Goal: Complete application form: Complete application form

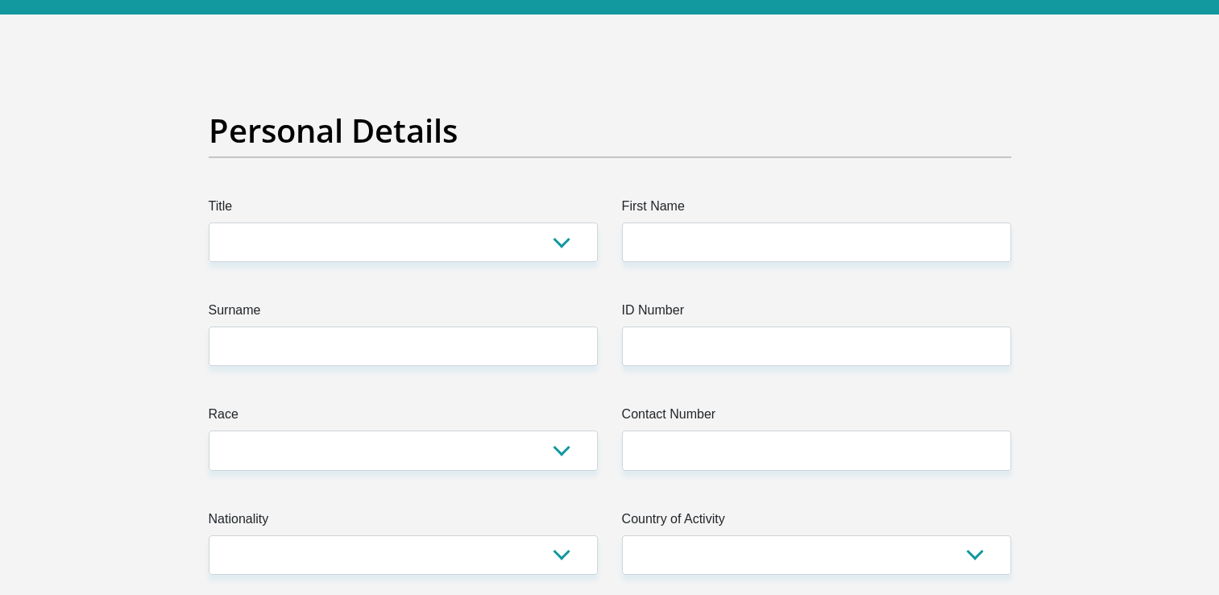
scroll to position [161, 0]
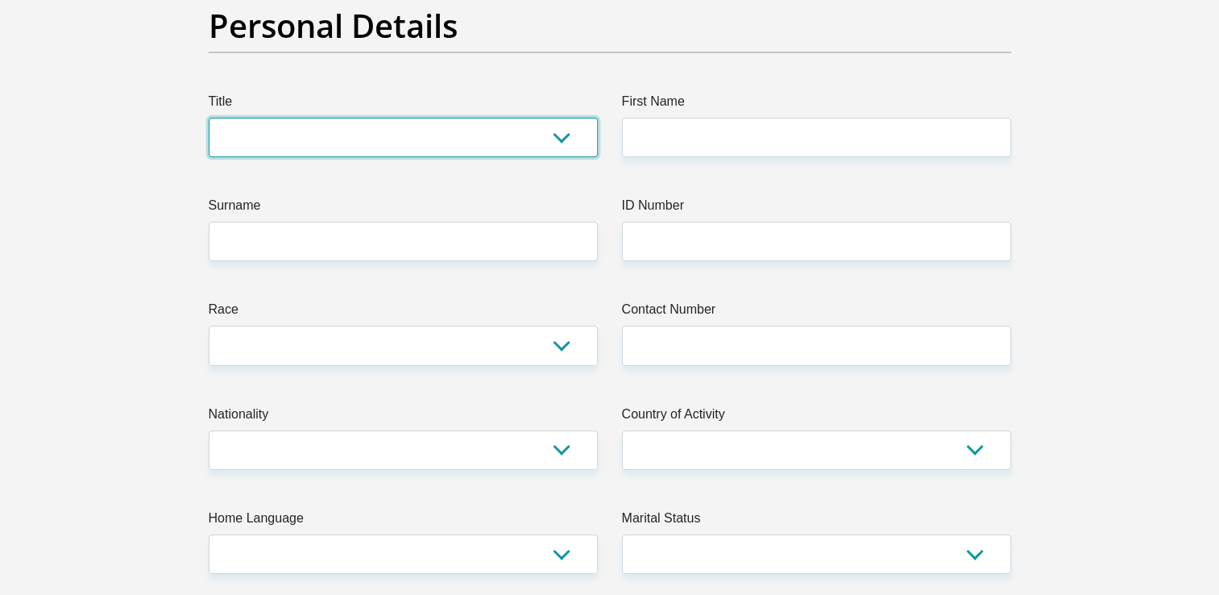
click at [573, 138] on select "Mr Ms Mrs Dr [PERSON_NAME]" at bounding box center [403, 137] width 389 height 39
select select "Ms"
click at [209, 118] on select "Mr Ms Mrs Dr Other" at bounding box center [403, 137] width 389 height 39
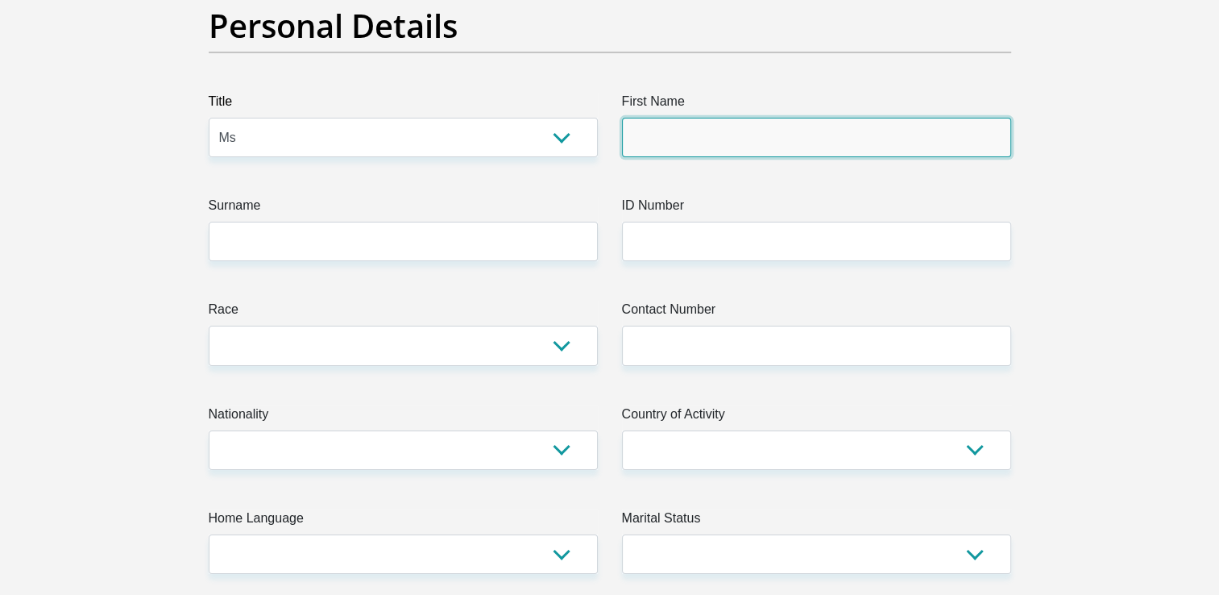
click at [712, 128] on input "First Name" at bounding box center [816, 137] width 389 height 39
type input "REBAONE"
type input "Pholo"
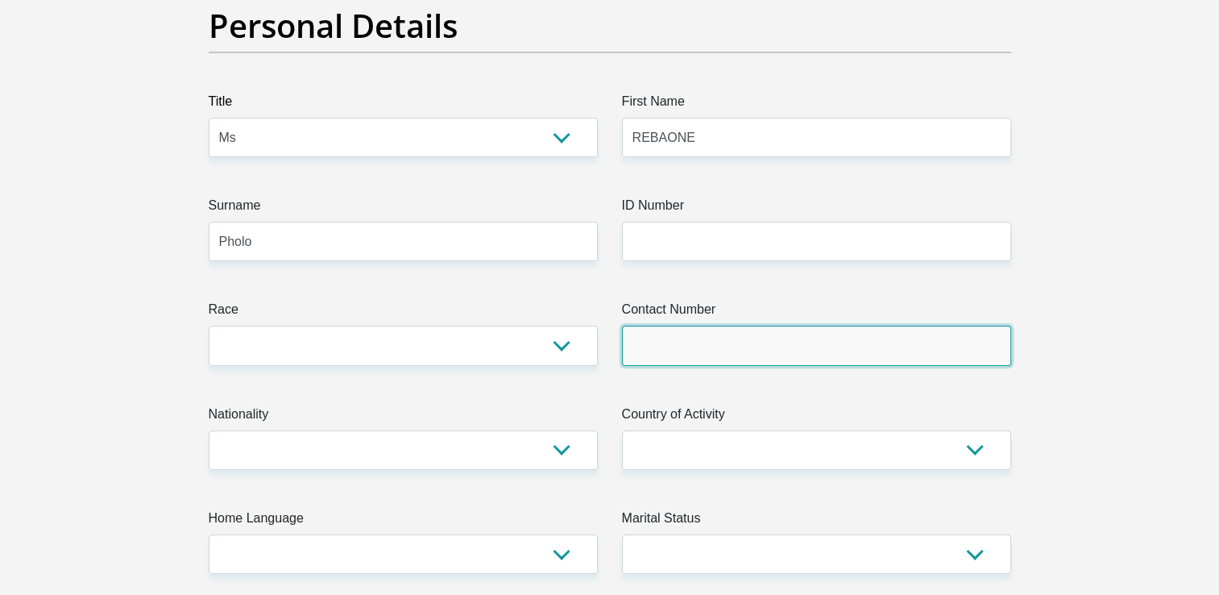
type input "0765601070"
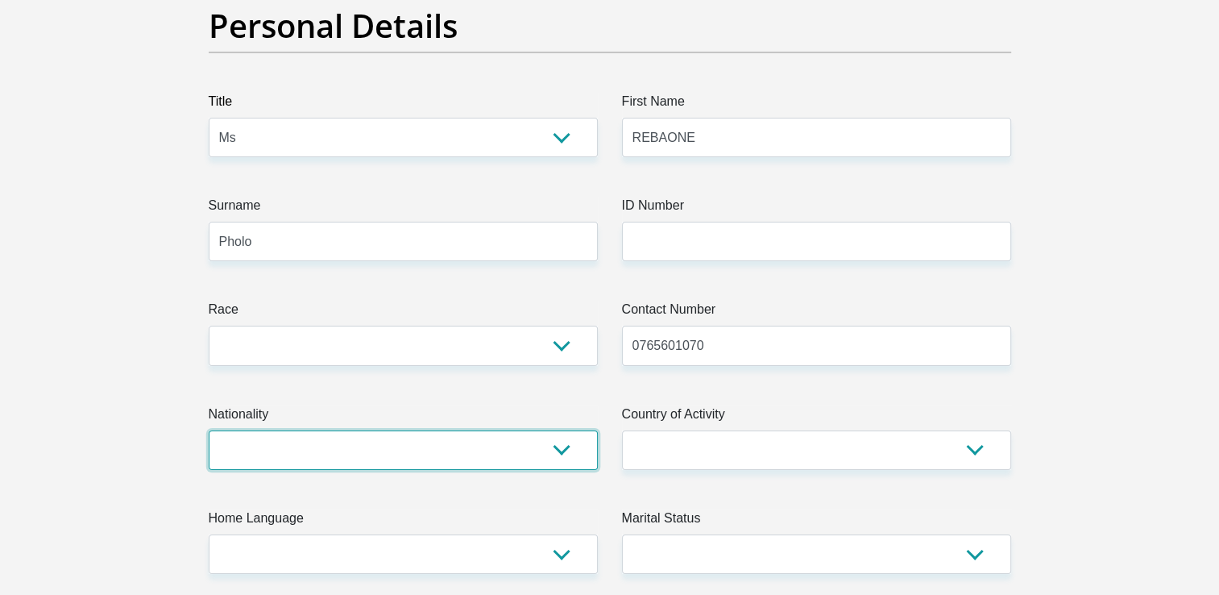
select select "ZAF"
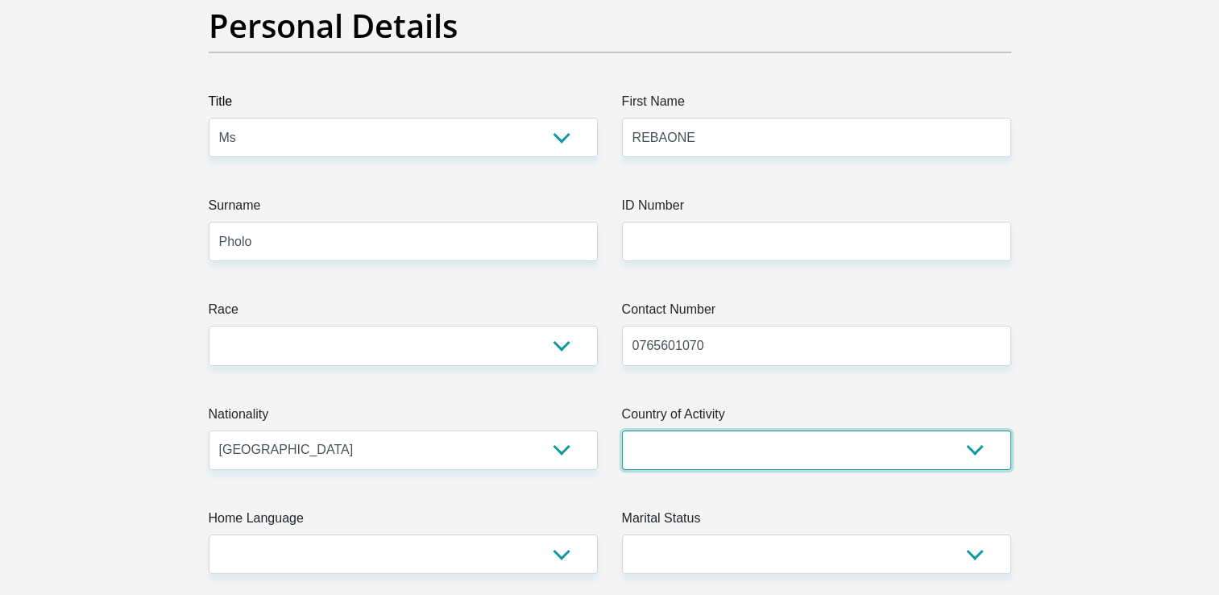
select select "ZAF"
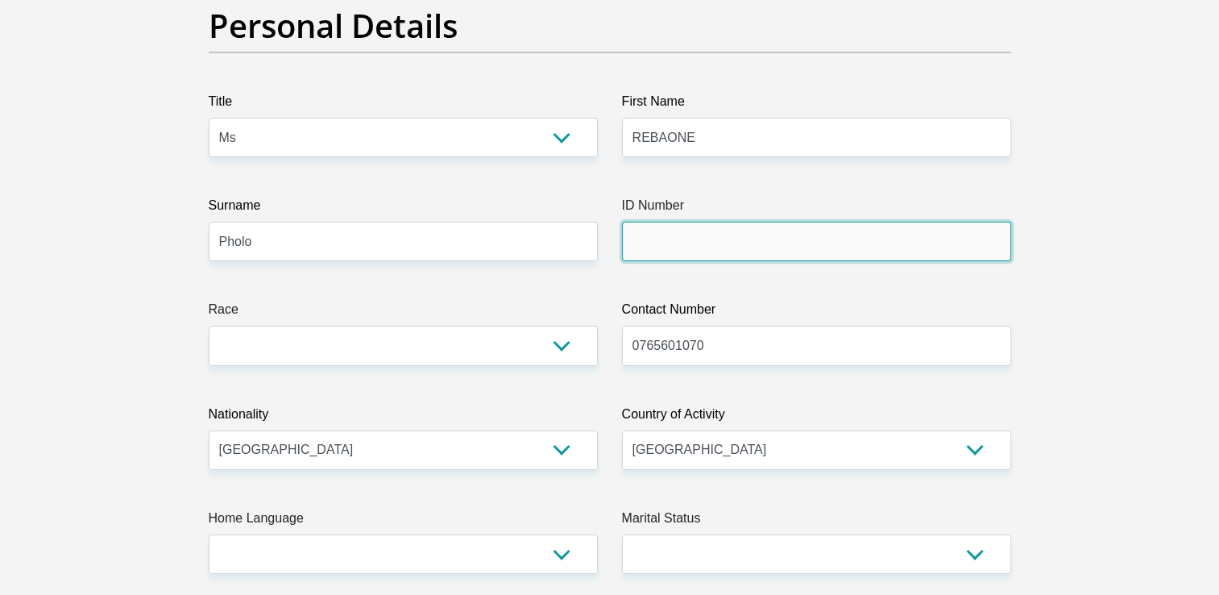
click at [725, 244] on input "ID Number" at bounding box center [816, 241] width 389 height 39
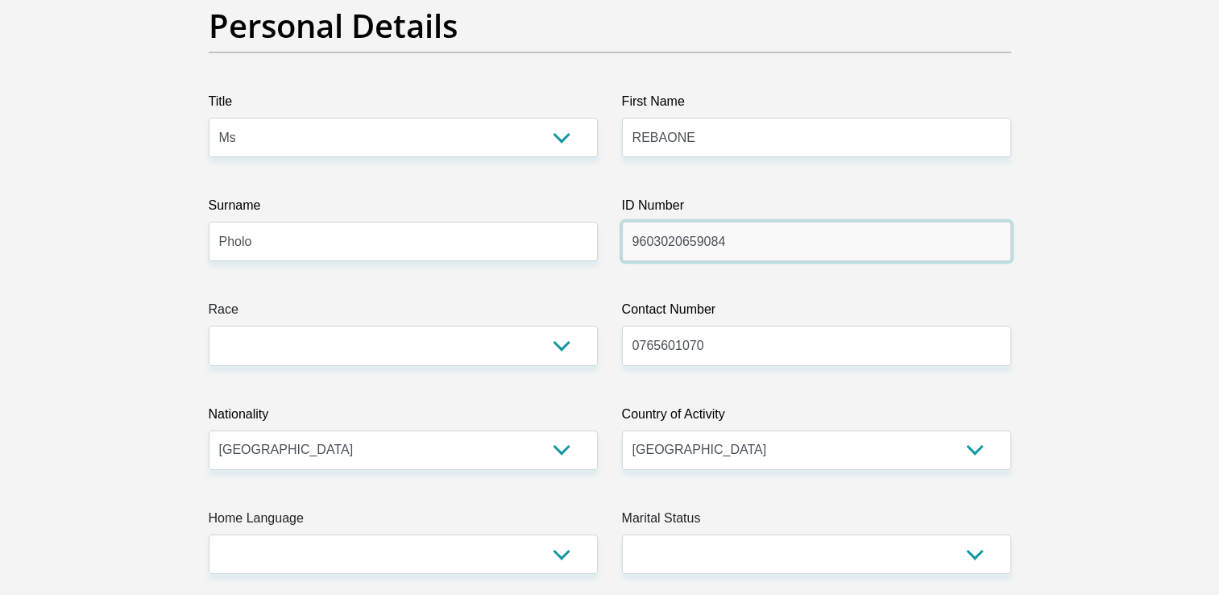
type input "9603020659084"
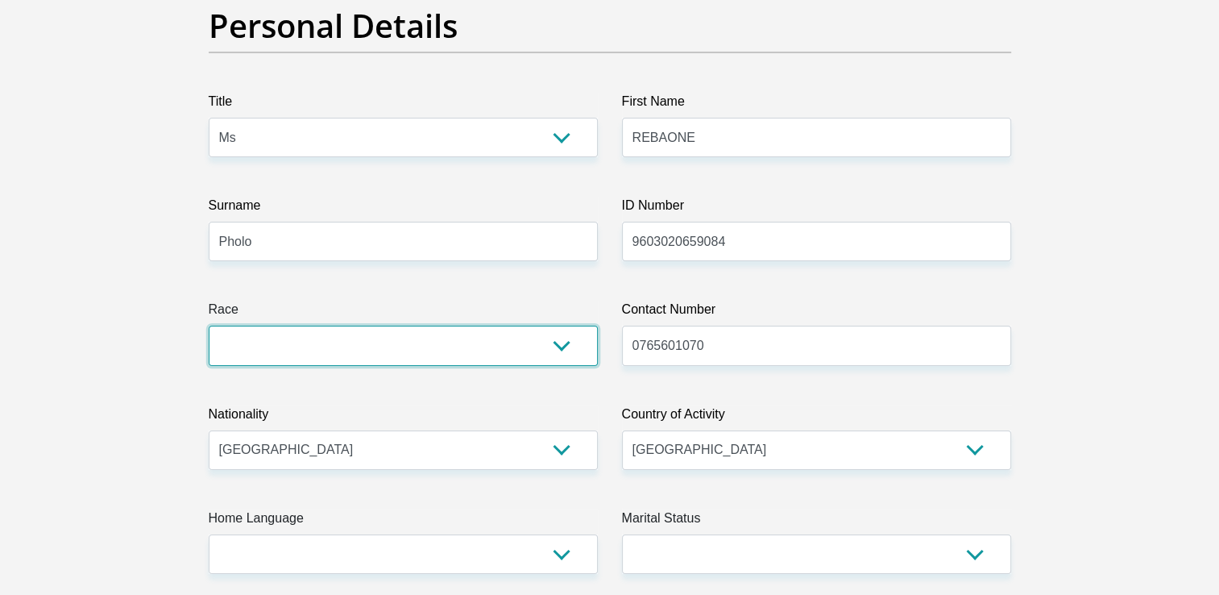
click at [553, 340] on select "Black Coloured Indian White Other" at bounding box center [403, 345] width 389 height 39
select select "1"
click at [209, 326] on select "Black Coloured Indian White Other" at bounding box center [403, 345] width 389 height 39
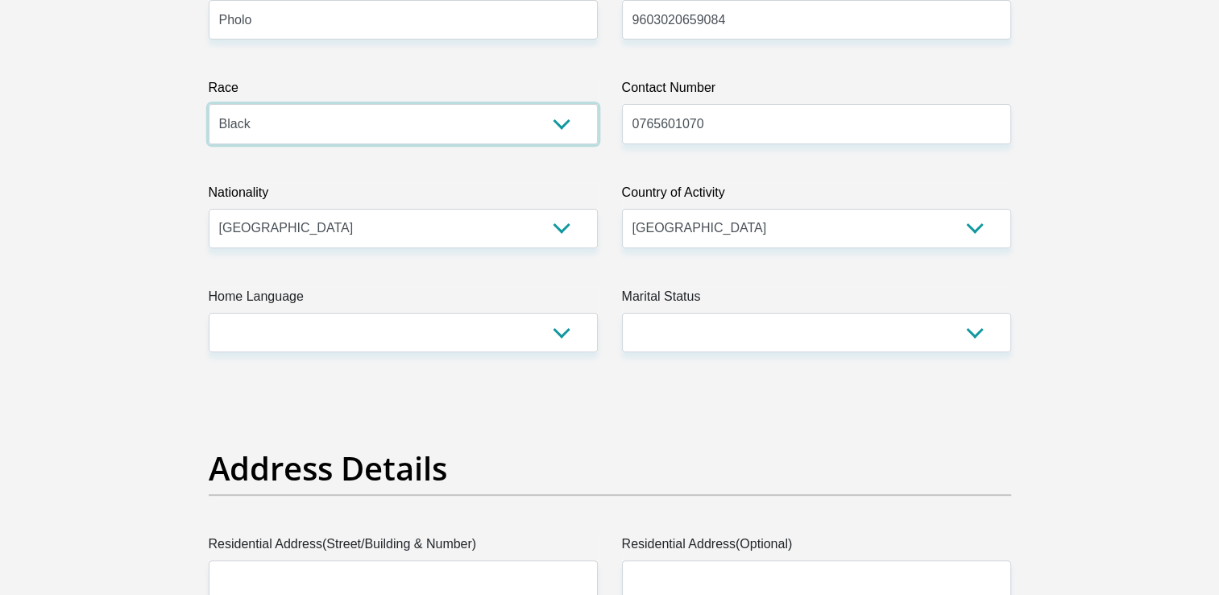
scroll to position [403, 0]
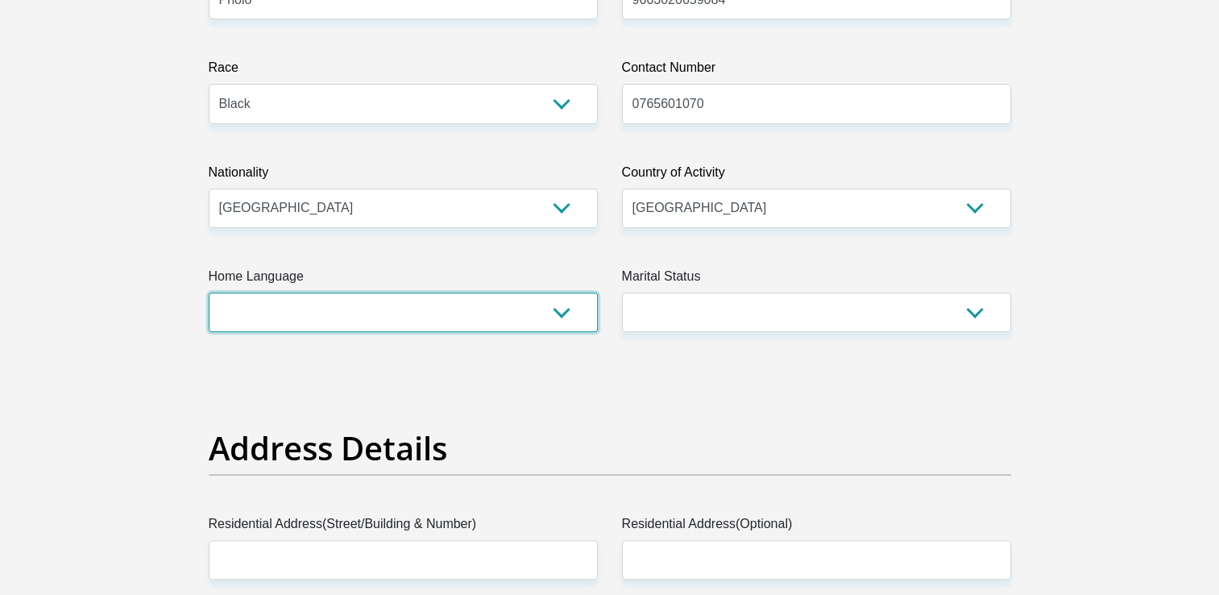
click at [567, 314] on select "Afrikaans English Sepedi South Ndebele Southern Sotho Swati Tsonga Tswana Venda…" at bounding box center [403, 312] width 389 height 39
select select "tsn"
click at [209, 293] on select "Afrikaans English Sepedi South Ndebele Southern Sotho Swati Tsonga Tswana Venda…" at bounding box center [403, 312] width 389 height 39
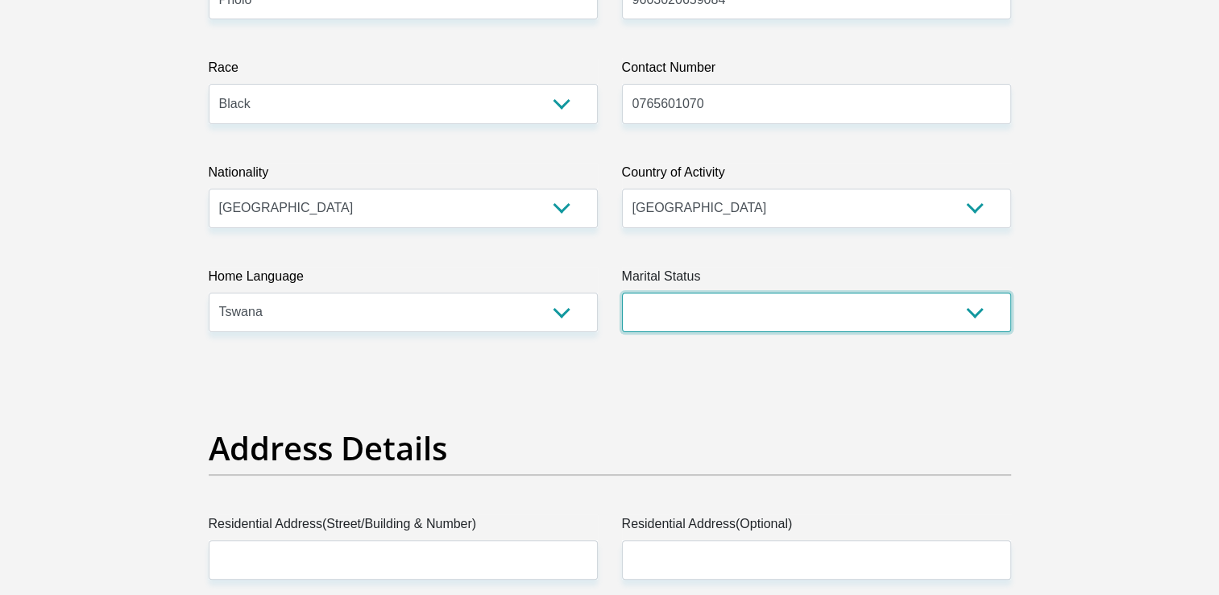
click at [966, 307] on select "Married ANC Single Divorced Widowed Married COP or Customary Law" at bounding box center [816, 312] width 389 height 39
select select "2"
click at [622, 293] on select "Married ANC Single Divorced Widowed Married COP or Customary Law" at bounding box center [816, 312] width 389 height 39
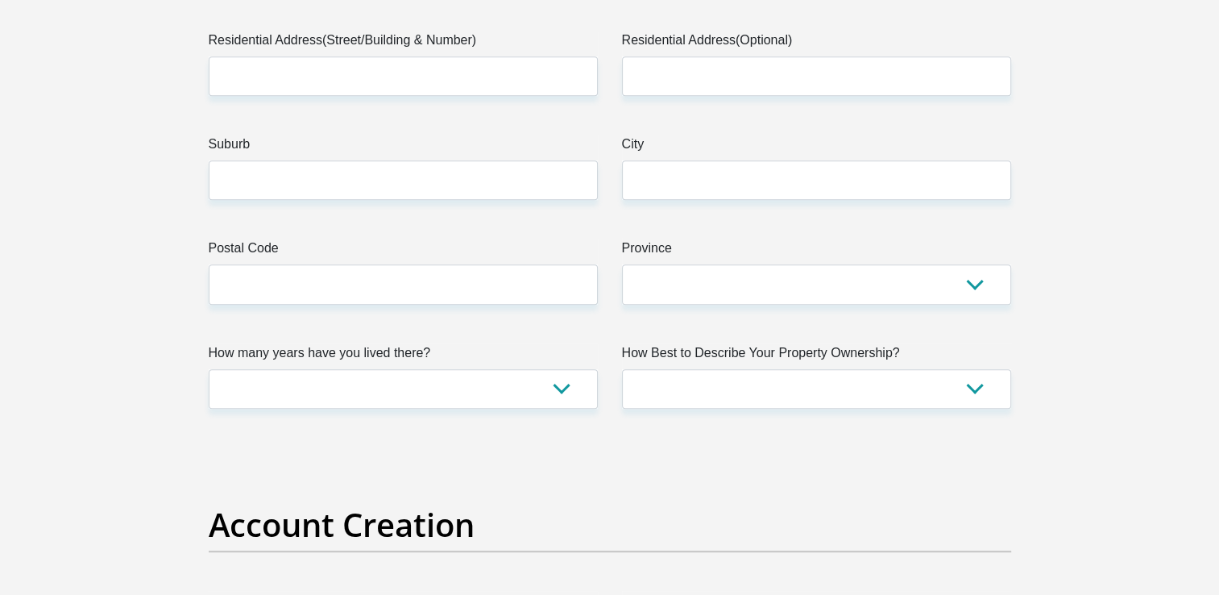
scroll to position [806, 0]
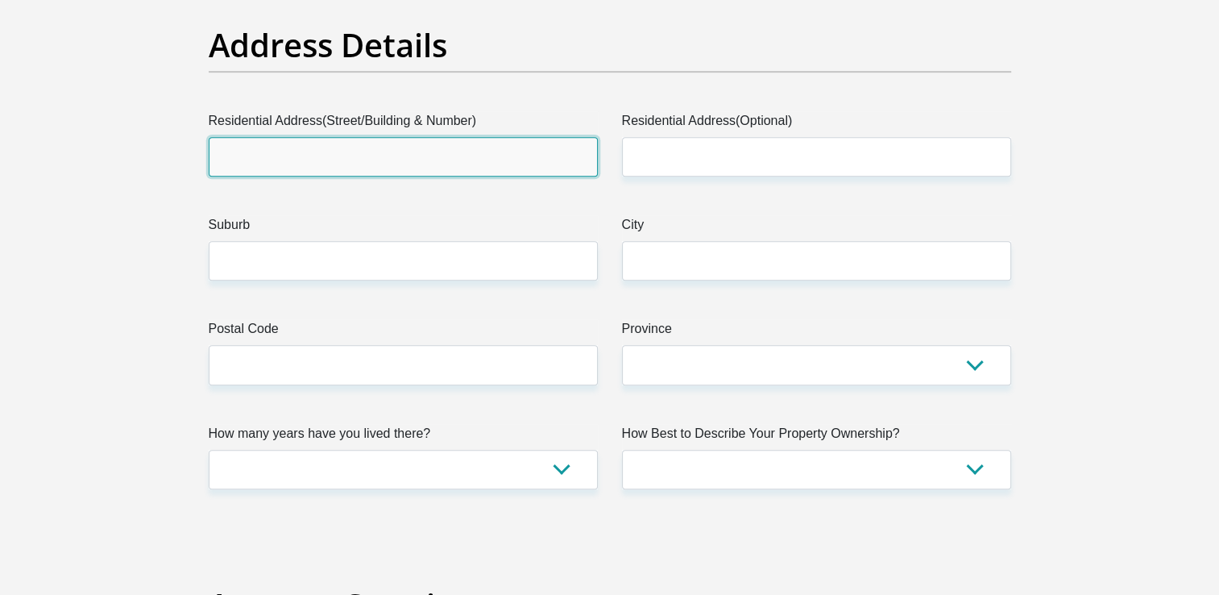
click at [409, 155] on input "Residential Address(Street/Building & Number)" at bounding box center [403, 156] width 389 height 39
click at [458, 151] on input "Residential Address(Street/Building & Number)" at bounding box center [403, 156] width 389 height 39
click at [368, 156] on input "Hans Coetzee St, Kathu" at bounding box center [403, 156] width 389 height 39
type input "Hans Coetzee St,"
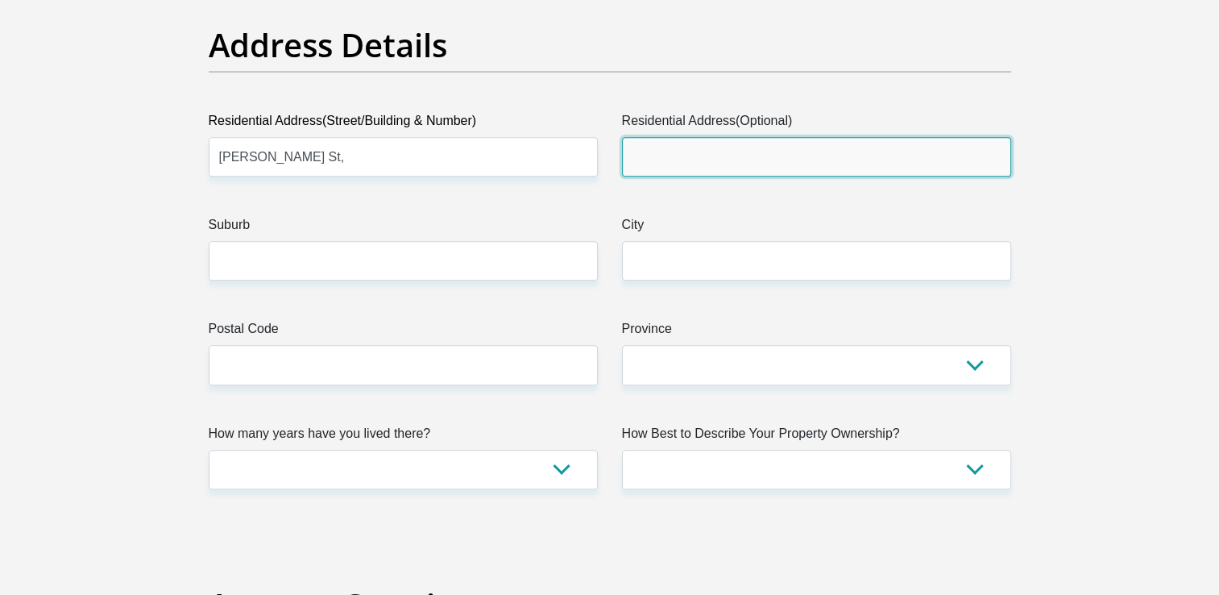
click at [710, 153] on input "Residential Address(Optional)" at bounding box center [816, 156] width 389 height 39
type input "Hans Coetzee street"
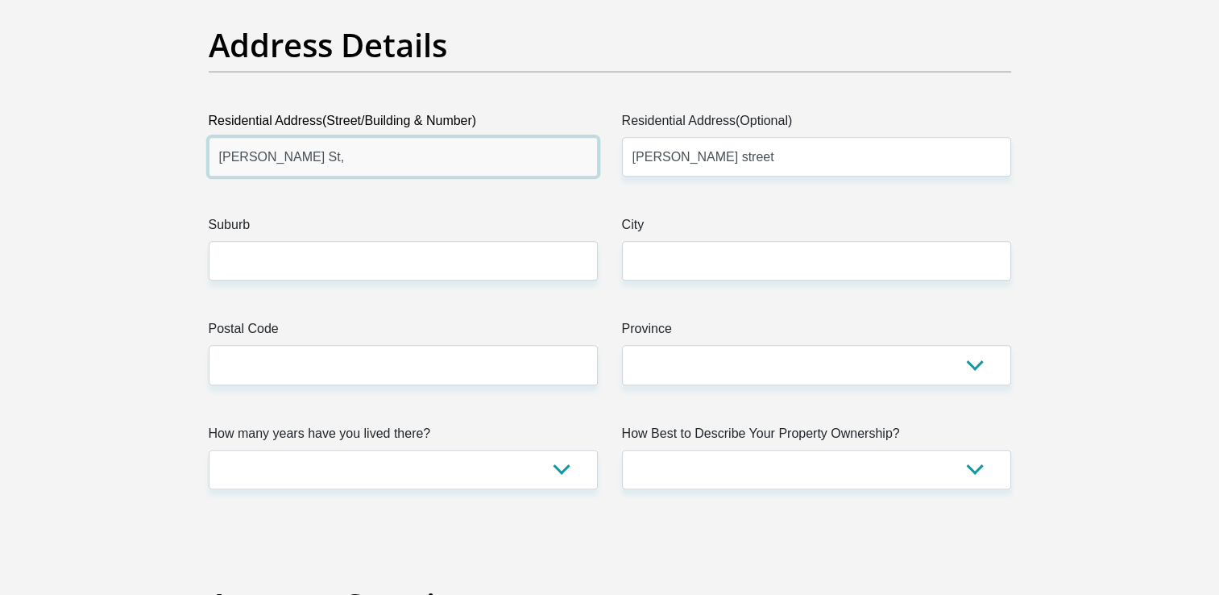
click at [322, 146] on input "Hans Coetzee St," at bounding box center [403, 156] width 389 height 39
type input "H"
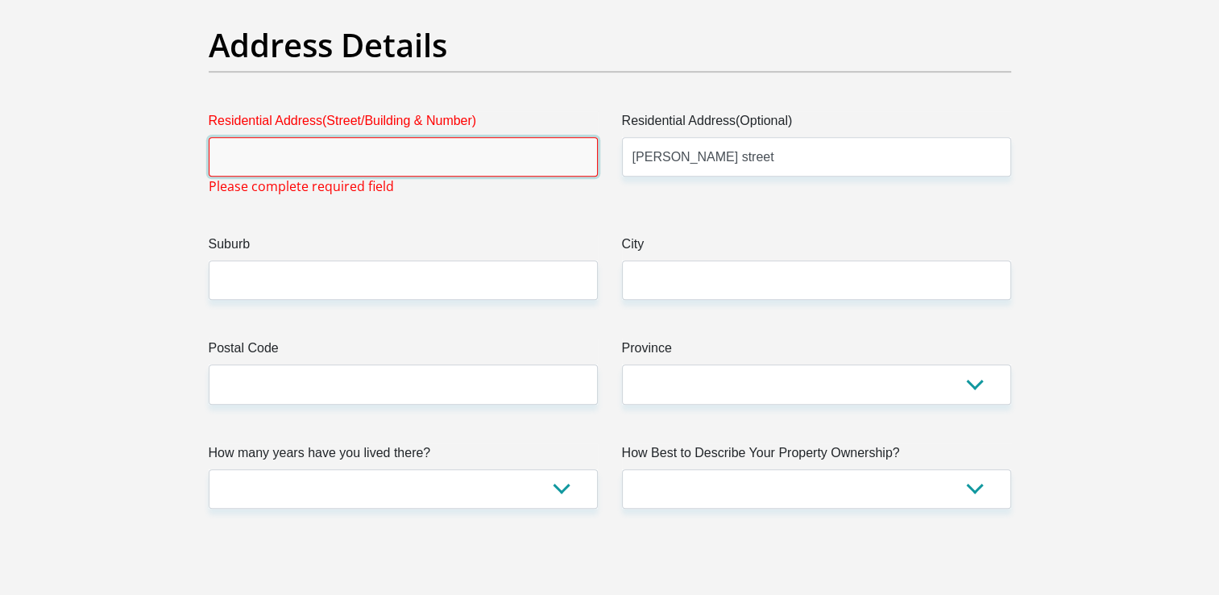
type input "s"
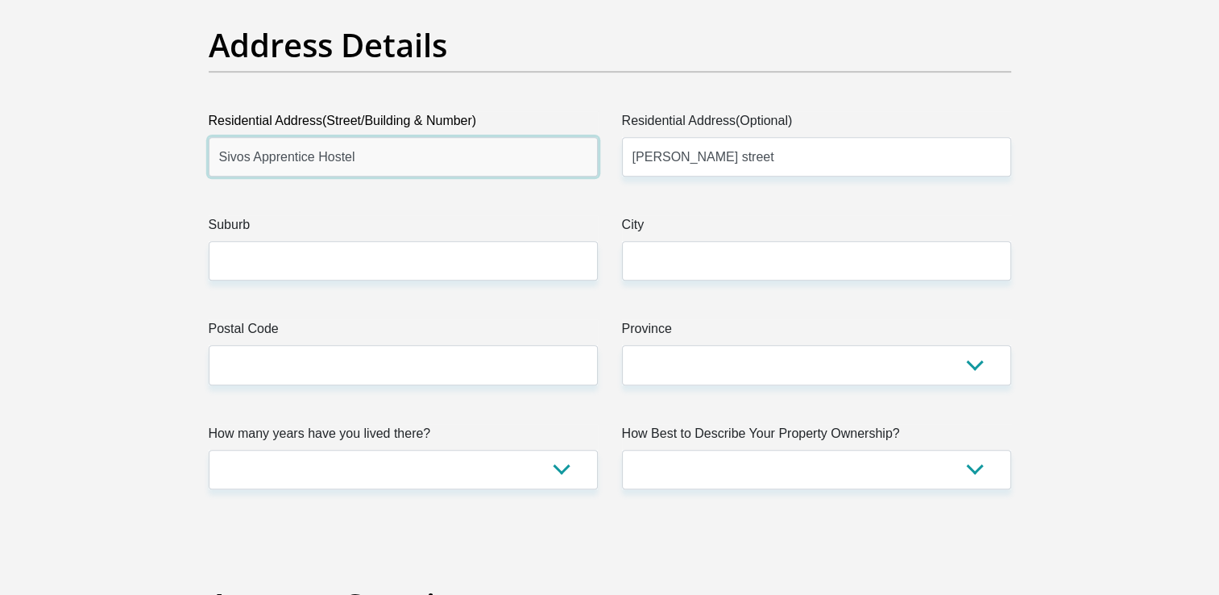
type input "Sivos Apprentice Hostel"
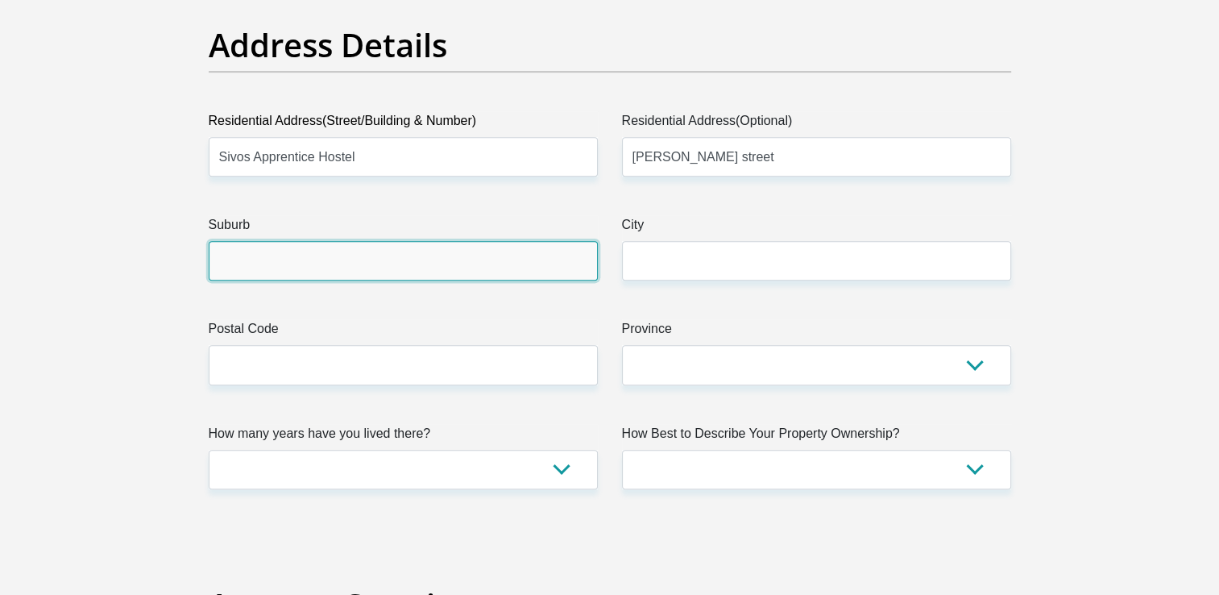
click at [290, 253] on input "Suburb" at bounding box center [403, 260] width 389 height 39
type input "l"
type input "Kathu"
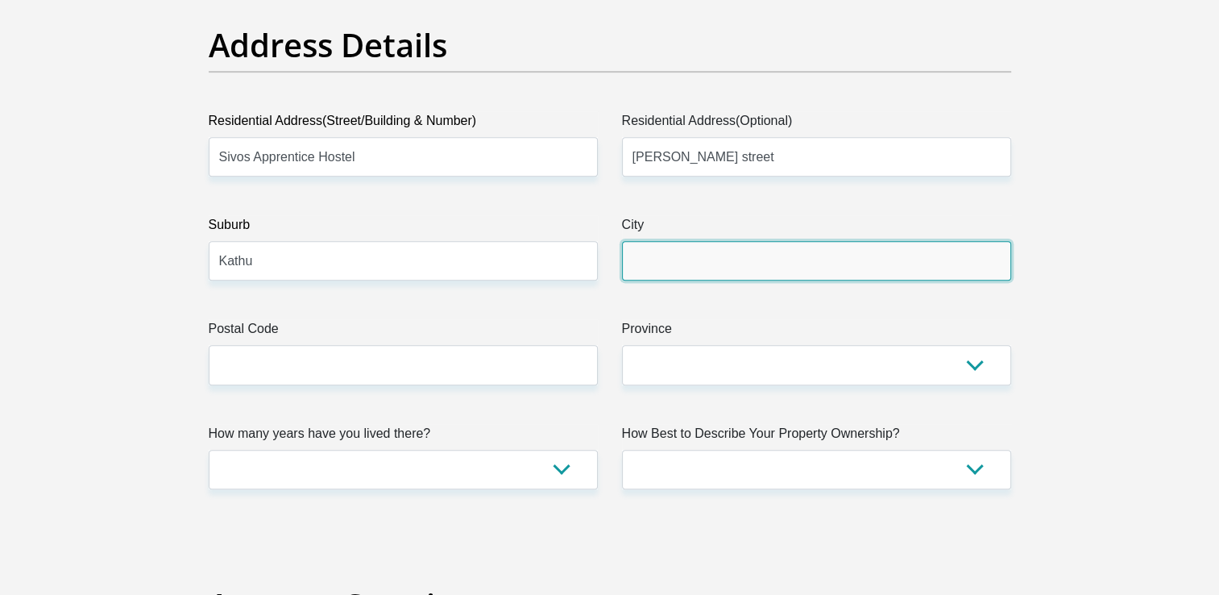
click at [674, 260] on input "City" at bounding box center [816, 260] width 389 height 39
type input "Kathu"
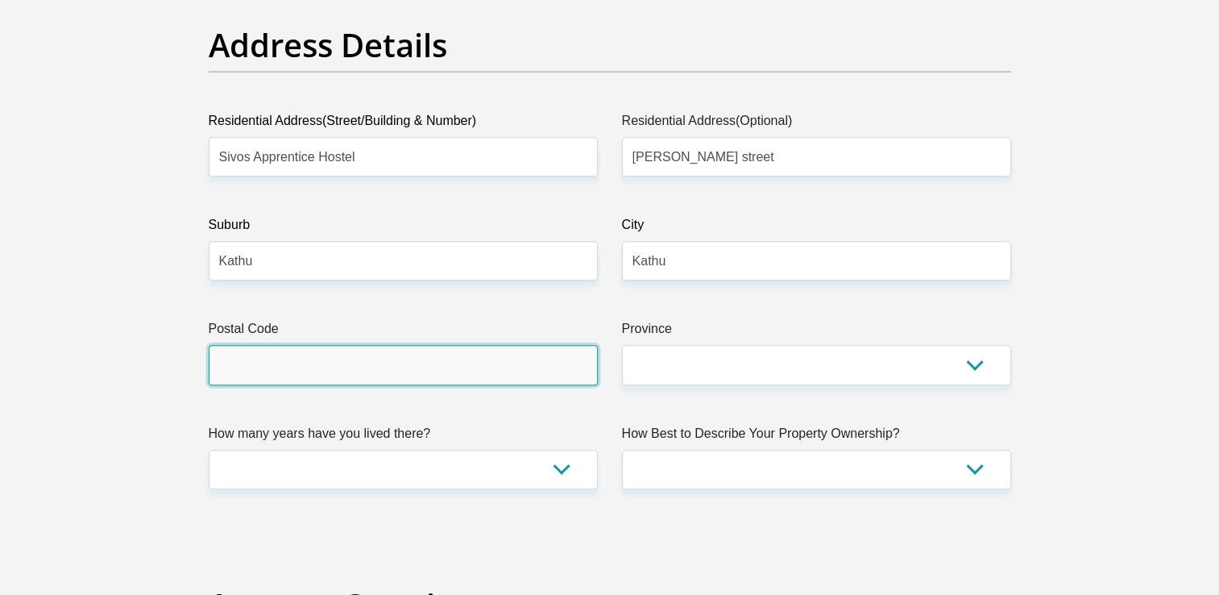
drag, startPoint x: 513, startPoint y: 363, endPoint x: 511, endPoint y: 371, distance: 8.4
click at [513, 363] on input "Postal Code" at bounding box center [403, 364] width 389 height 39
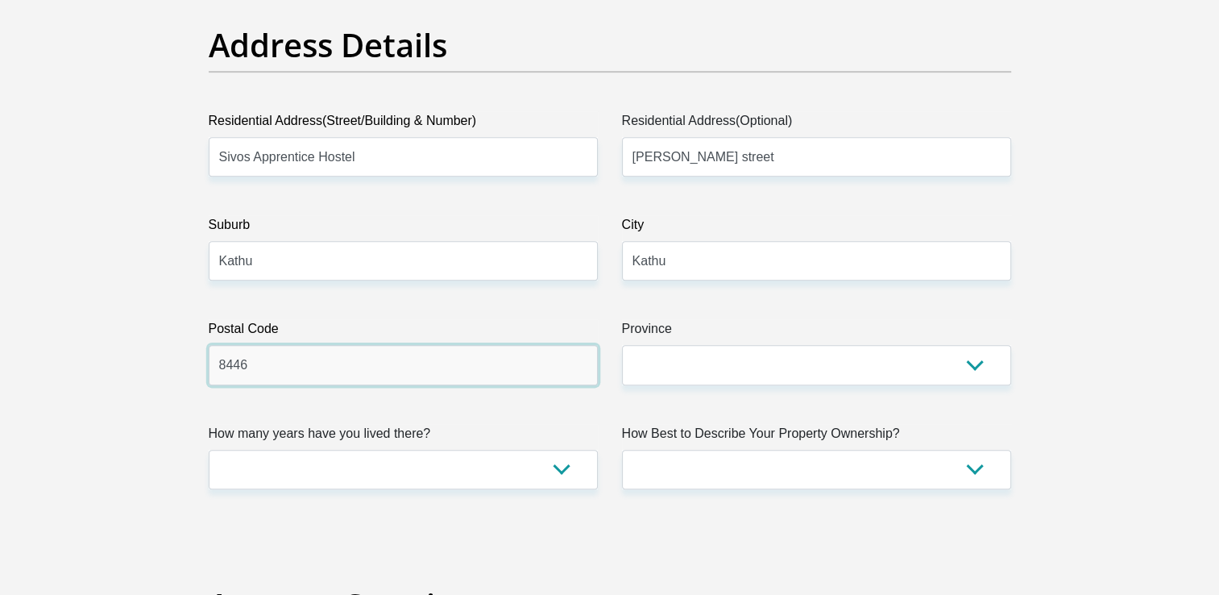
type input "8446"
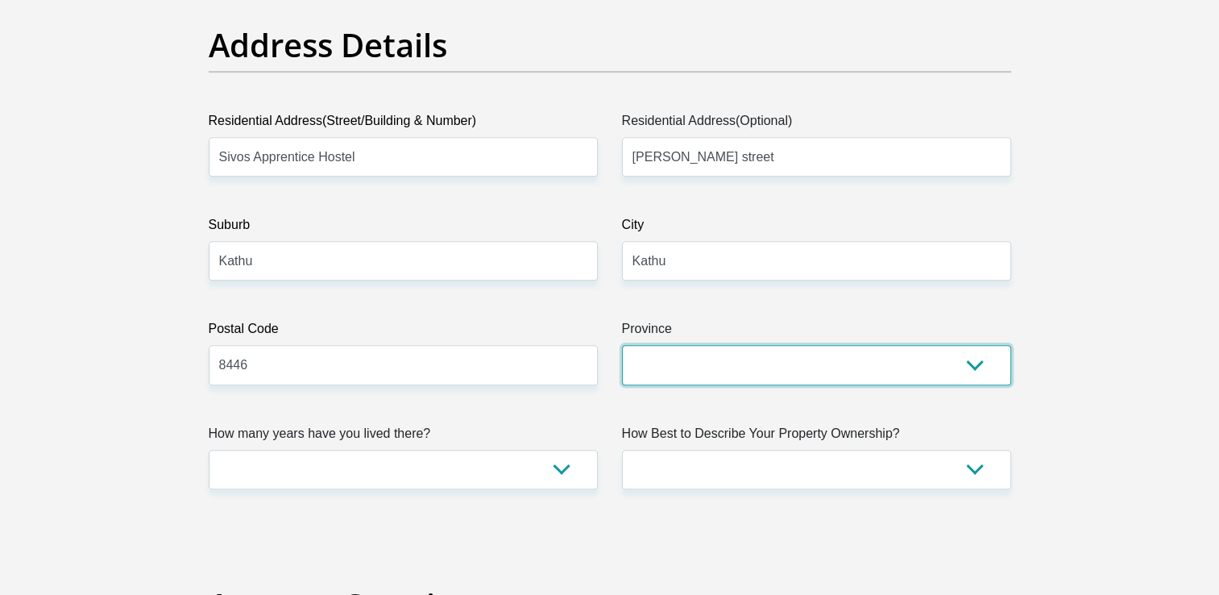
click at [971, 370] on select "Eastern Cape Free State Gauteng KwaZulu-Natal Limpopo Mpumalanga Northern Cape …" at bounding box center [816, 364] width 389 height 39
select select "Northern Cape"
click at [622, 345] on select "Eastern Cape Free State Gauteng KwaZulu-Natal Limpopo Mpumalanga Northern Cape …" at bounding box center [816, 364] width 389 height 39
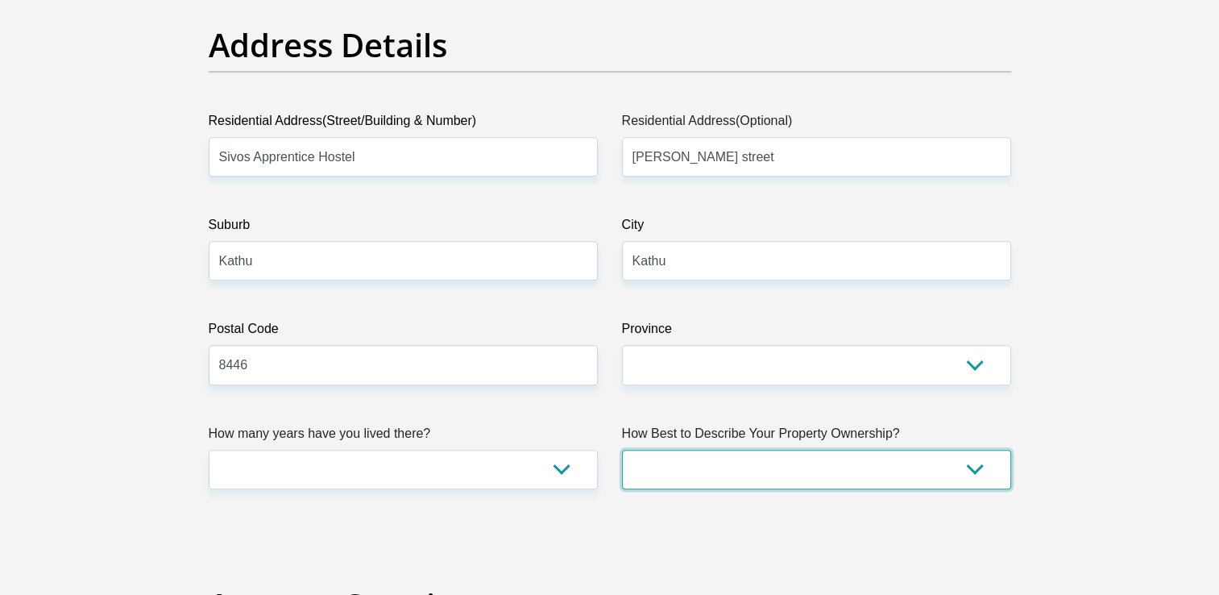
click at [961, 475] on select "Owned Rented Family Owned Company Dwelling" at bounding box center [816, 469] width 389 height 39
select select "Company Dwelling"
click at [622, 450] on select "Owned Rented Family Owned Company Dwelling" at bounding box center [816, 469] width 389 height 39
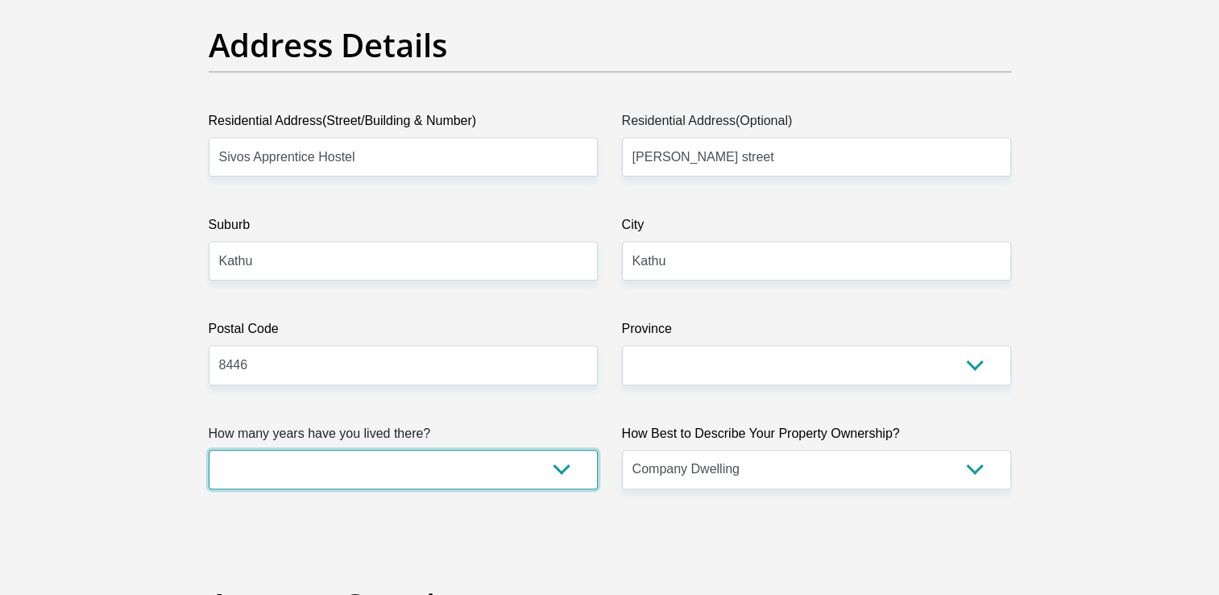
click at [557, 476] on select "less than 1 year 1-3 years 3-5 years 5+ years" at bounding box center [403, 469] width 389 height 39
select select "2"
click at [209, 450] on select "less than 1 year 1-3 years 3-5 years 5+ years" at bounding box center [403, 469] width 389 height 39
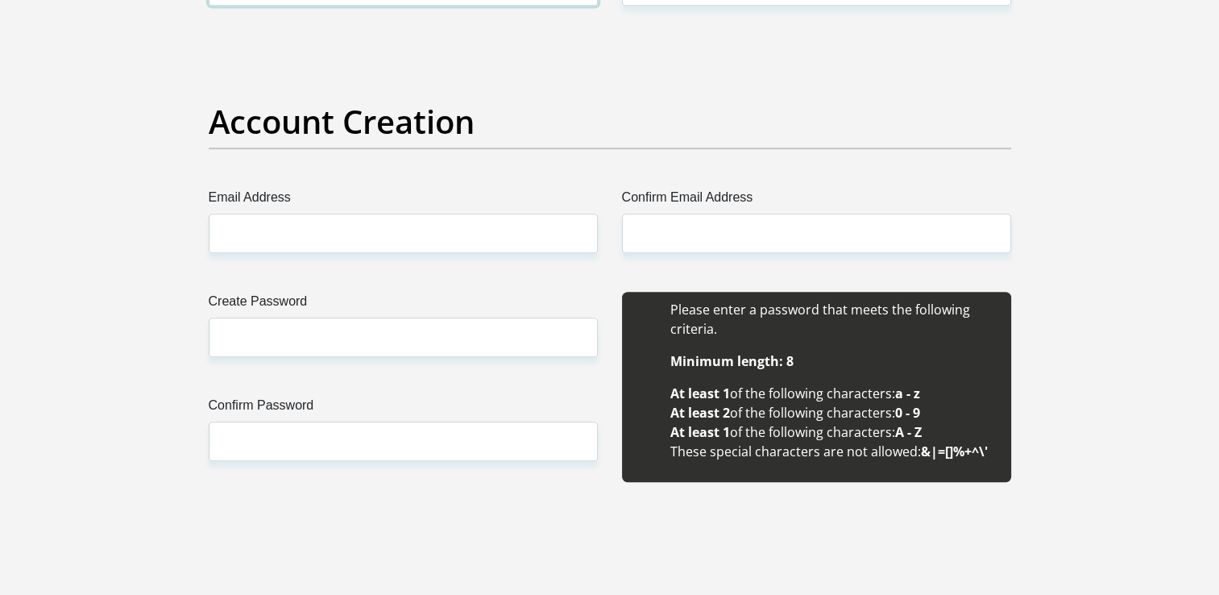
scroll to position [1370, 0]
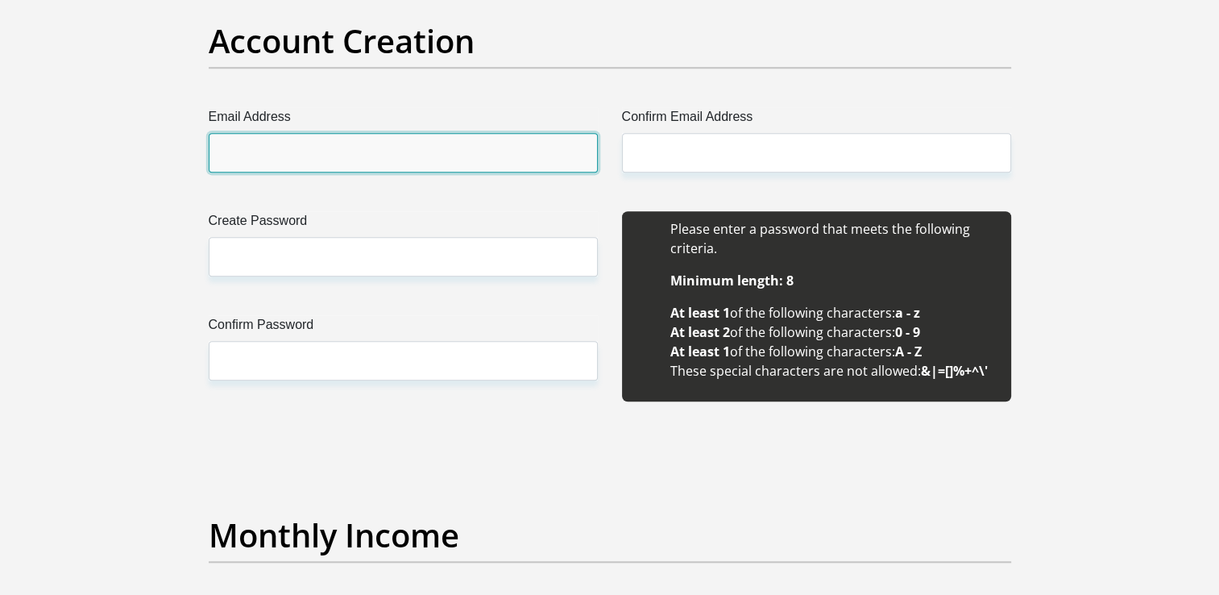
click at [426, 156] on input "Email Address" at bounding box center [403, 152] width 389 height 39
type input "[EMAIL_ADDRESS][DOMAIN_NAME]"
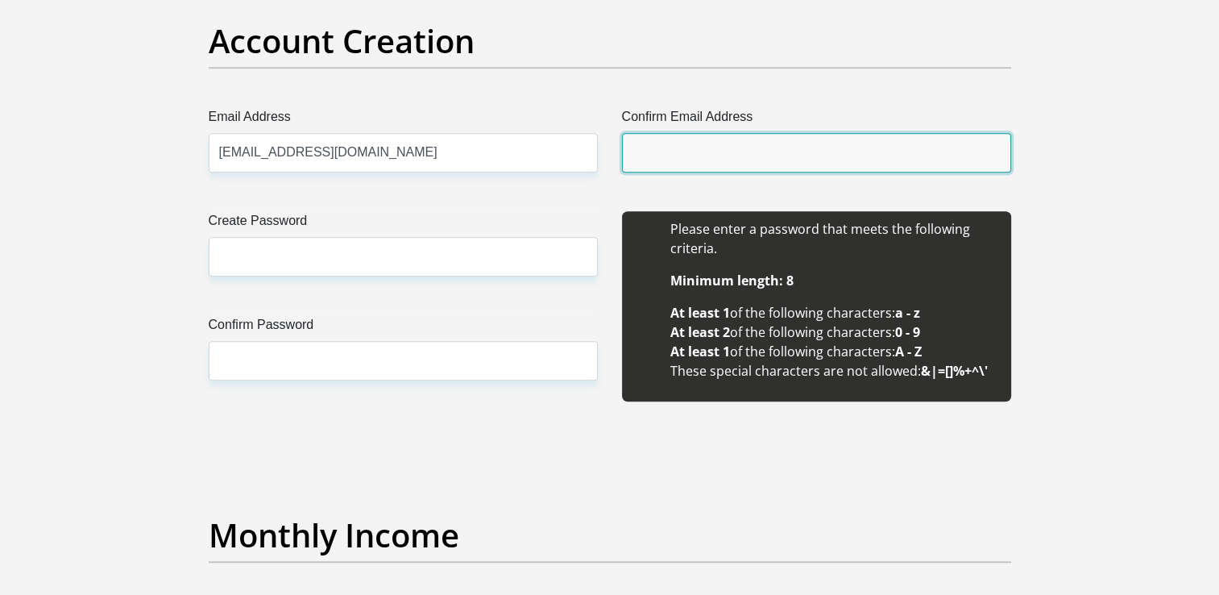
type input "[EMAIL_ADDRESS][DOMAIN_NAME]"
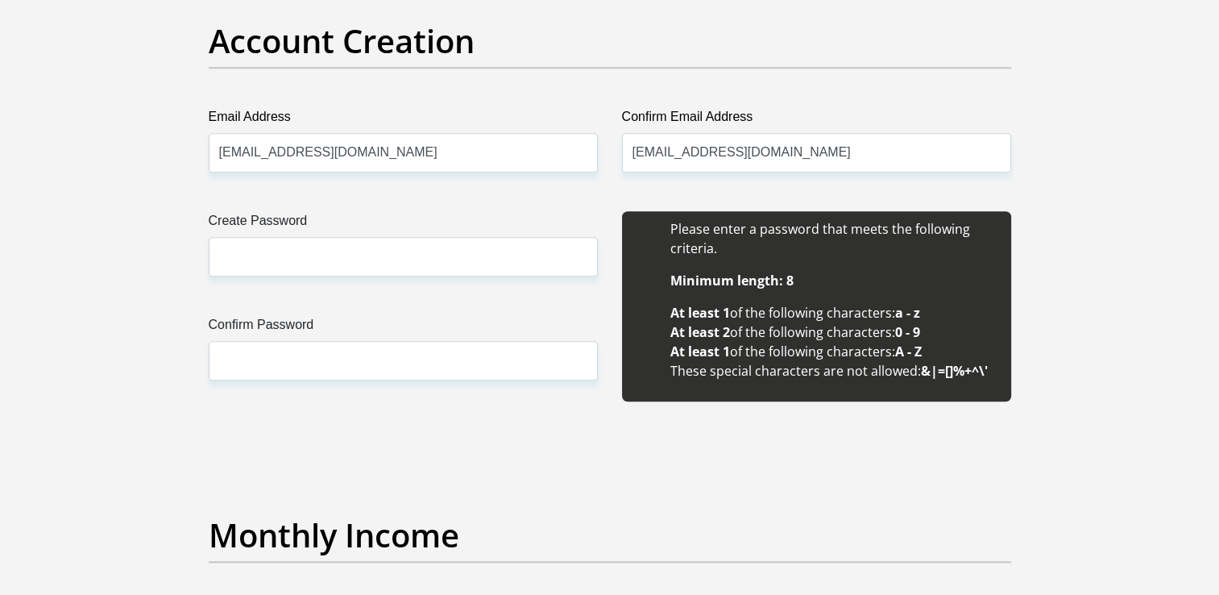
click at [413, 231] on label "Create Password" at bounding box center [403, 224] width 389 height 26
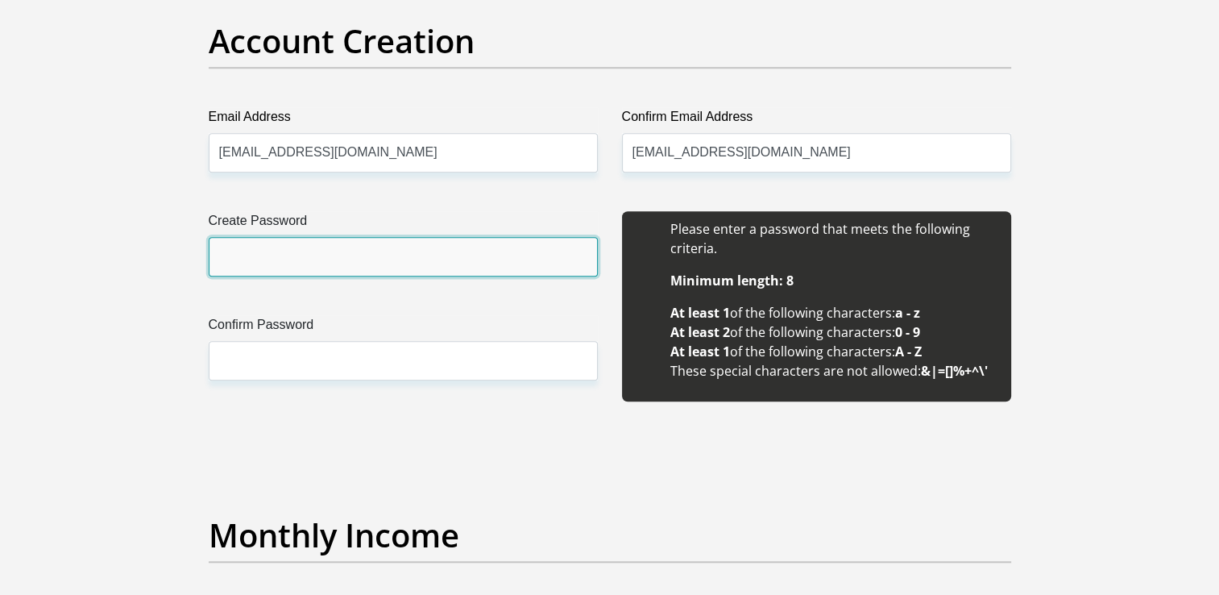
click at [413, 237] on input "Create Password" at bounding box center [403, 256] width 389 height 39
type input "MickeyPholo#23"
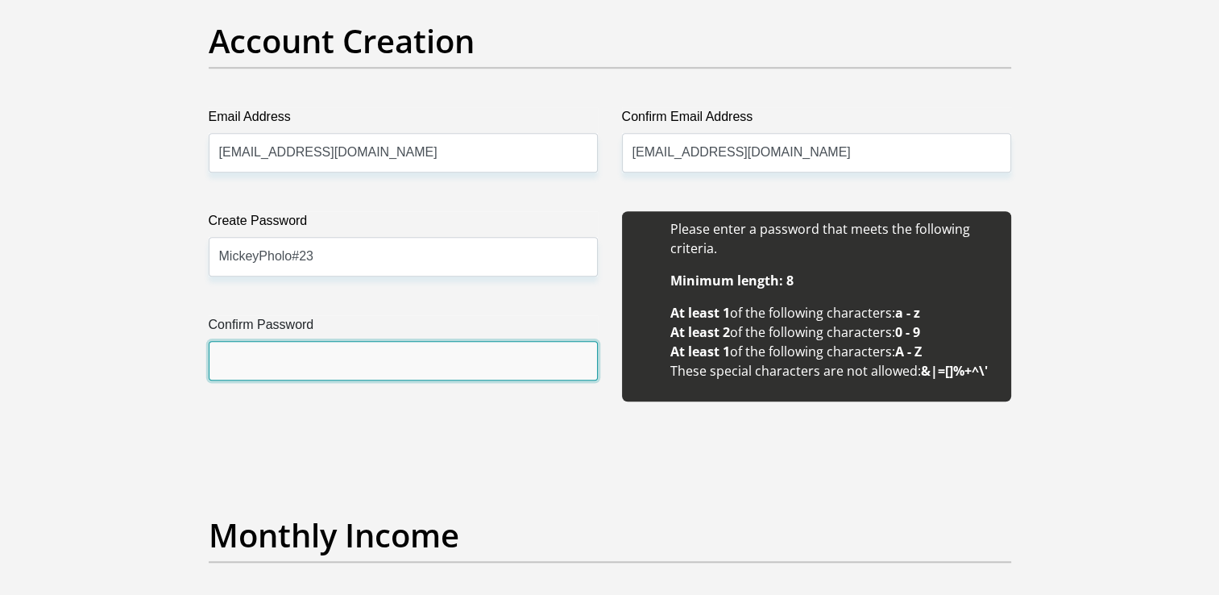
click at [293, 343] on input "Confirm Password" at bounding box center [403, 360] width 389 height 39
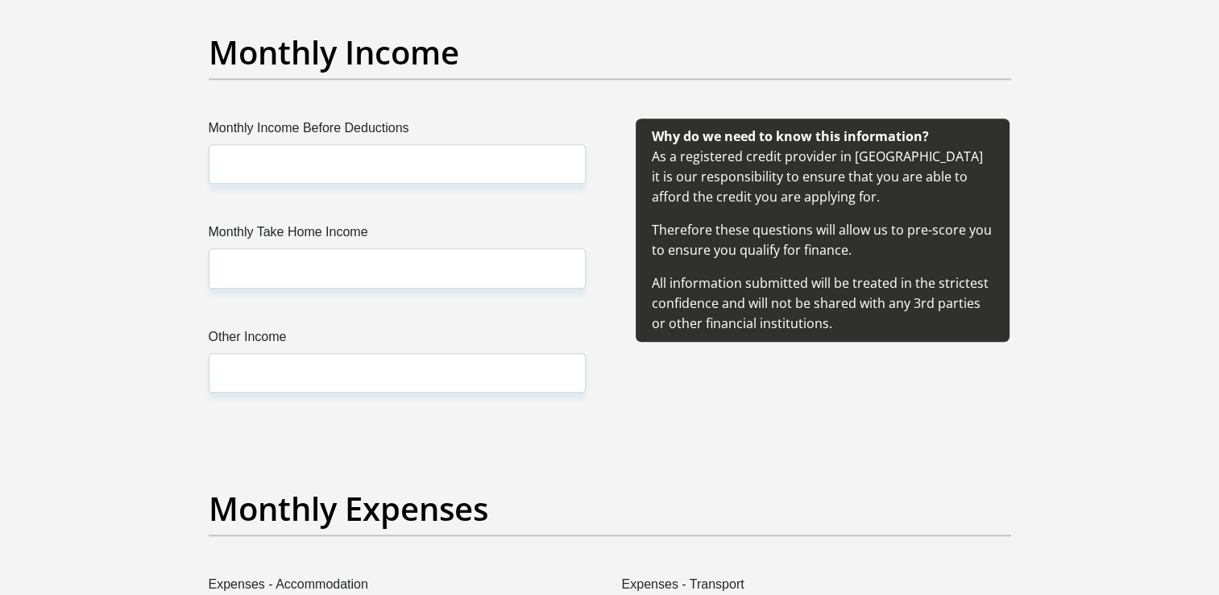
scroll to position [1854, 0]
type input "MickeyPholo#23"
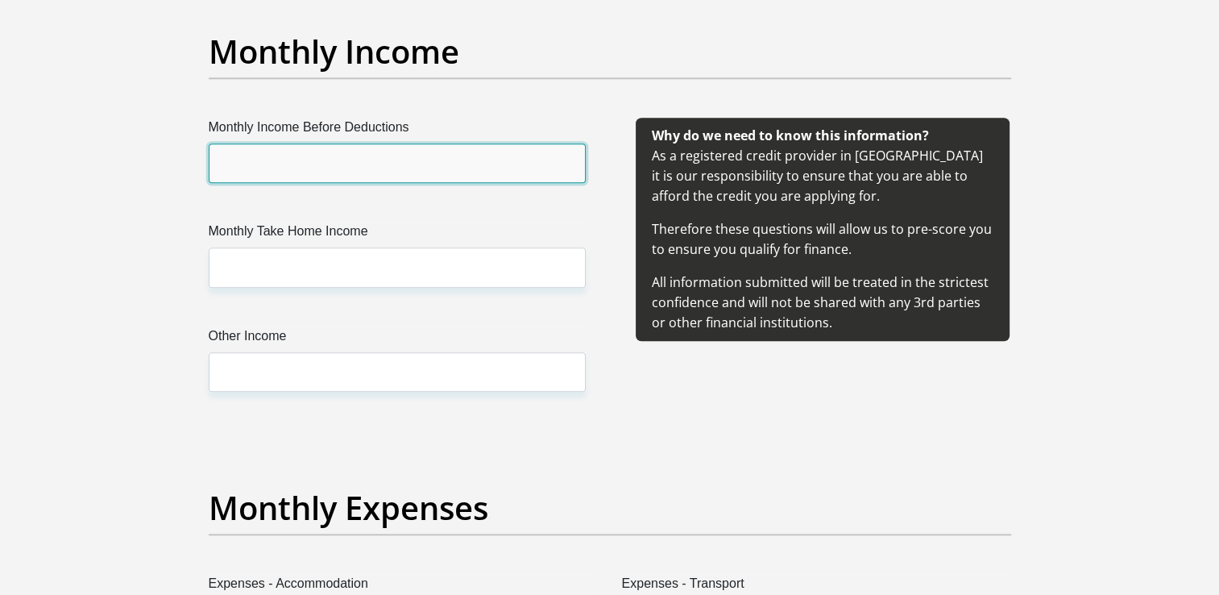
click at [430, 178] on input "Monthly Income Before Deductions" at bounding box center [397, 162] width 377 height 39
type input "7500"
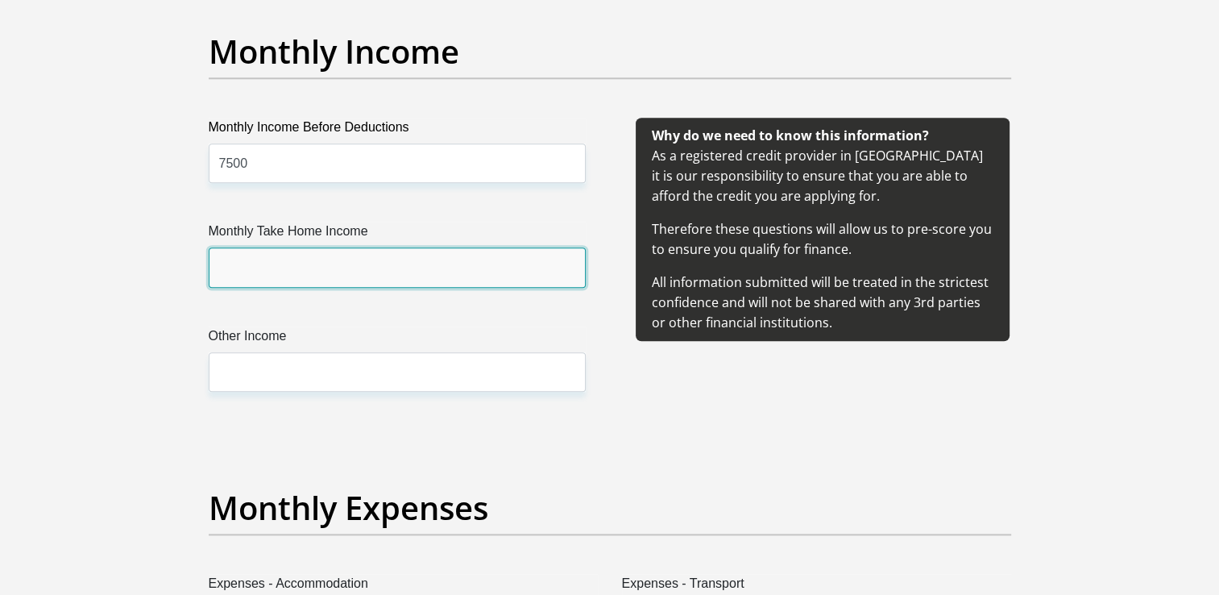
click at [374, 261] on input "Monthly Take Home Income" at bounding box center [397, 266] width 377 height 39
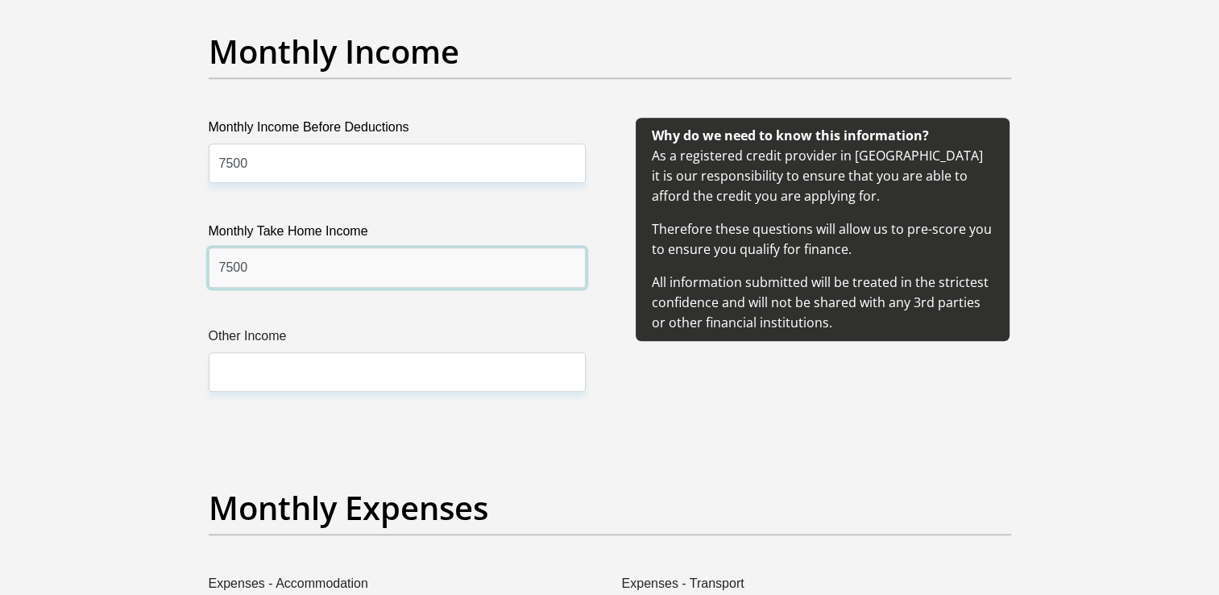
type input "7500"
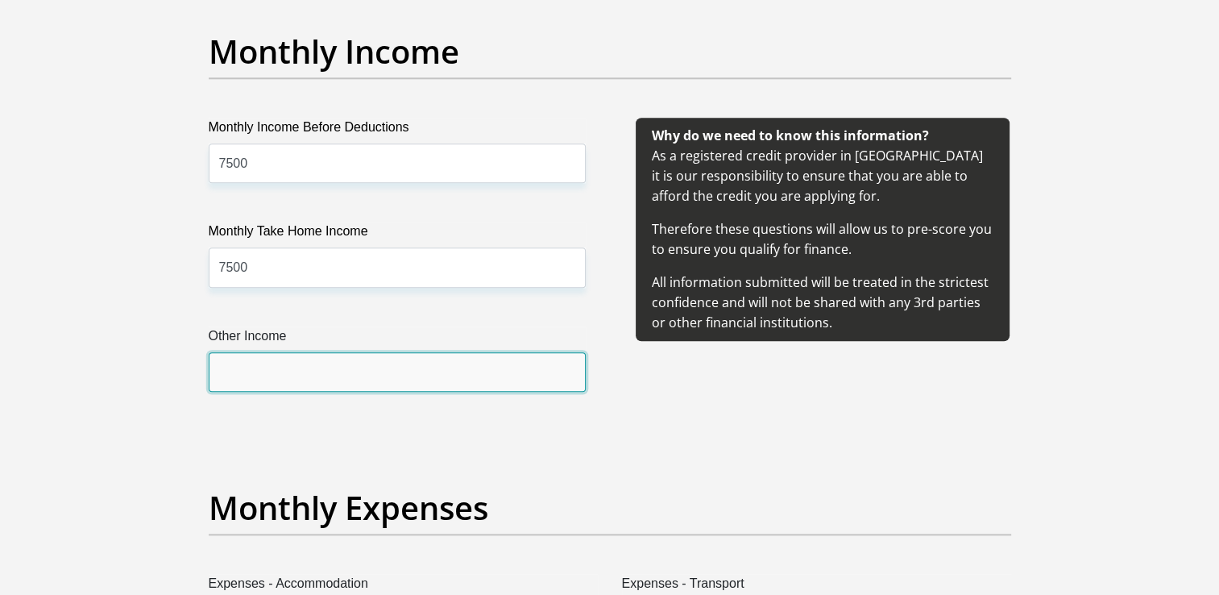
click at [371, 372] on input "Other Income" at bounding box center [397, 371] width 377 height 39
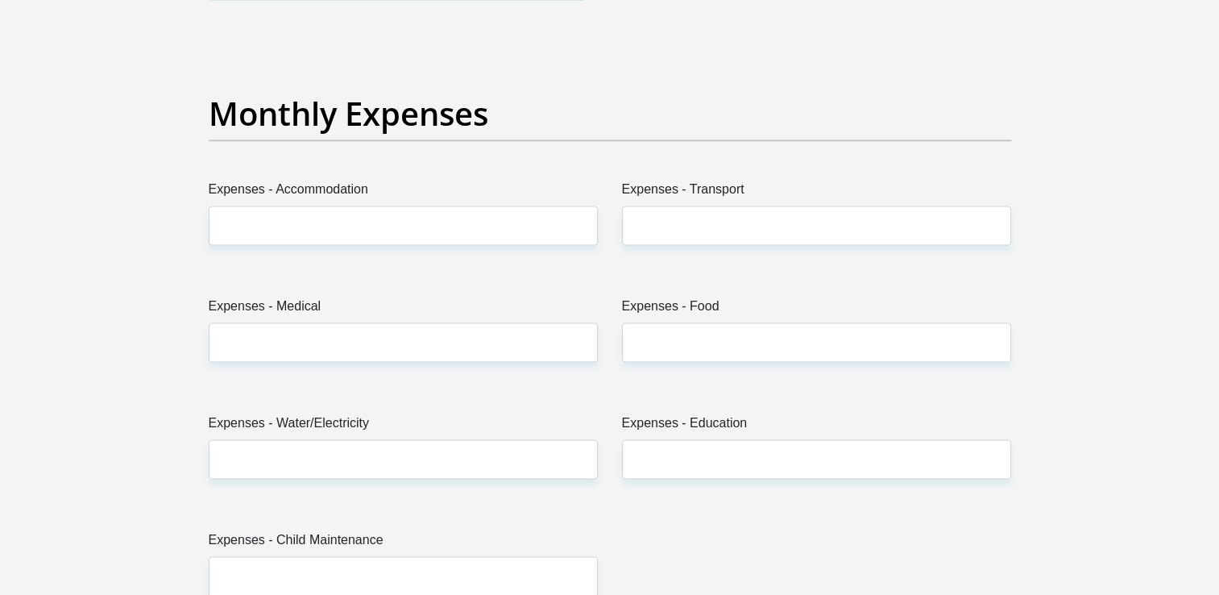
scroll to position [2257, 0]
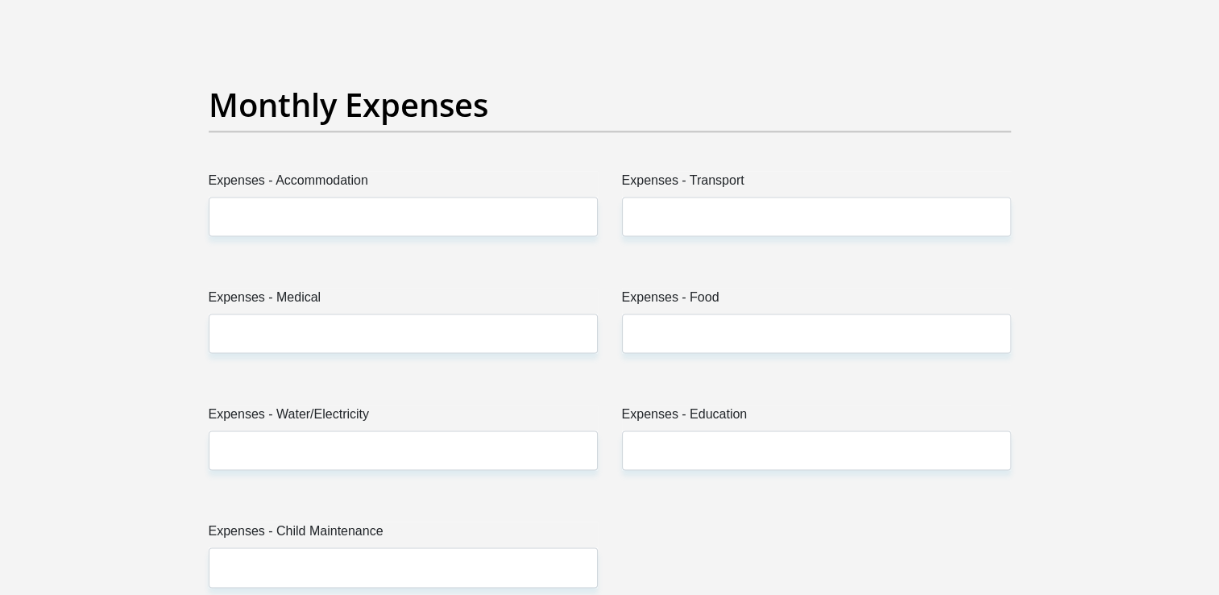
type input "1000"
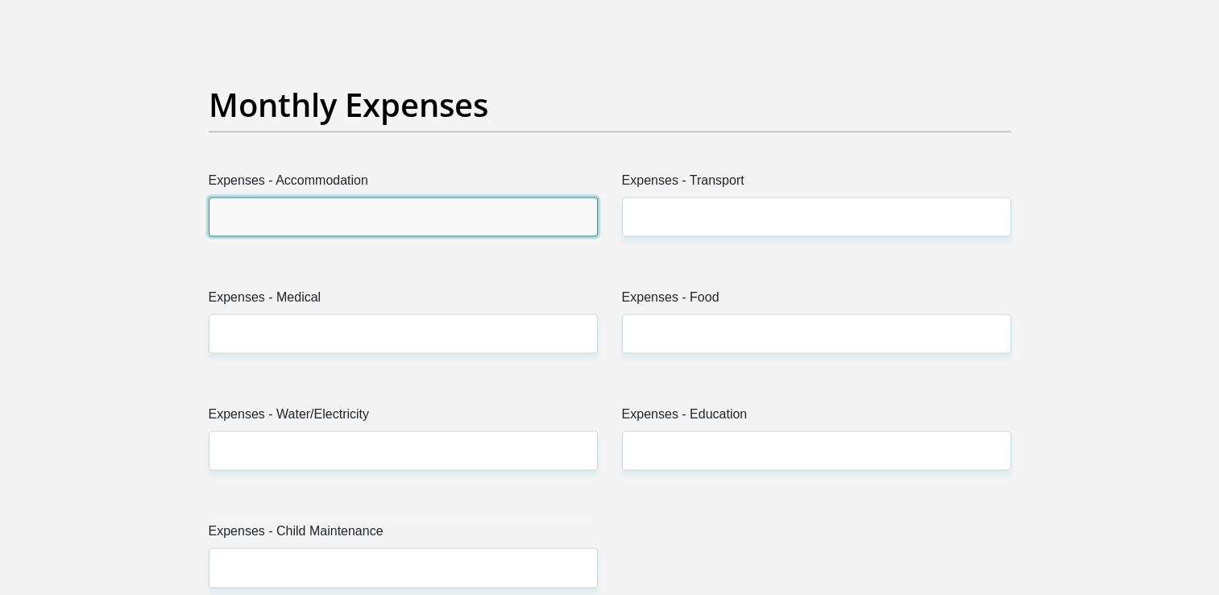
click at [379, 225] on input "Expenses - Accommodation" at bounding box center [403, 216] width 389 height 39
type input "0"
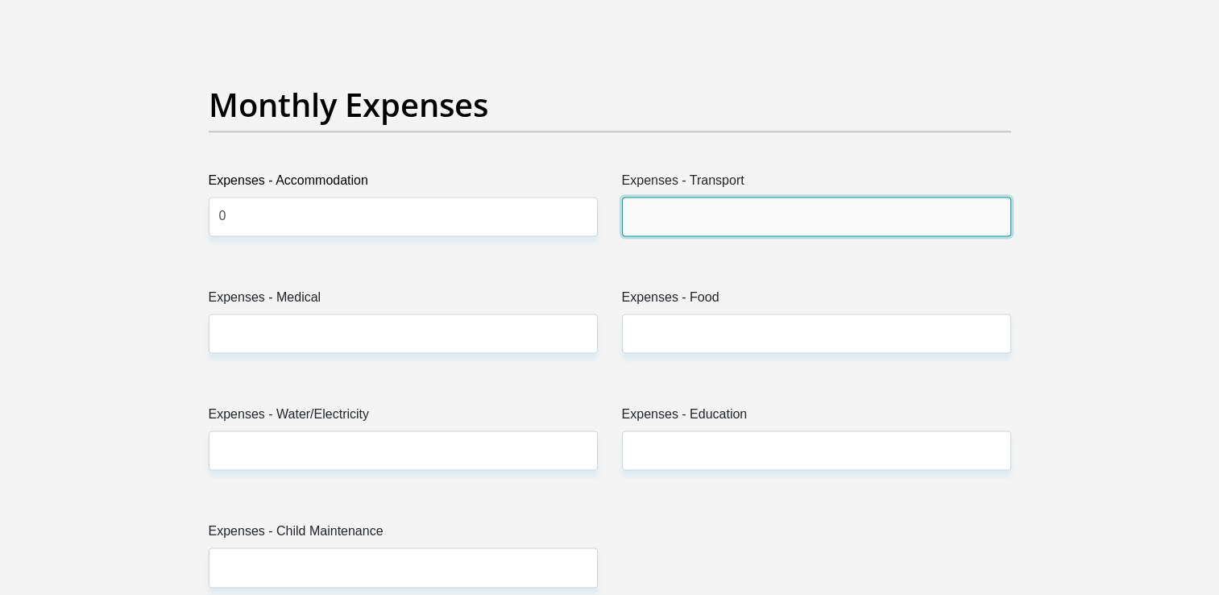
click at [792, 218] on input "Expenses - Transport" at bounding box center [816, 216] width 389 height 39
type input "0"
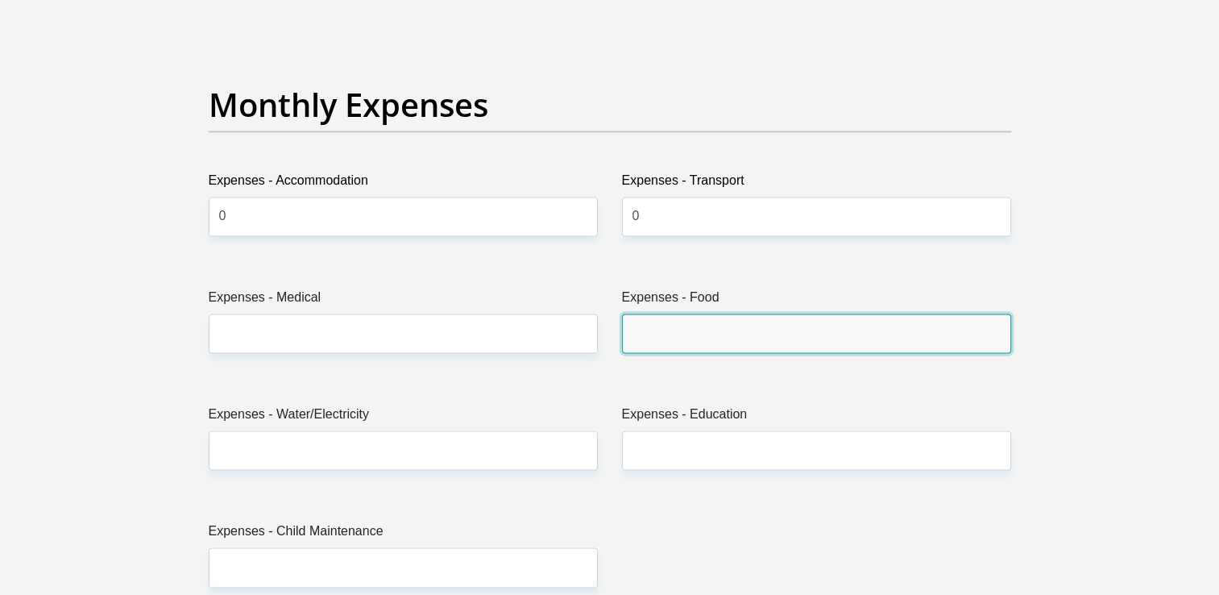
click at [687, 337] on input "Expenses - Food" at bounding box center [816, 333] width 389 height 39
type input "0"
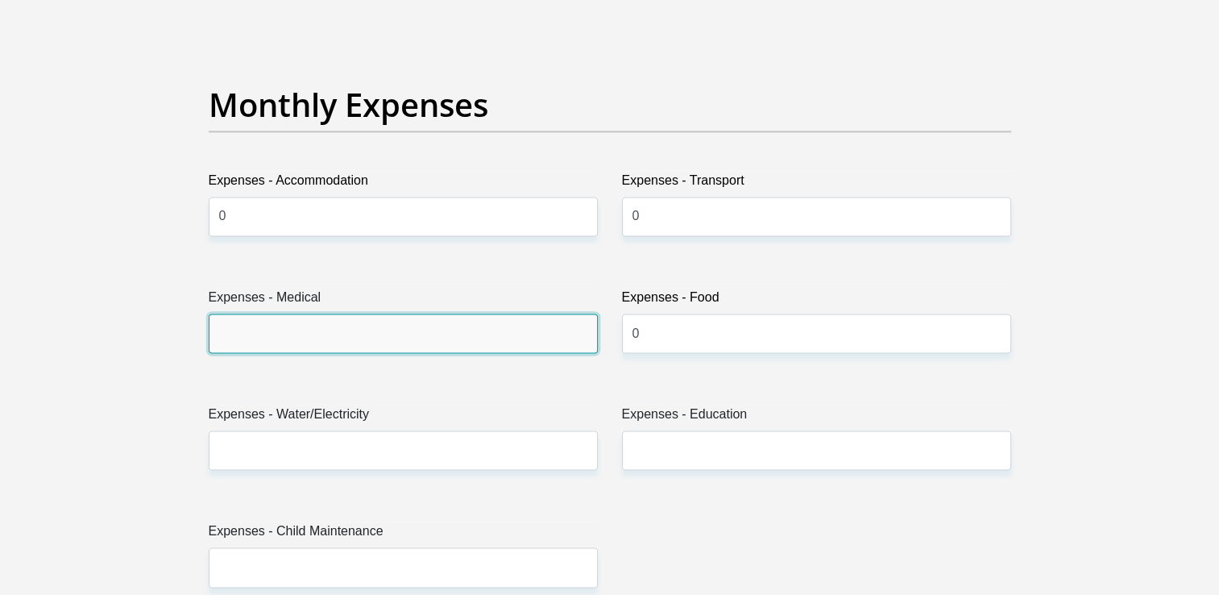
click at [372, 330] on input "Expenses - Medical" at bounding box center [403, 333] width 389 height 39
type input "0"
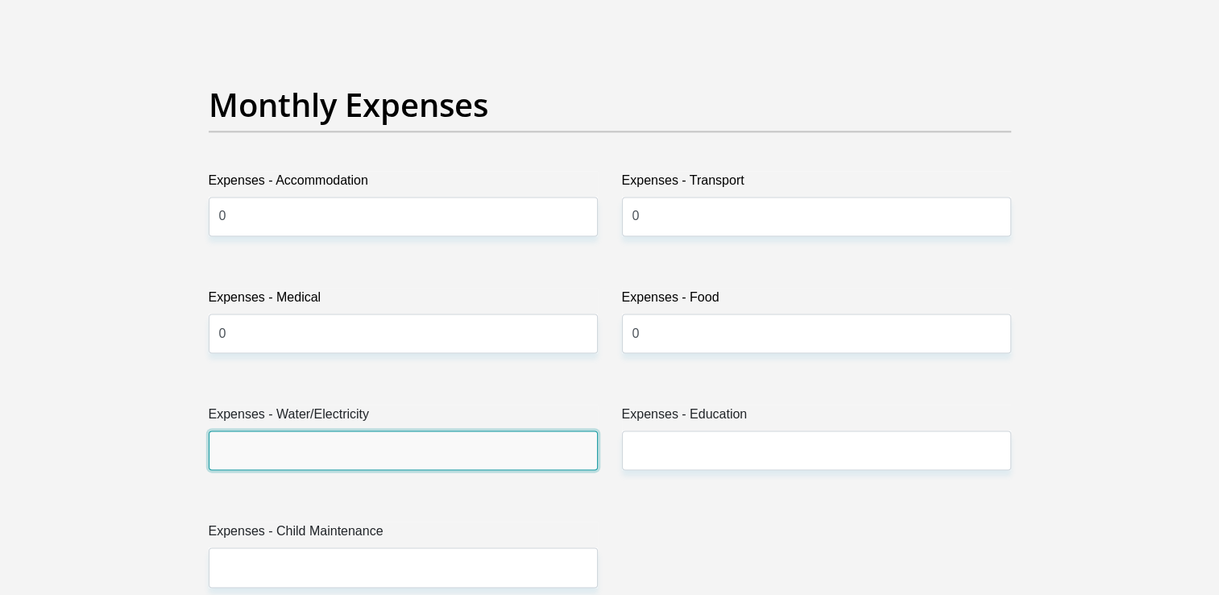
click at [329, 454] on input "Expenses - Water/Electricity" at bounding box center [403, 449] width 389 height 39
type input "0"
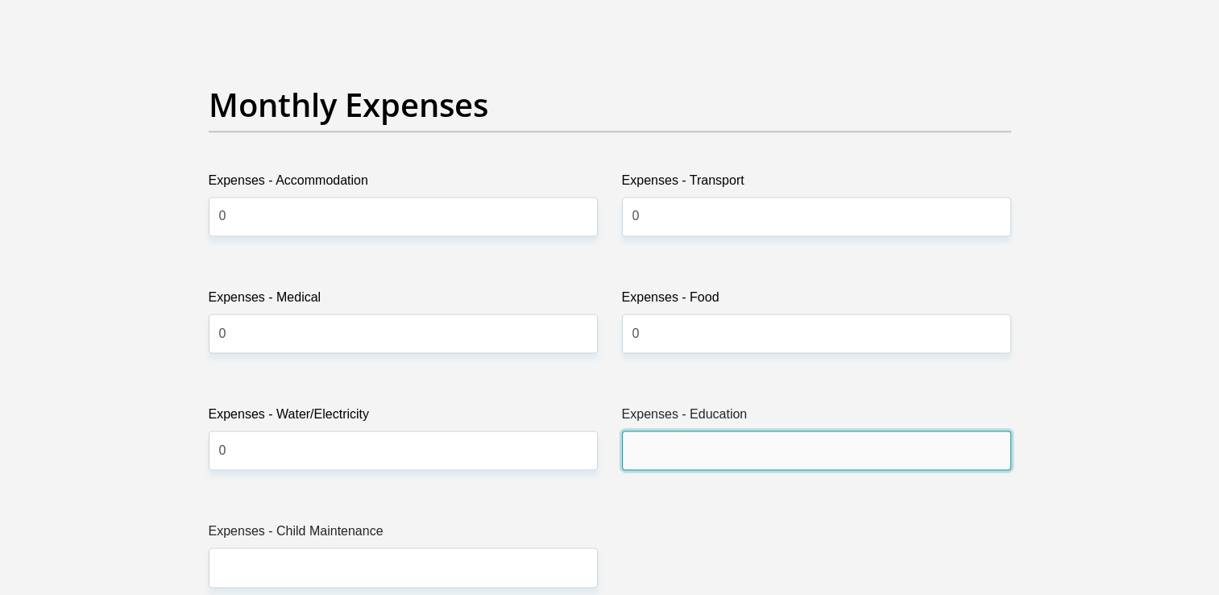
click at [692, 454] on input "Expenses - Education" at bounding box center [816, 449] width 389 height 39
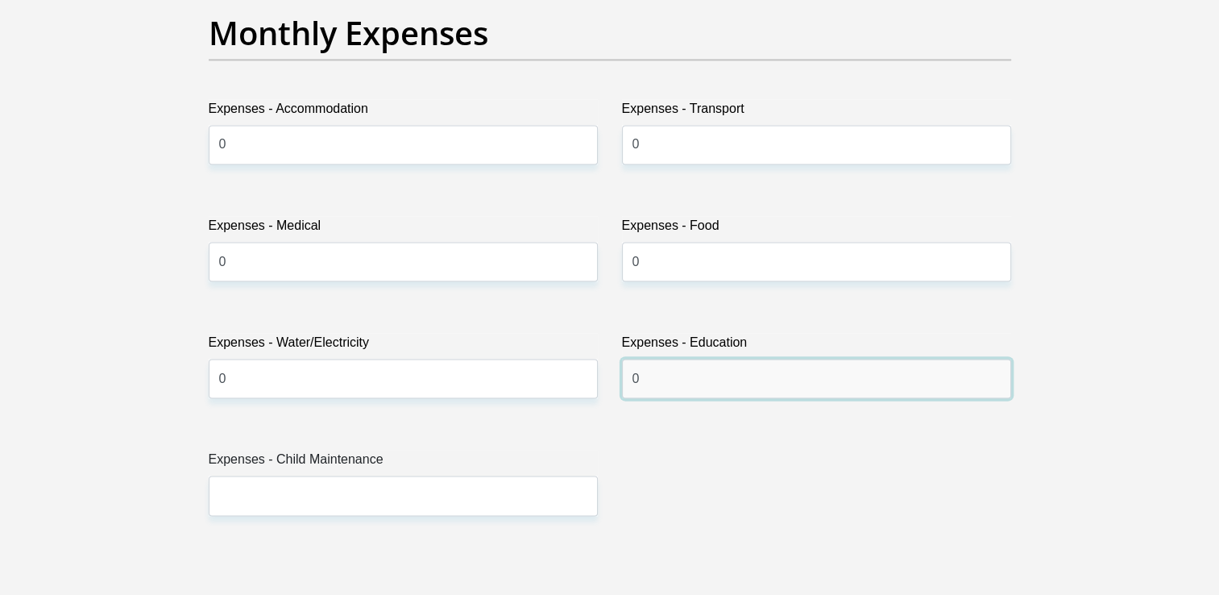
scroll to position [2418, 0]
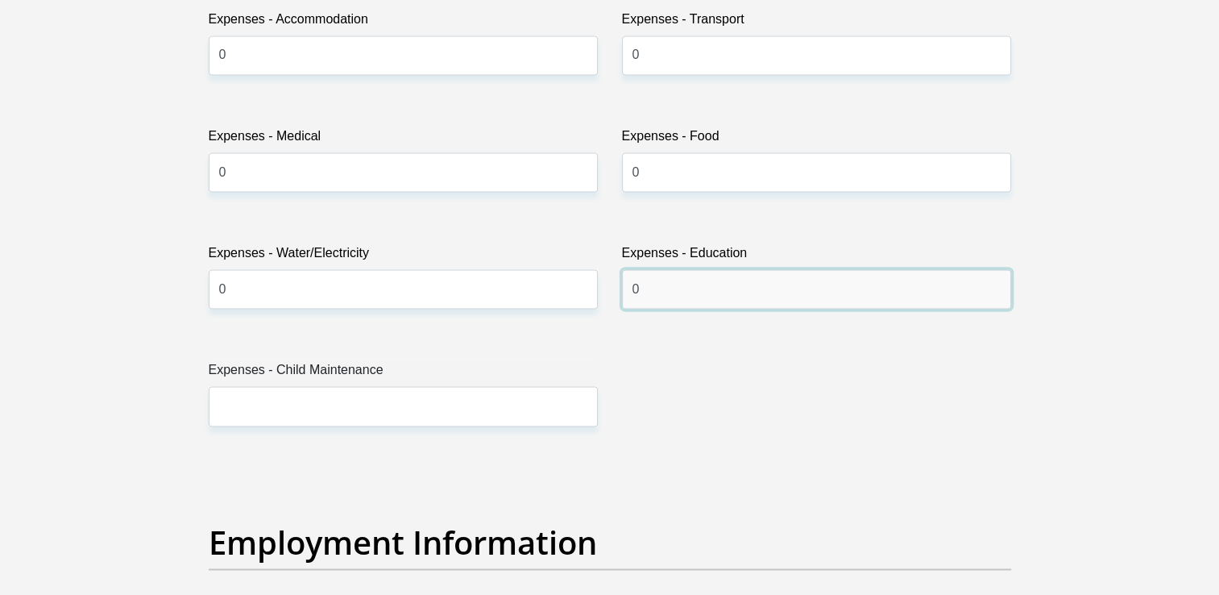
type input "0"
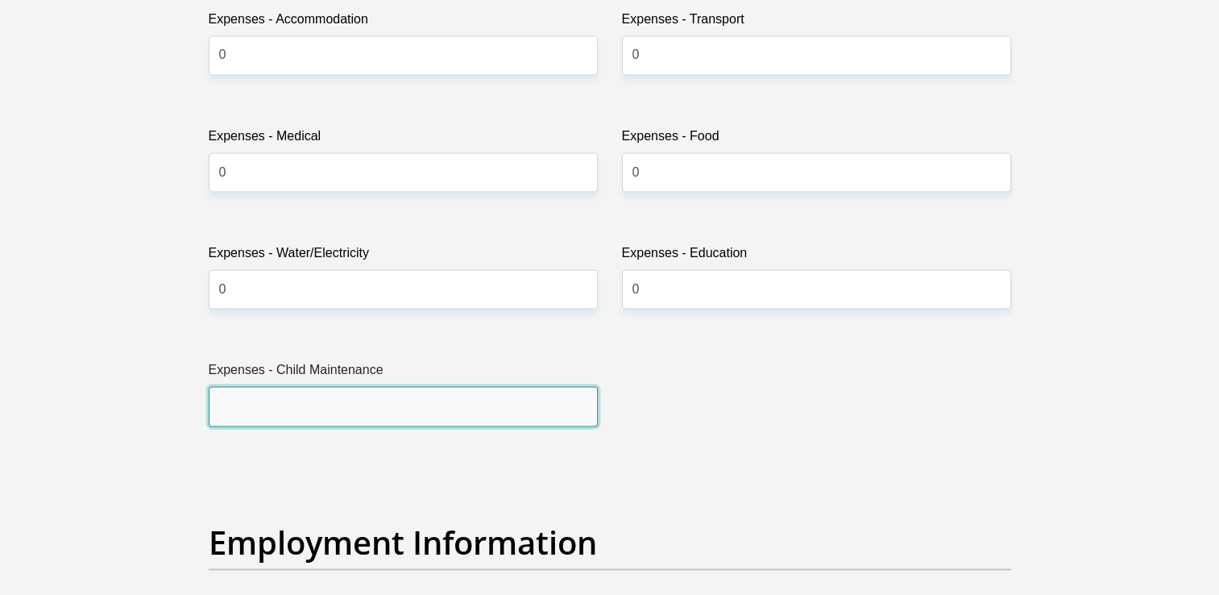
click at [424, 413] on input "Expenses - Child Maintenance" at bounding box center [403, 405] width 389 height 39
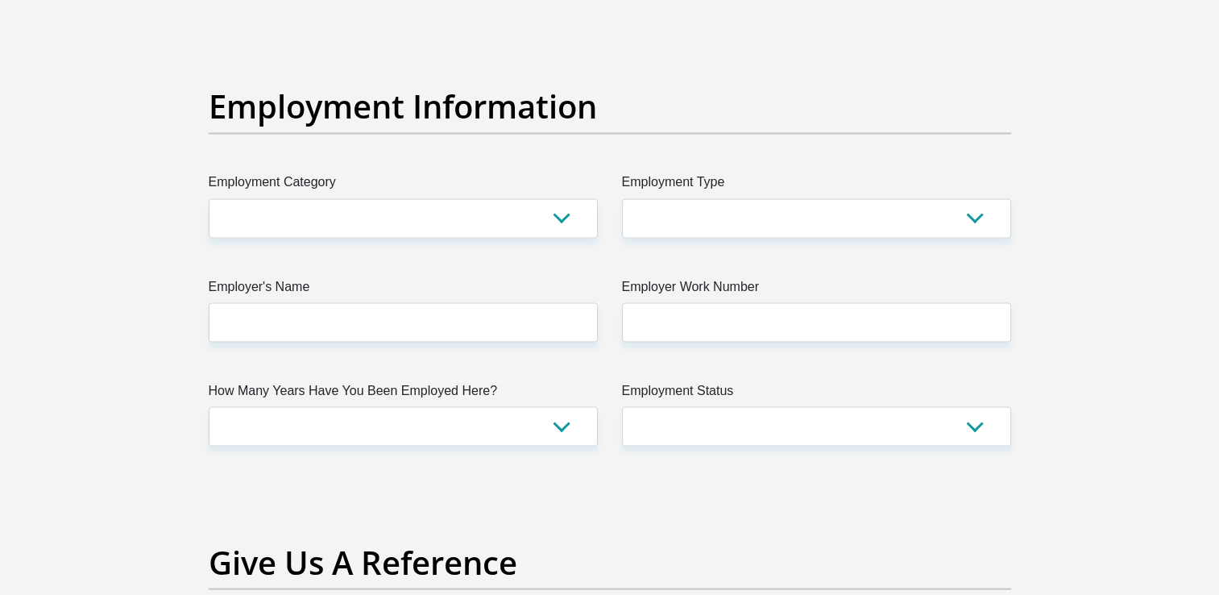
scroll to position [2901, 0]
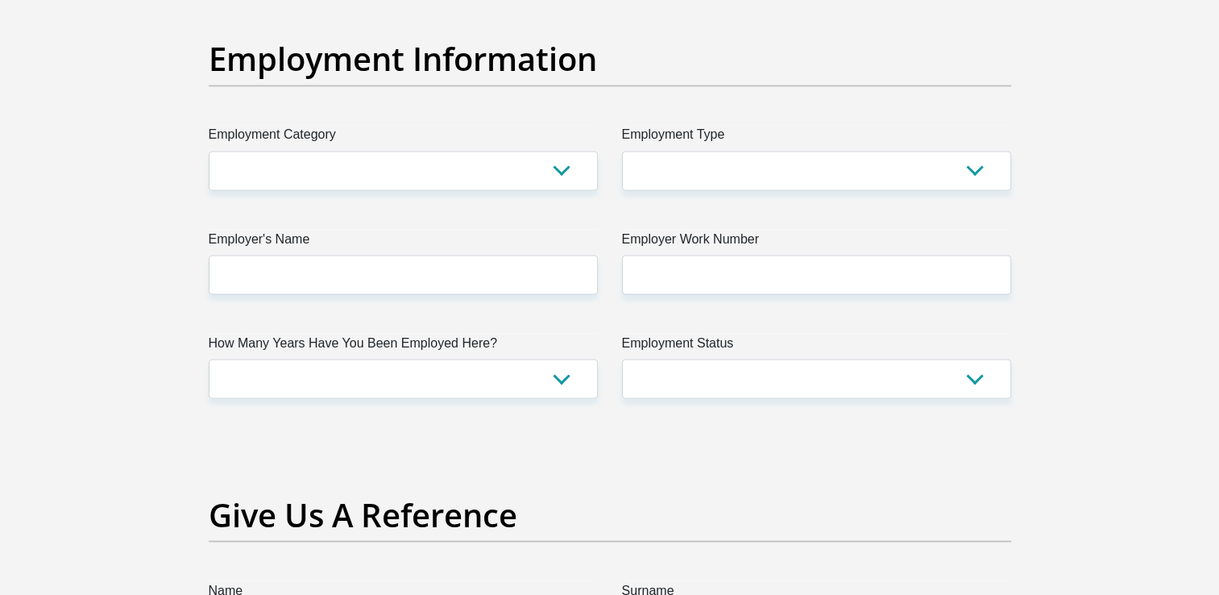
type input "0"
click at [551, 169] on select "AGRICULTURE ALCOHOL & TOBACCO CONSTRUCTION MATERIALS METALLURGY EQUIPMENT FOR R…" at bounding box center [403, 170] width 389 height 39
drag, startPoint x: 571, startPoint y: 150, endPoint x: 572, endPoint y: 159, distance: 9.0
click at [567, 155] on select "AGRICULTURE ALCOHOL & TOBACCO CONSTRUCTION MATERIALS METALLURGY EQUIPMENT FOR R…" at bounding box center [403, 170] width 389 height 39
click at [949, 172] on select "College/Lecturer Craft Seller Creative Driver Executive Farmer Forces - Non Com…" at bounding box center [816, 170] width 389 height 39
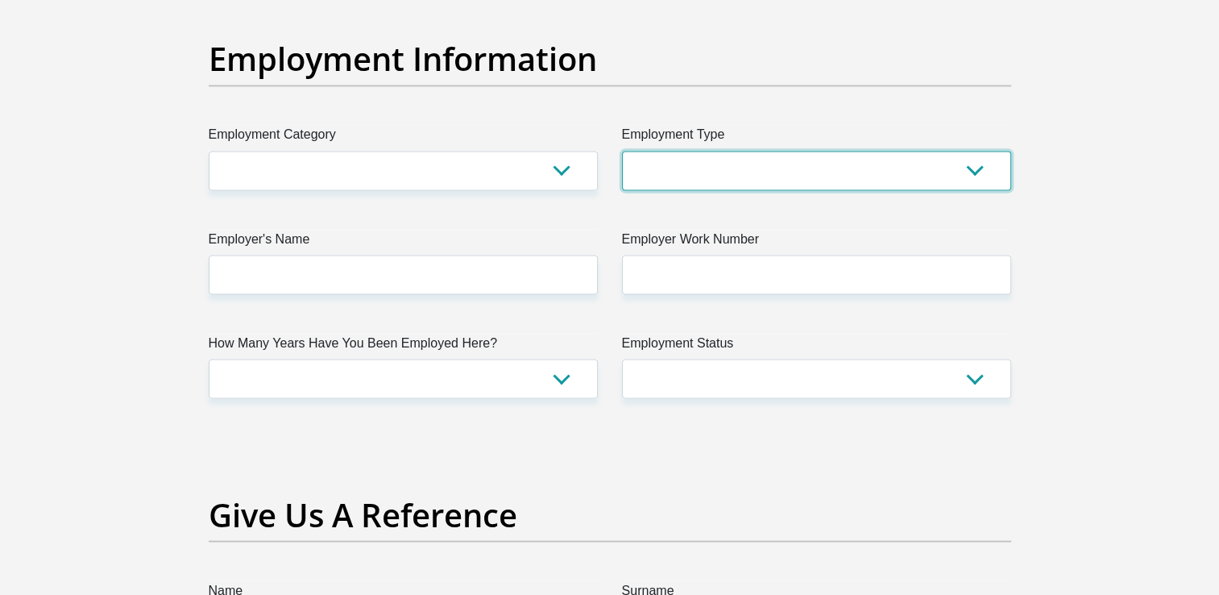
select select "Student"
click at [622, 151] on select "College/Lecturer Craft Seller Creative Driver Executive Farmer Forces - Non Com…" at bounding box center [816, 170] width 389 height 39
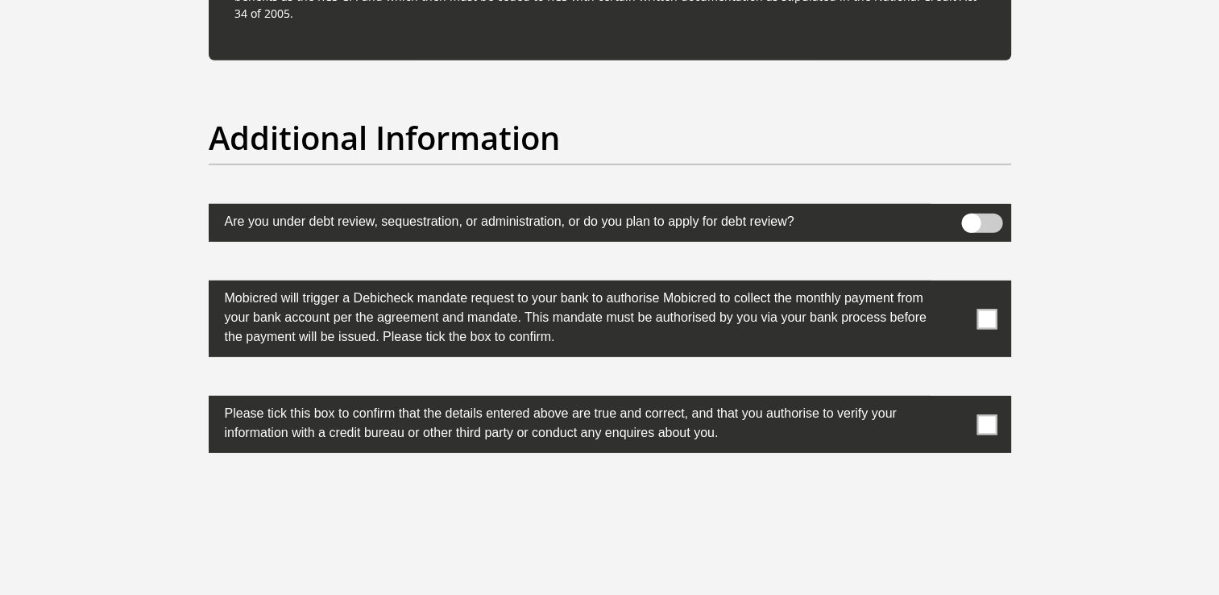
scroll to position [4942, 0]
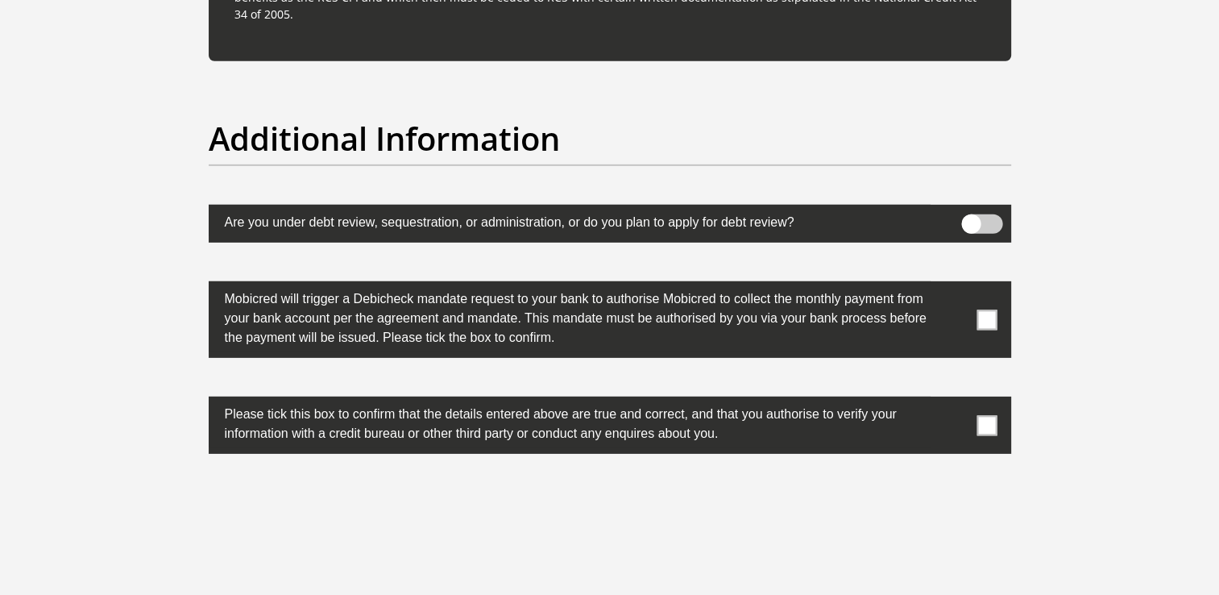
click at [969, 218] on span at bounding box center [982, 223] width 41 height 19
click at [971, 218] on input "checkbox" at bounding box center [971, 218] width 0 height 0
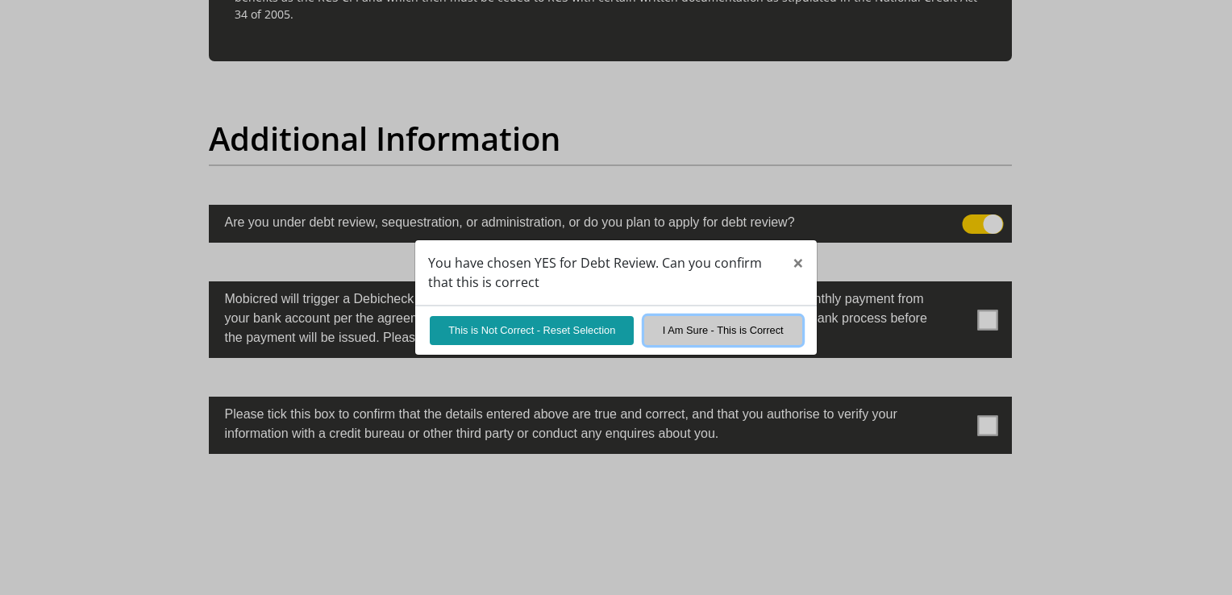
click at [670, 331] on button "I Am Sure - This is Correct" at bounding box center [723, 330] width 158 height 28
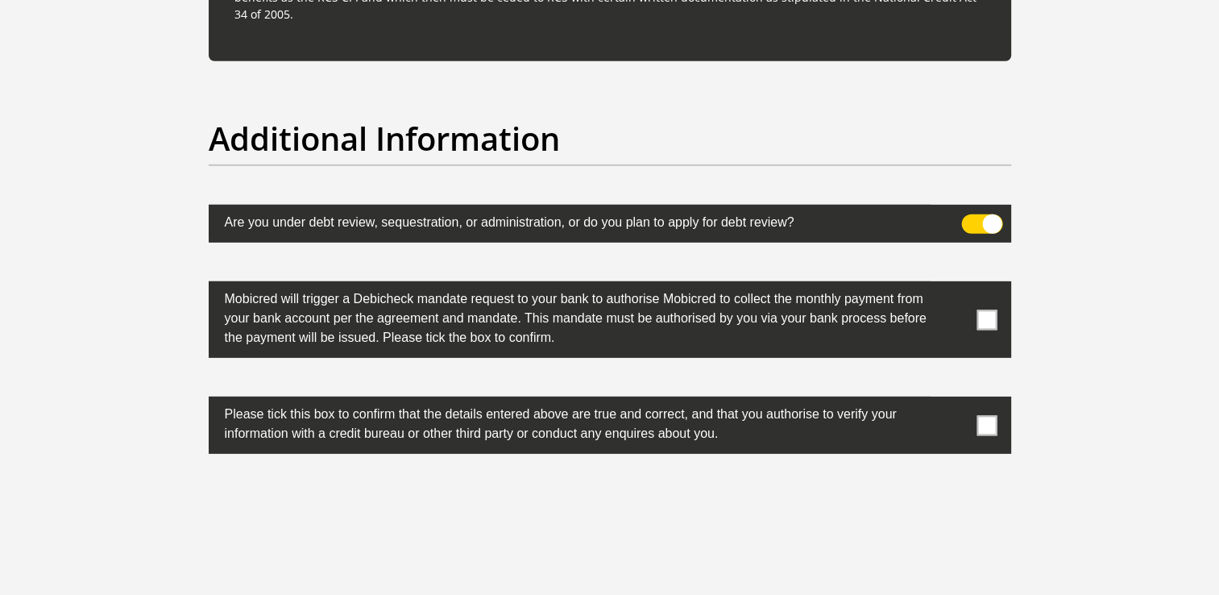
click at [986, 318] on span at bounding box center [987, 319] width 20 height 20
click at [955, 285] on input "checkbox" at bounding box center [955, 285] width 0 height 0
click at [991, 426] on span at bounding box center [987, 425] width 20 height 20
click at [955, 401] on input "checkbox" at bounding box center [955, 401] width 0 height 0
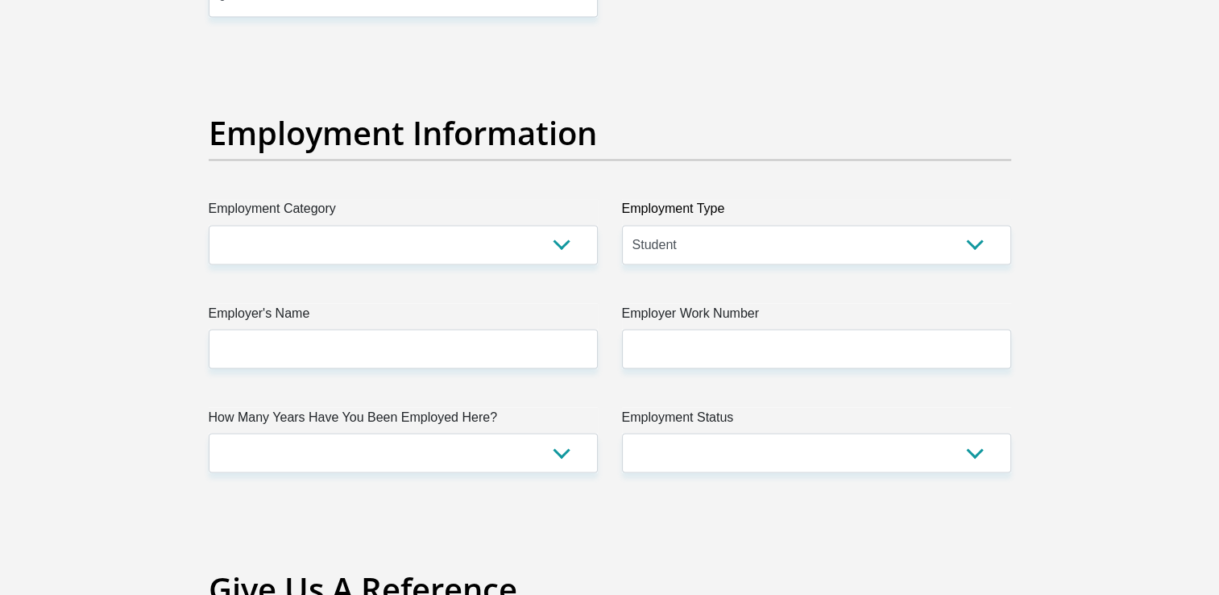
scroll to position [2847, 0]
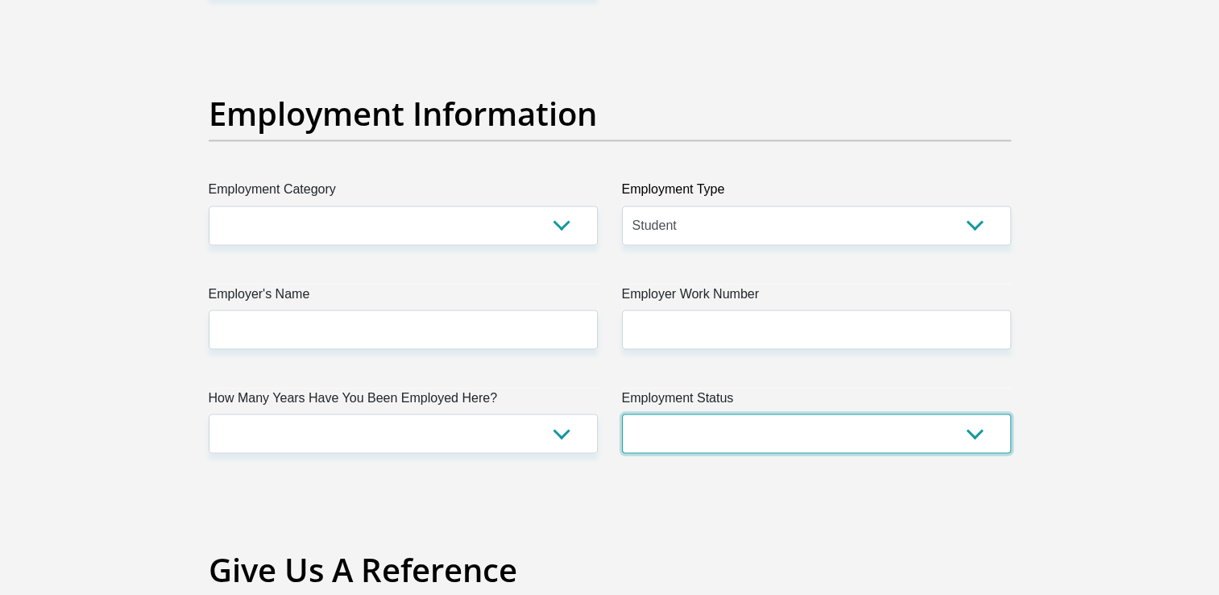
click at [971, 430] on select "Permanent/Full-time Part-time/Casual Contract Worker Self-Employed Housewife Re…" at bounding box center [816, 432] width 389 height 39
select select "7"
click at [622, 413] on select "Permanent/Full-time Part-time/Casual Contract Worker Self-Employed Housewife Re…" at bounding box center [816, 432] width 389 height 39
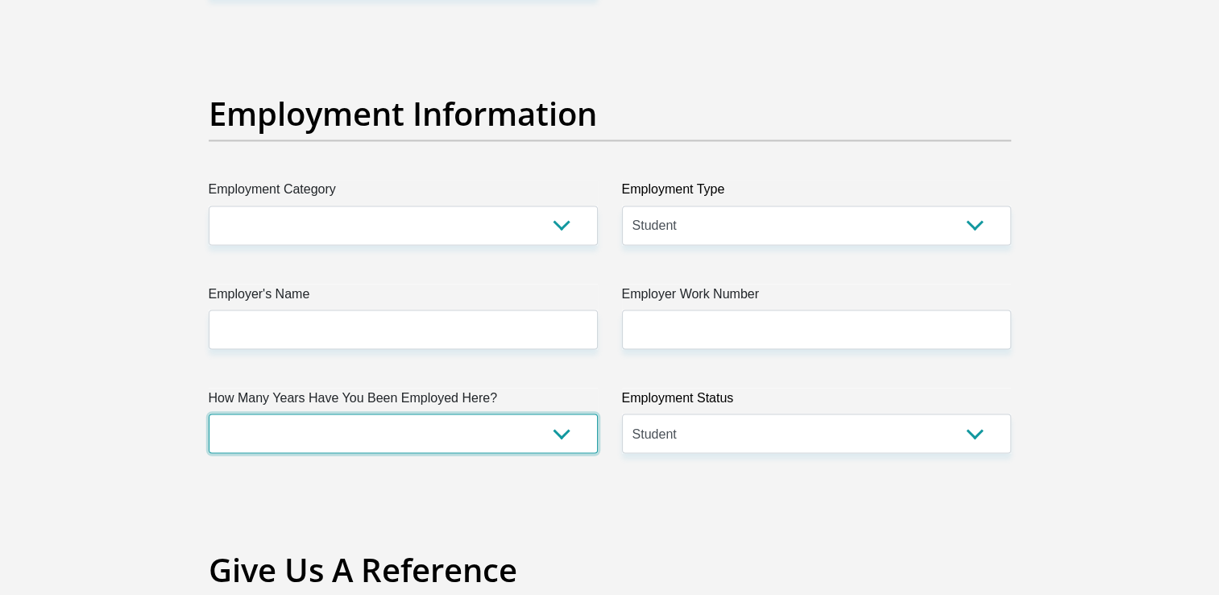
click at [565, 427] on select "less than 1 year 1-3 years 3-5 years 5+ years" at bounding box center [403, 432] width 389 height 39
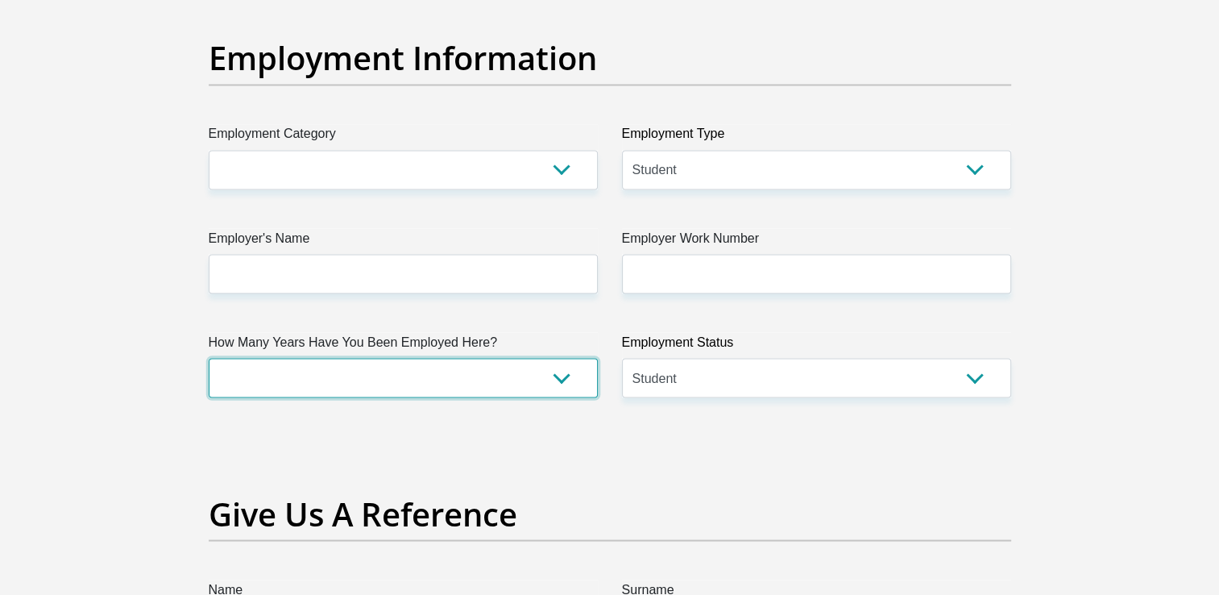
scroll to position [2927, 0]
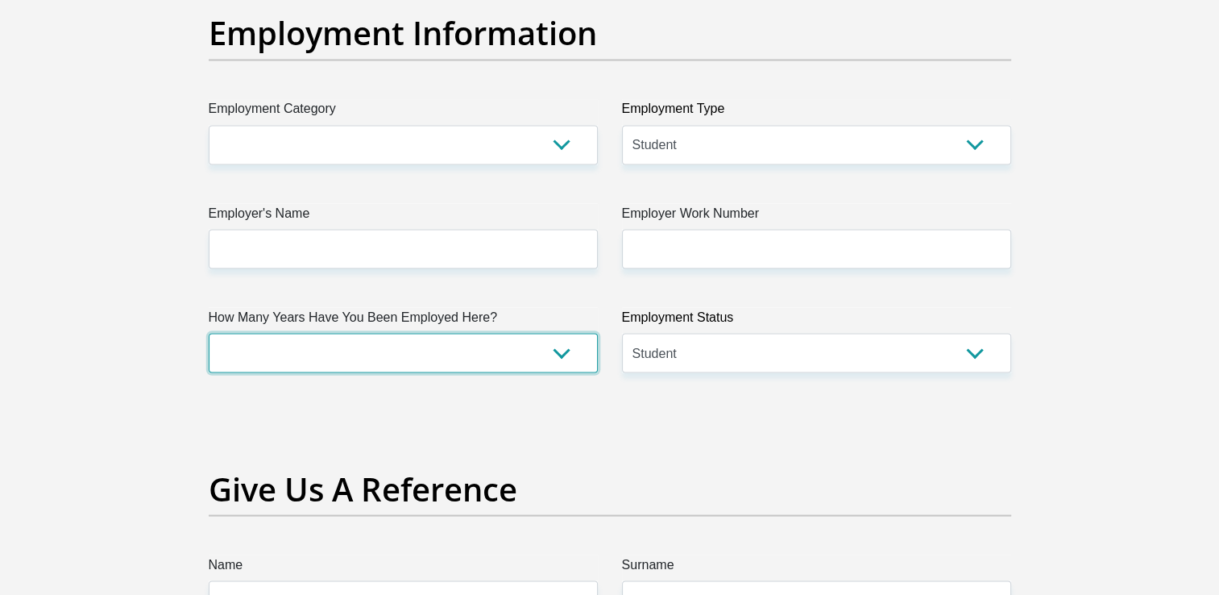
click at [566, 352] on select "less than 1 year 1-3 years 3-5 years 5+ years" at bounding box center [403, 352] width 389 height 39
select select "6"
click at [209, 333] on select "less than 1 year 1-3 years 3-5 years 5+ years" at bounding box center [403, 352] width 389 height 39
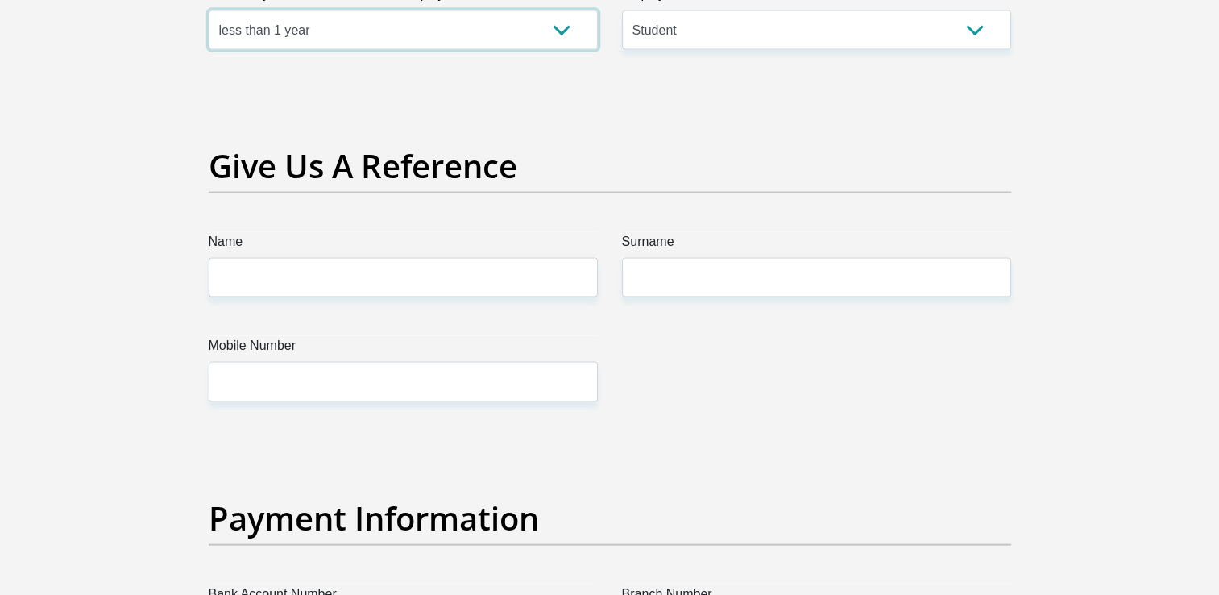
scroll to position [3330, 0]
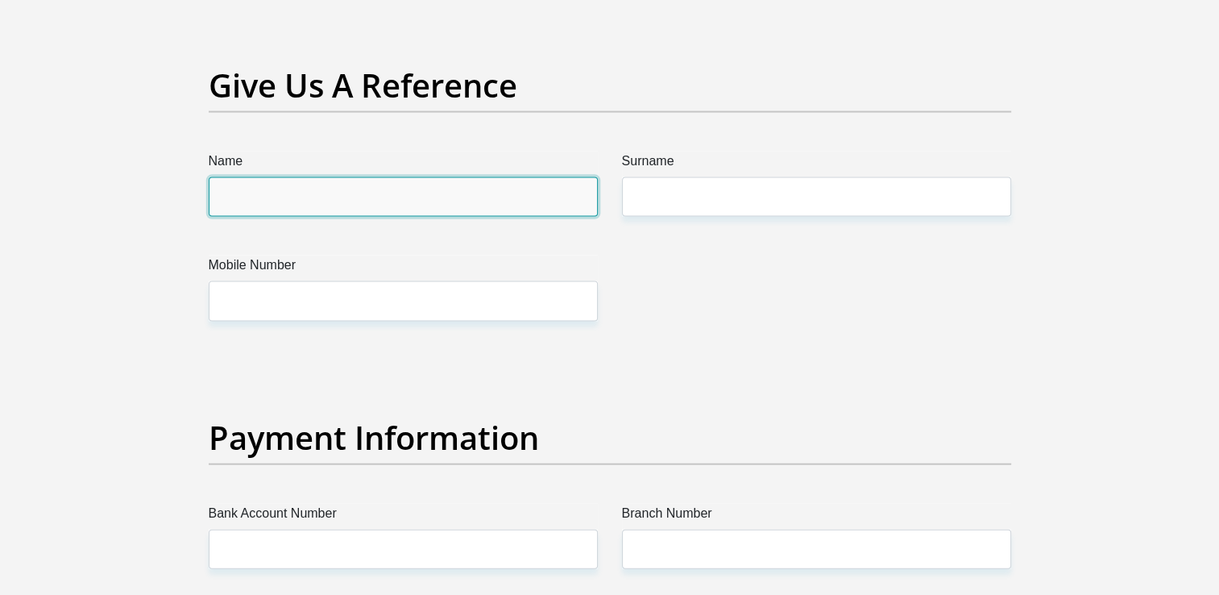
click at [391, 198] on input "Name" at bounding box center [403, 196] width 389 height 39
type input "g"
type input "Gosego"
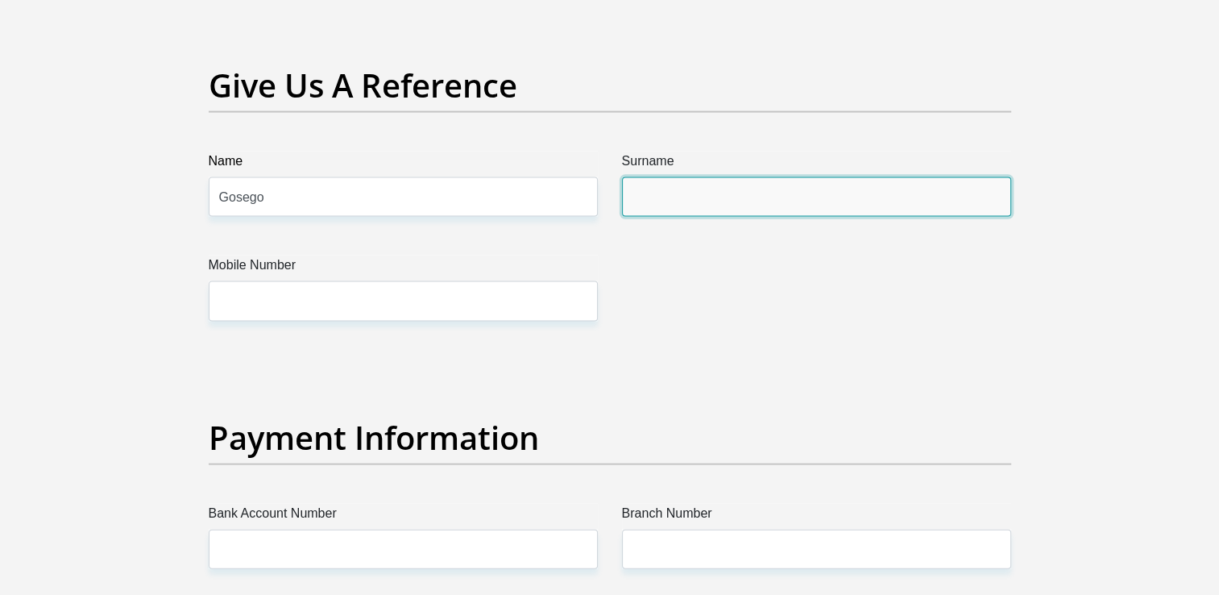
click at [706, 198] on input "Surname" at bounding box center [816, 196] width 389 height 39
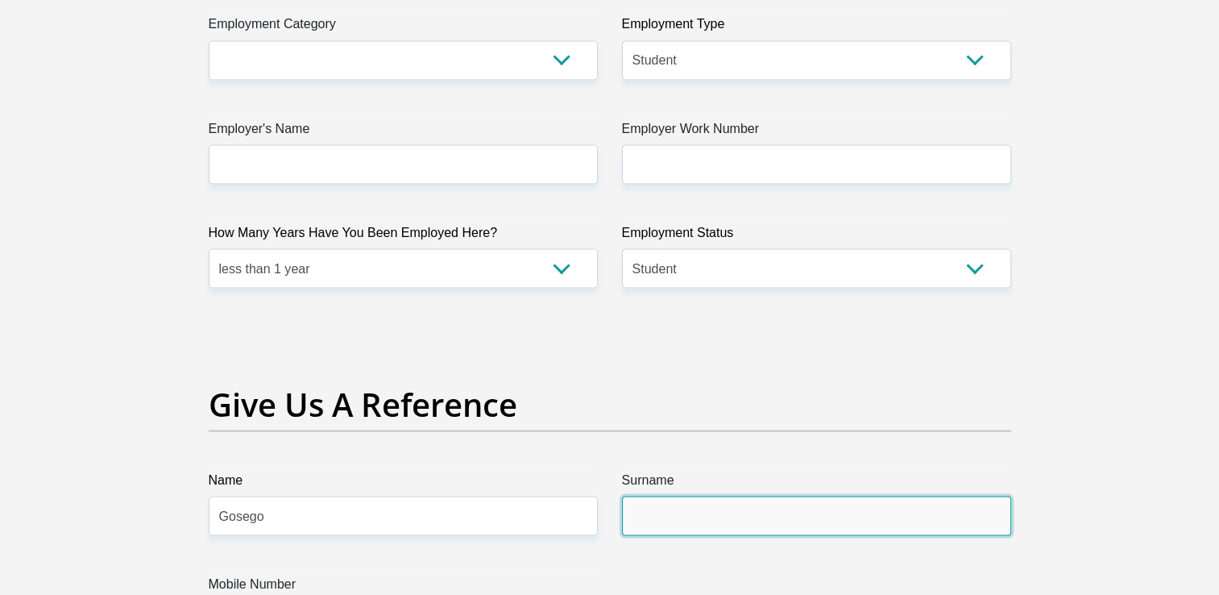
scroll to position [2927, 0]
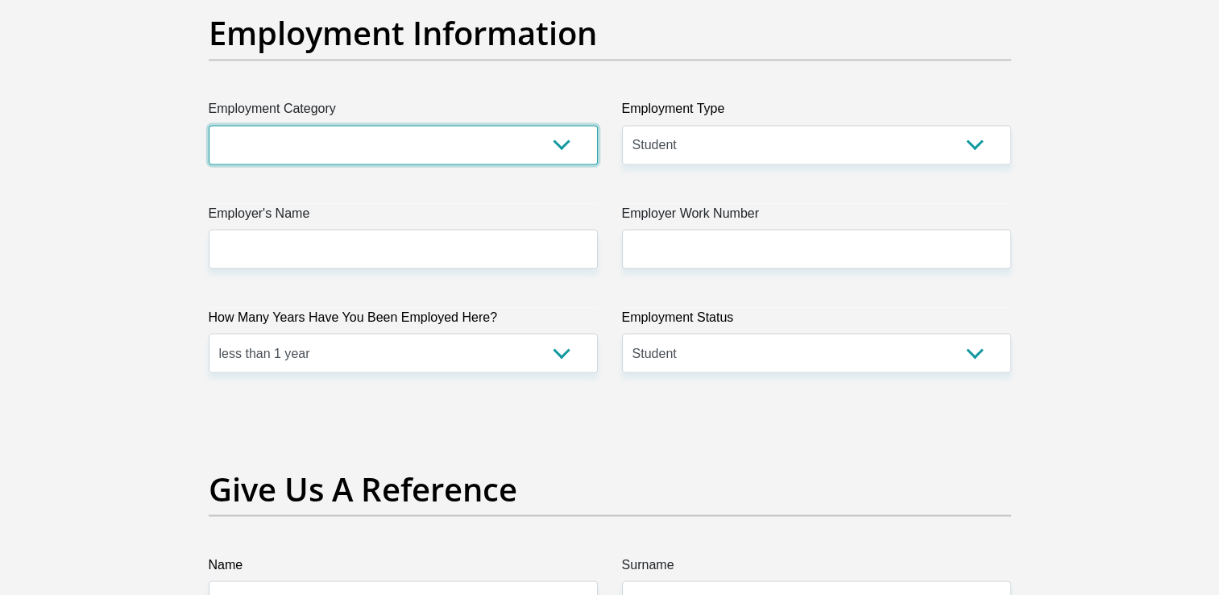
click at [559, 142] on select "AGRICULTURE ALCOHOL & TOBACCO CONSTRUCTION MATERIALS METALLURGY EQUIPMENT FOR R…" at bounding box center [403, 144] width 389 height 39
select select "32"
click at [209, 125] on select "AGRICULTURE ALCOHOL & TOBACCO CONSTRUCTION MATERIALS METALLURGY EQUIPMENT FOR R…" at bounding box center [403, 144] width 389 height 39
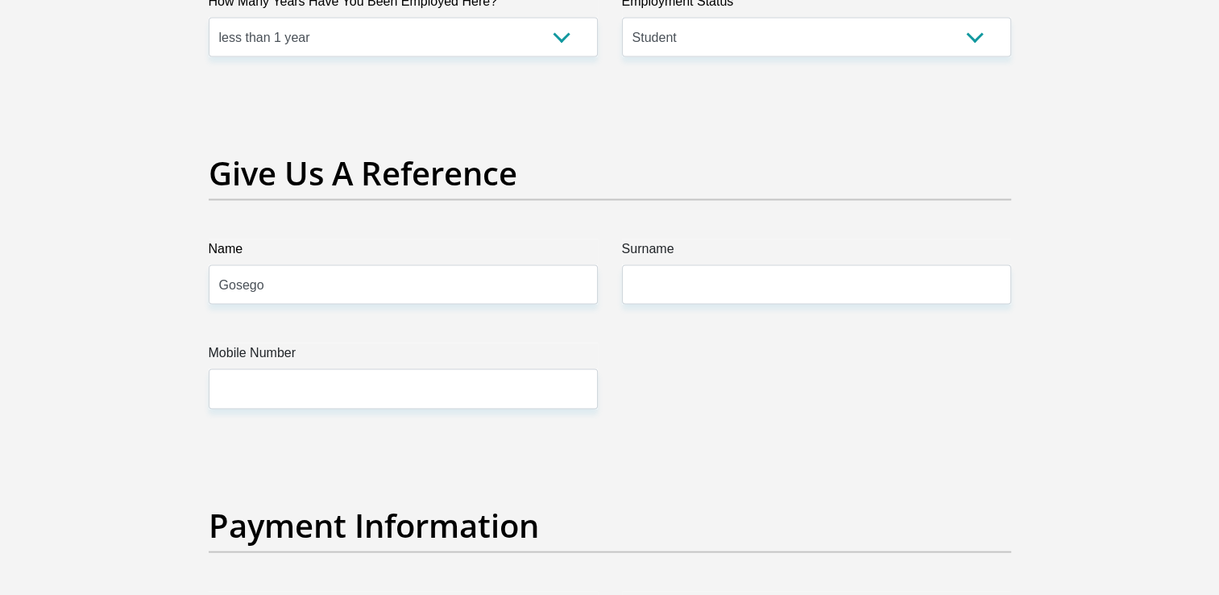
scroll to position [3250, 0]
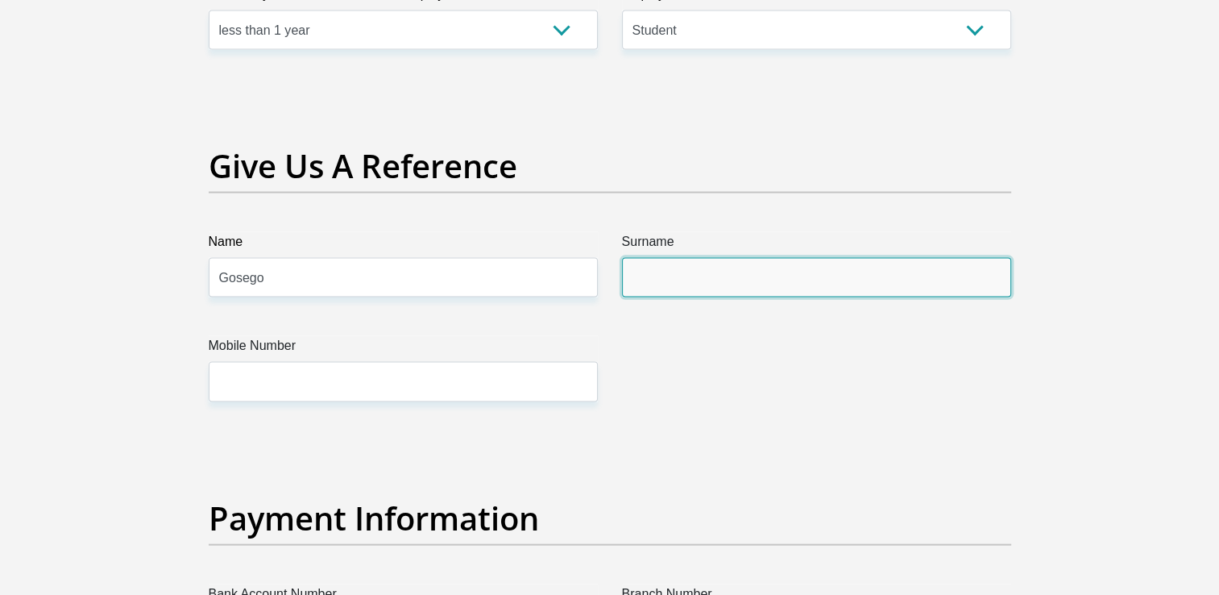
click at [638, 279] on input "Surname" at bounding box center [816, 277] width 389 height 39
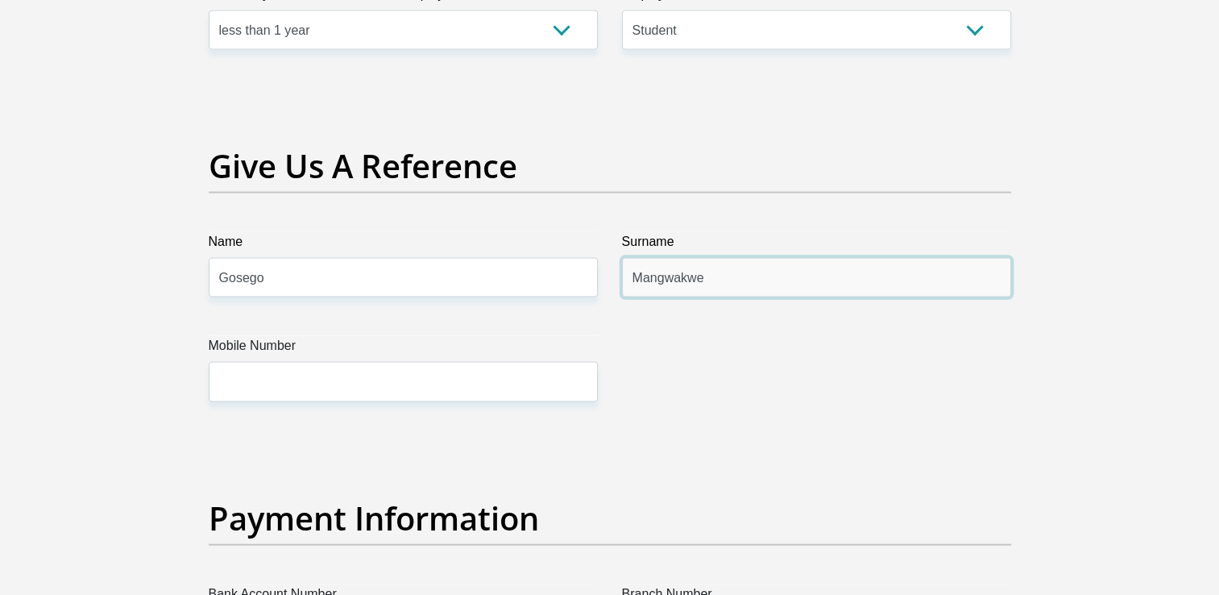
type input "Mangwakwe"
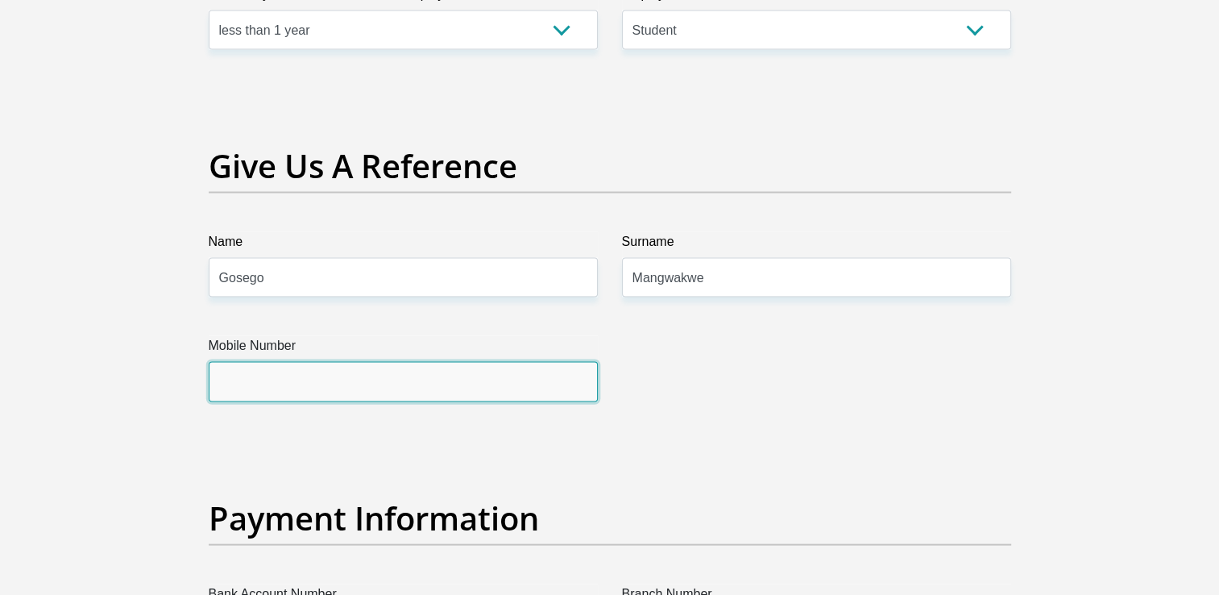
click at [380, 384] on input "Mobile Number" at bounding box center [403, 381] width 389 height 39
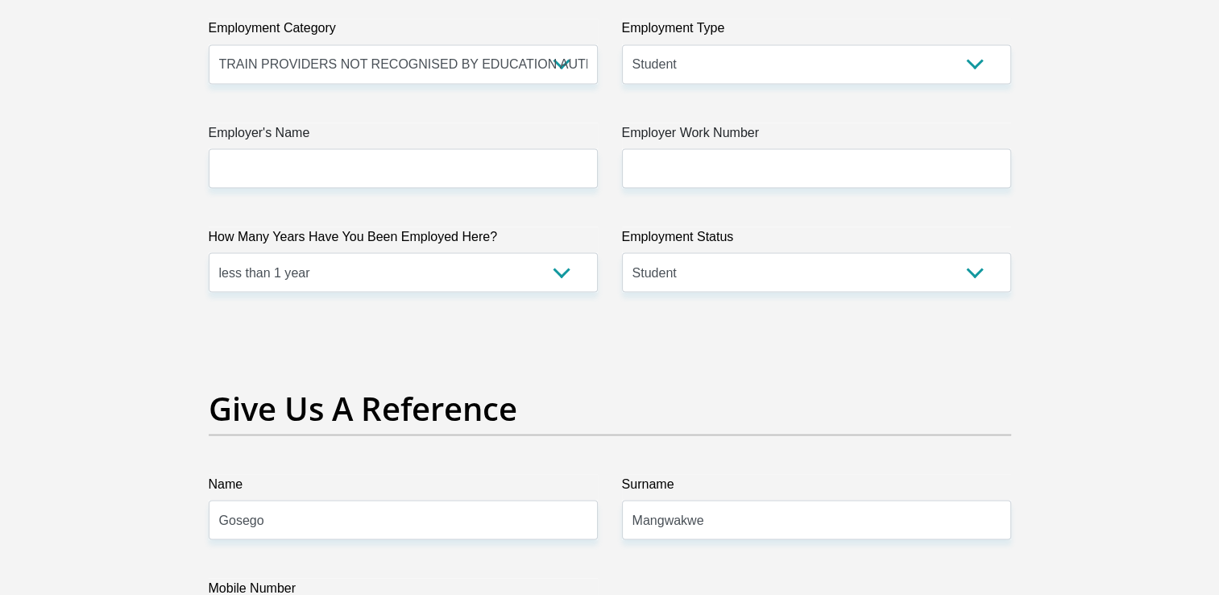
scroll to position [2927, 0]
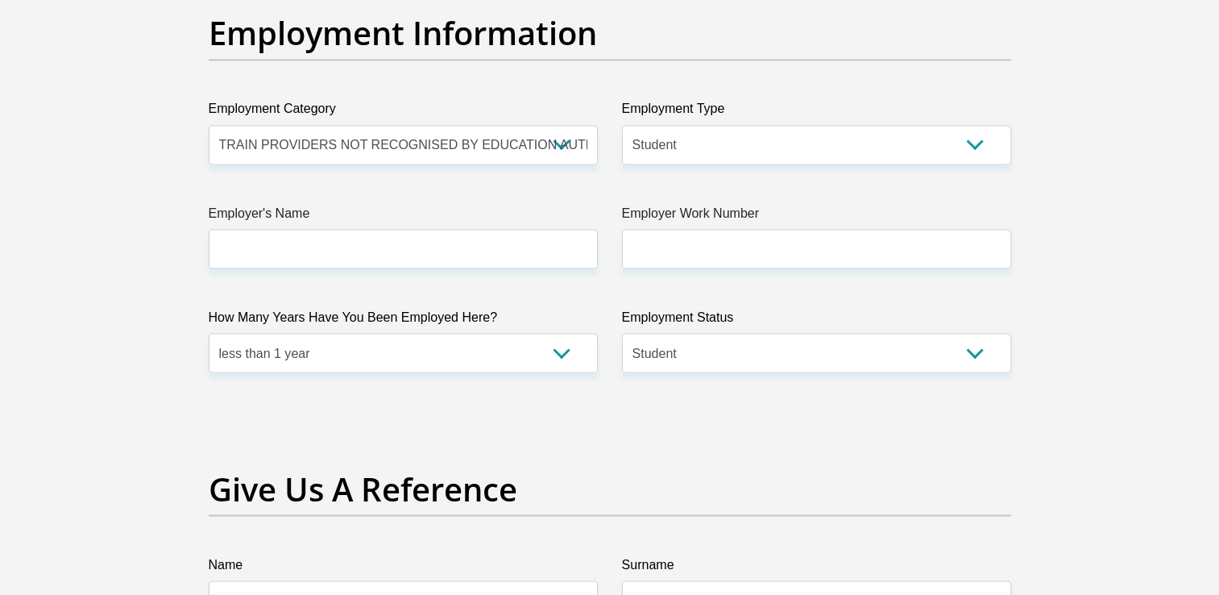
type input "0835608596"
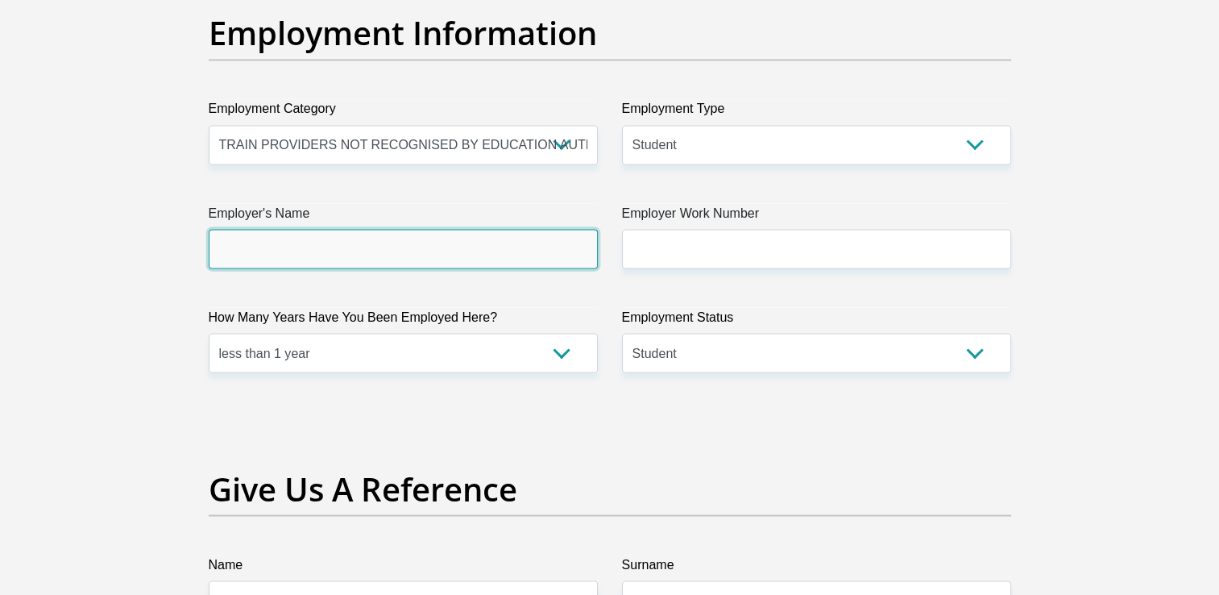
click at [521, 239] on input "Employer's Name" at bounding box center [403, 248] width 389 height 39
click at [274, 248] on input "Employer's Name" at bounding box center [403, 248] width 389 height 39
click at [382, 250] on input "Employer's Name" at bounding box center [403, 248] width 389 height 39
type input "W"
type input "f"
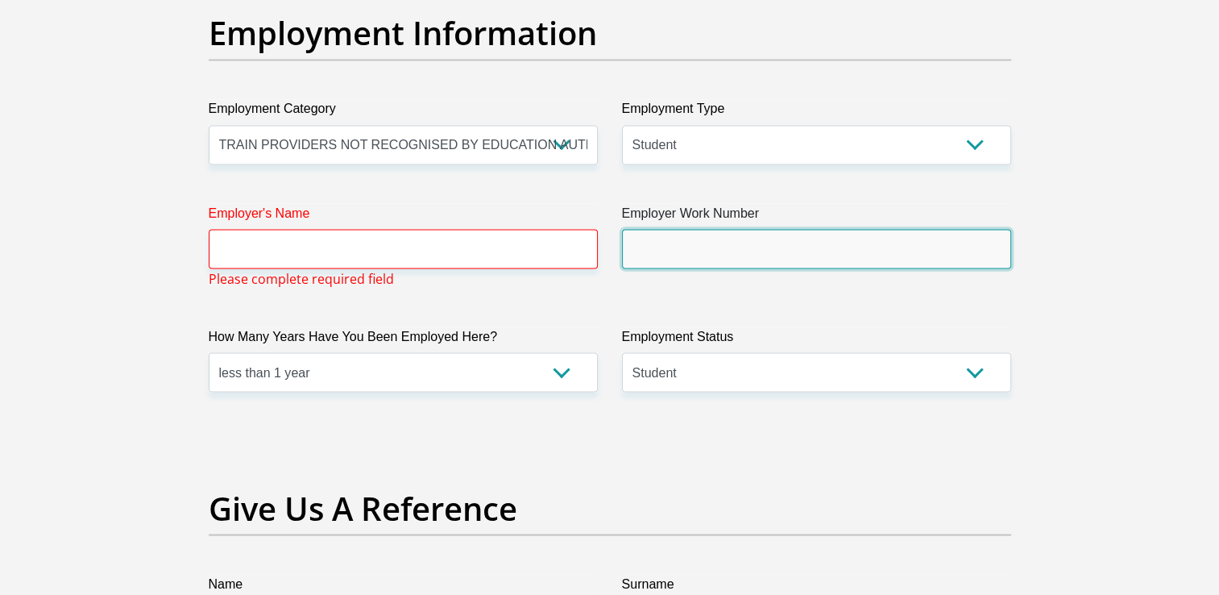
click at [707, 247] on input "Employer Work Number" at bounding box center [816, 248] width 389 height 39
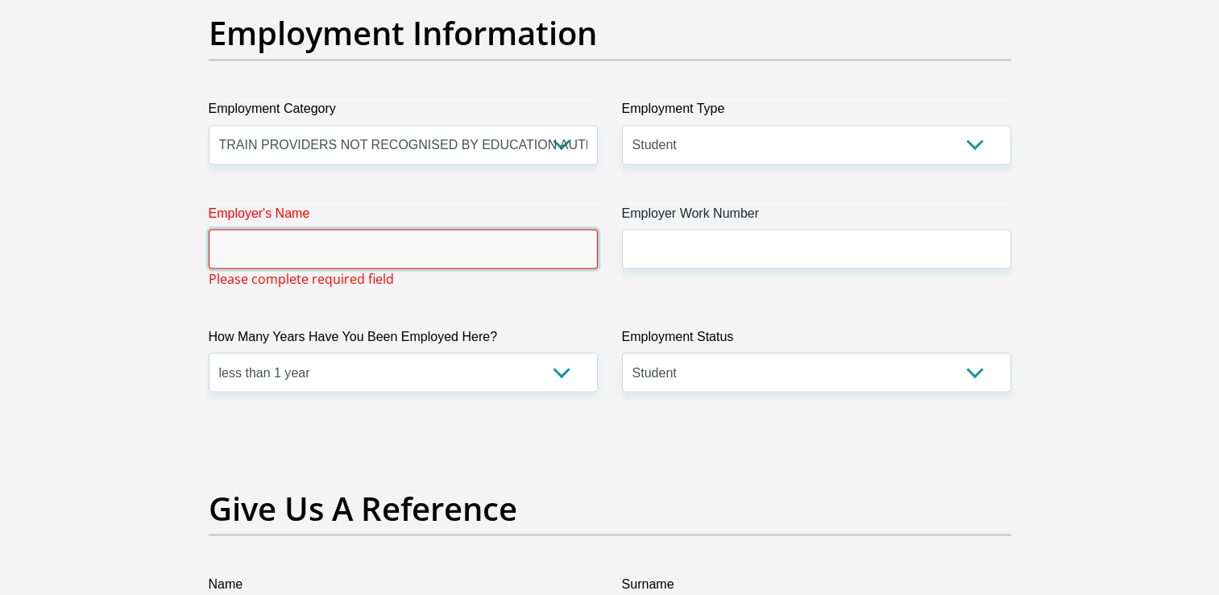
click at [492, 247] on input "Employer's Name" at bounding box center [403, 248] width 389 height 39
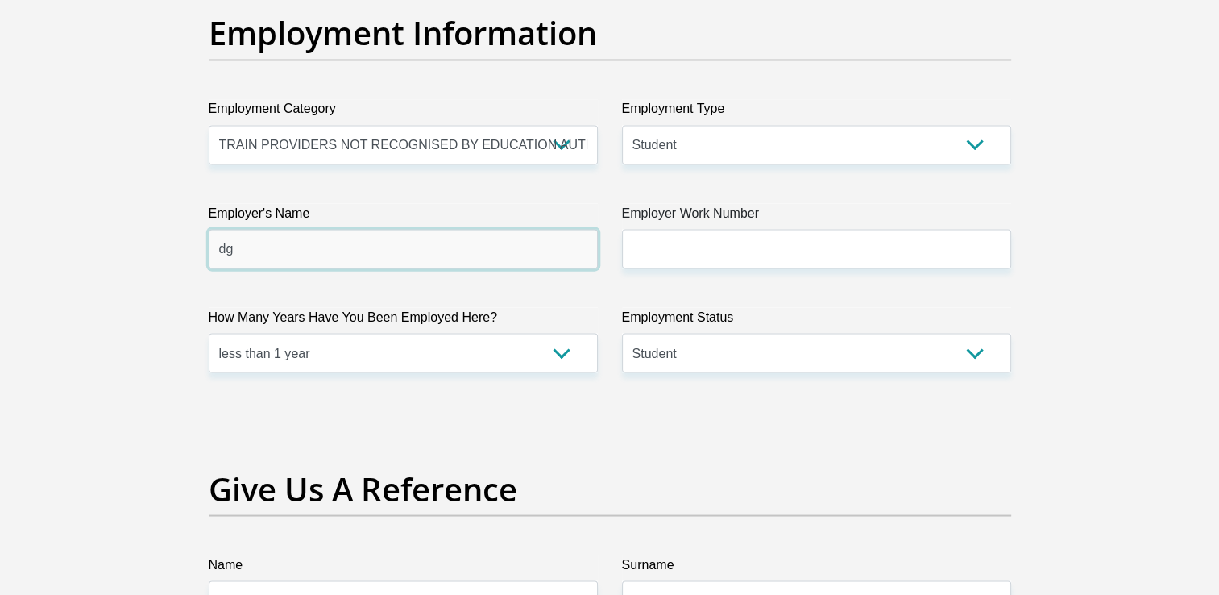
type input "d"
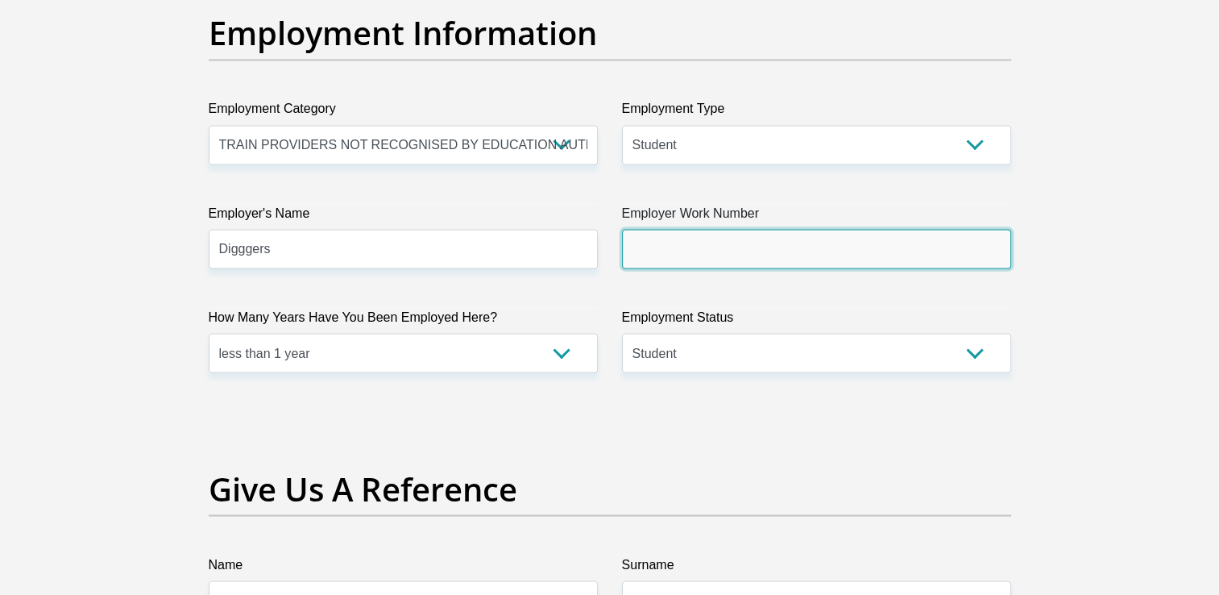
click at [642, 244] on input "Employer Work Number" at bounding box center [816, 248] width 389 height 39
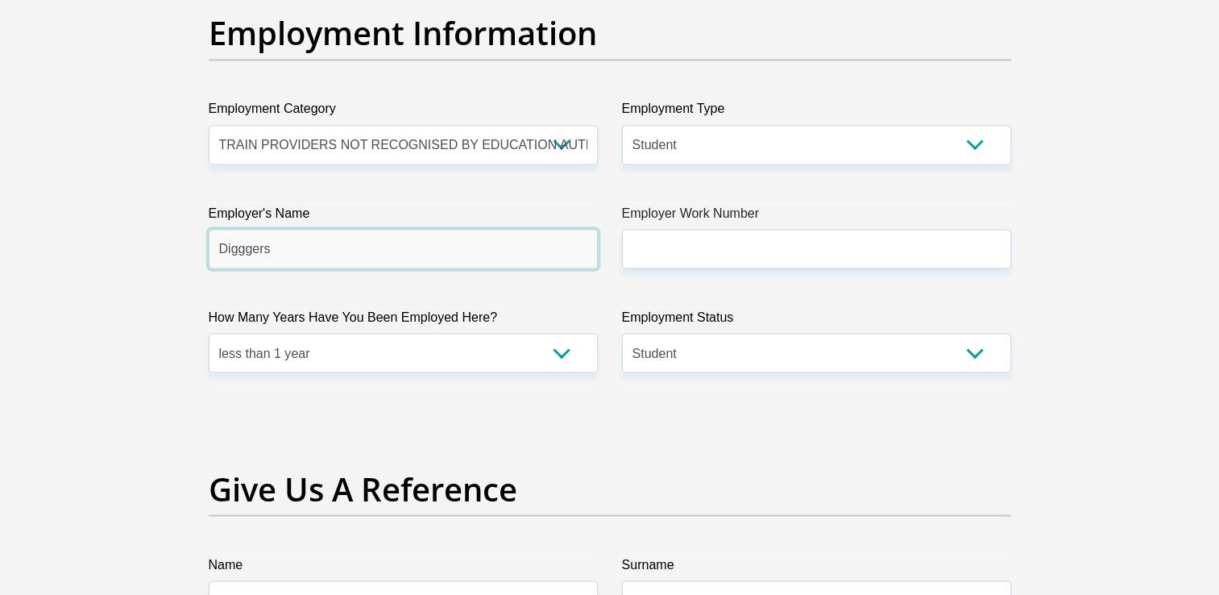
click at [245, 247] on input "Digggers" at bounding box center [403, 248] width 389 height 39
click at [217, 247] on input "Diggers" at bounding box center [403, 248] width 389 height 39
type input "WomenDiggers"
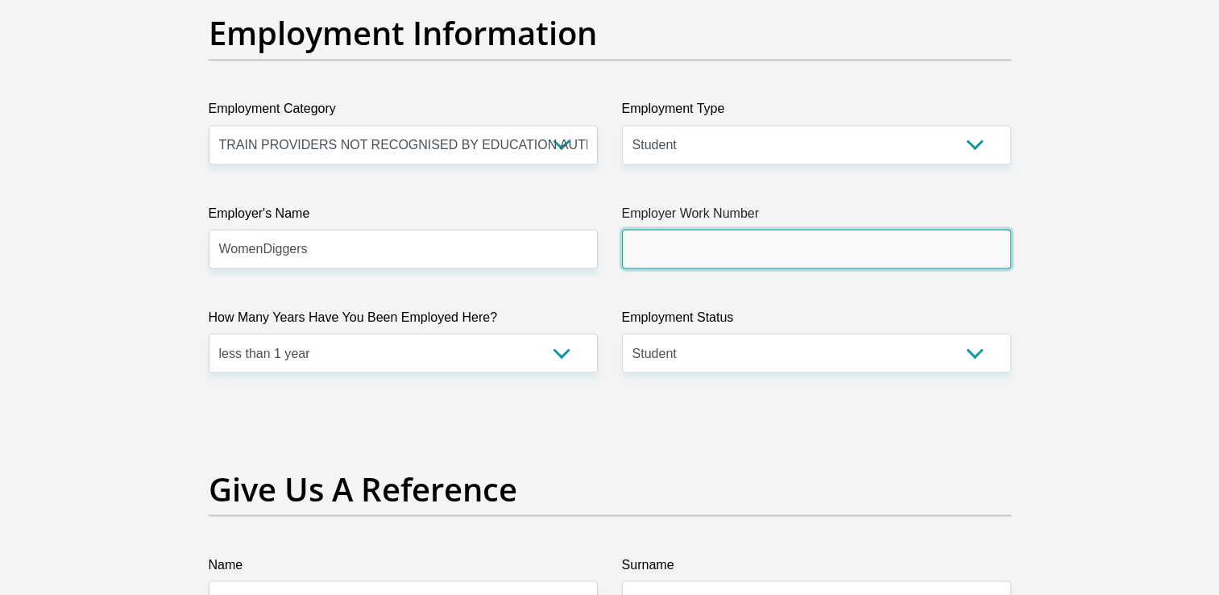
click at [674, 250] on input "Employer Work Number" at bounding box center [816, 248] width 389 height 39
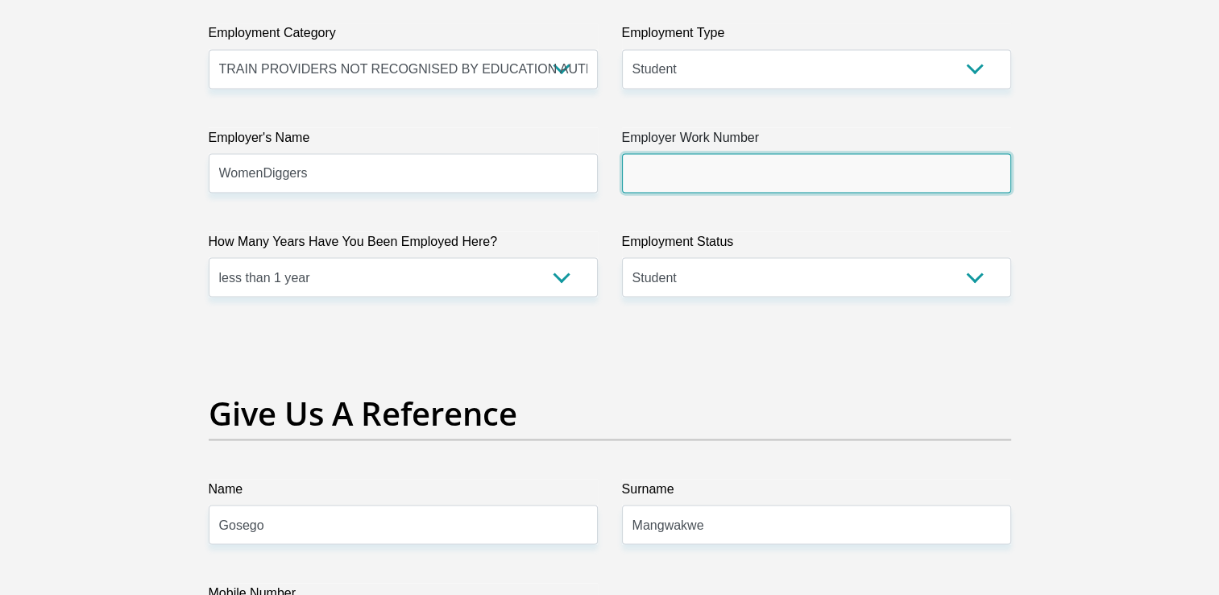
scroll to position [3088, 0]
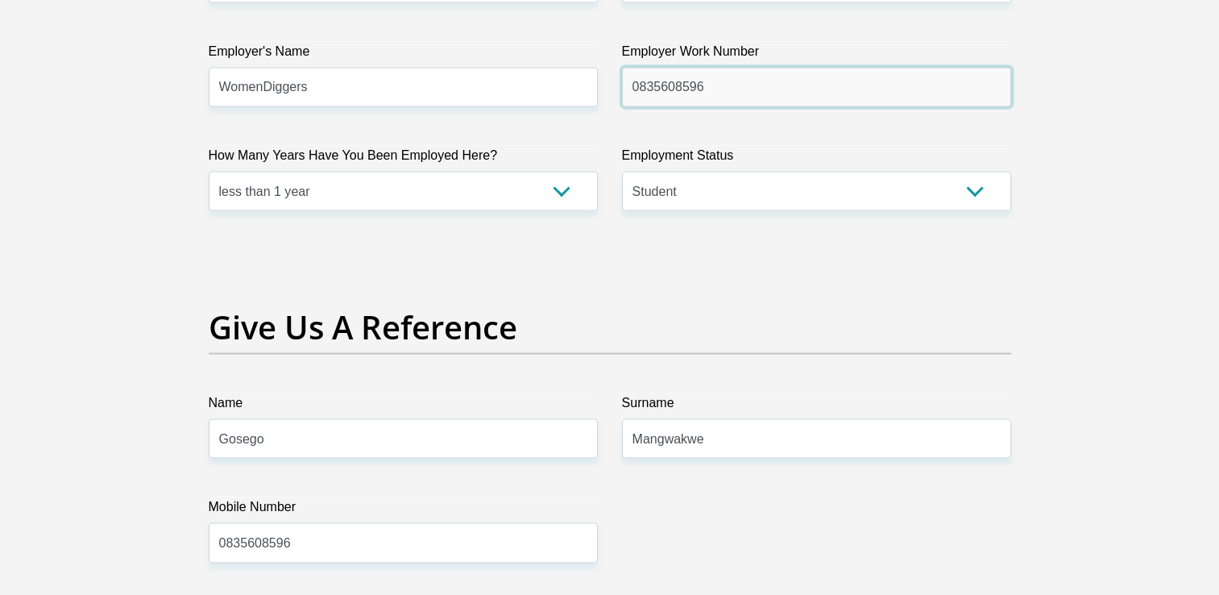
type input "0835608596"
click at [437, 499] on label "Mobile Number" at bounding box center [403, 510] width 389 height 26
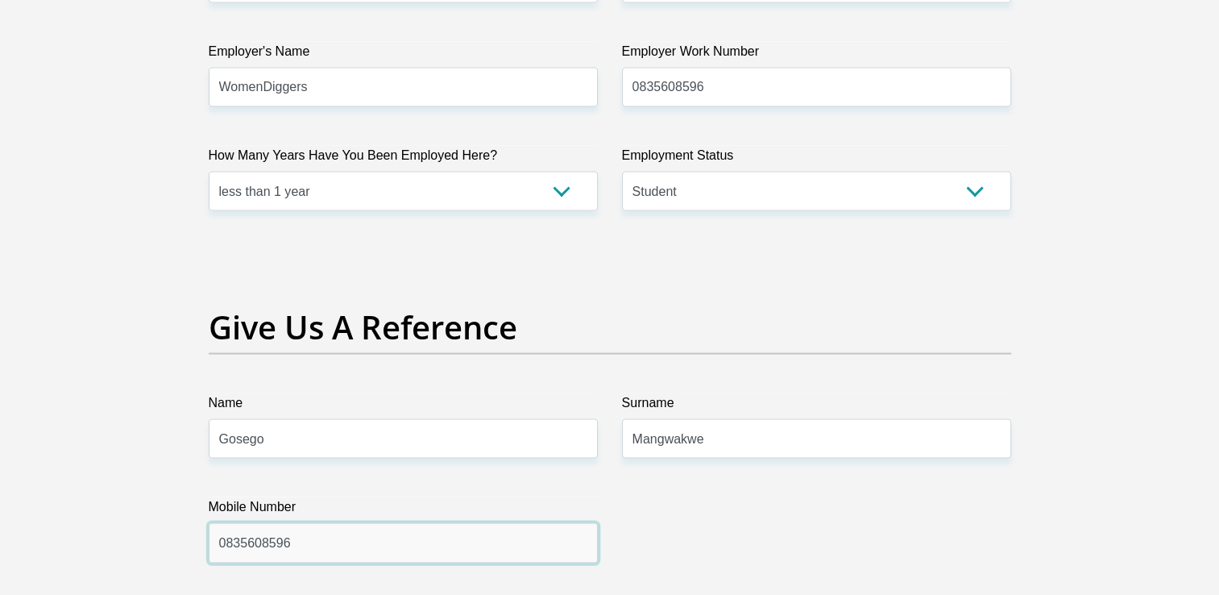
click at [437, 523] on input "0835608596" at bounding box center [403, 542] width 389 height 39
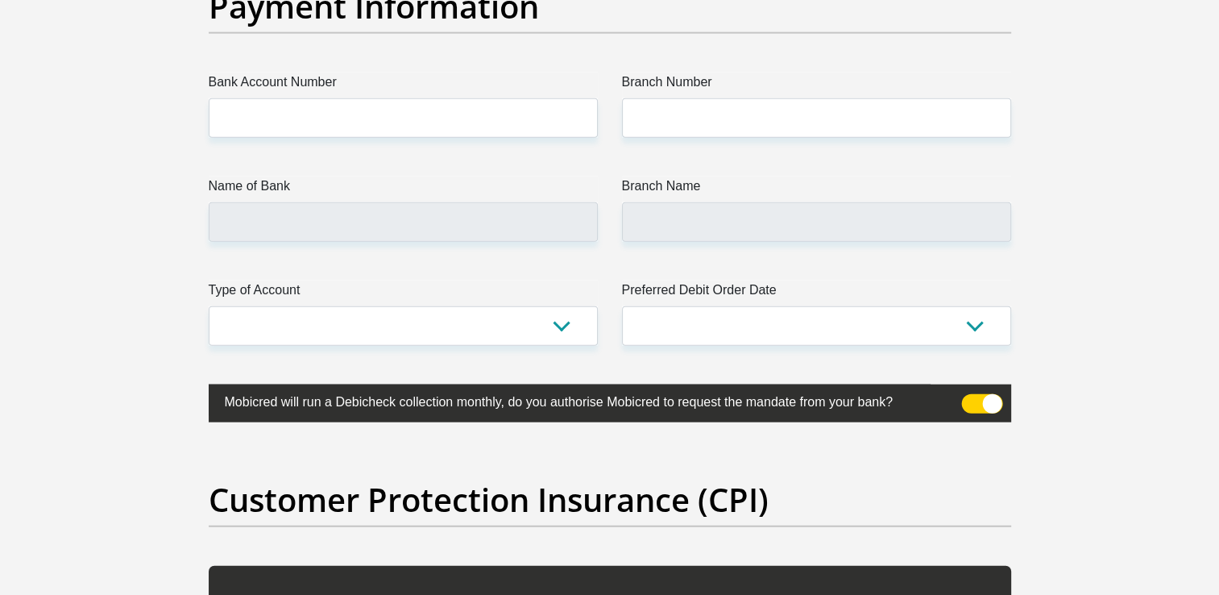
scroll to position [3733, 0]
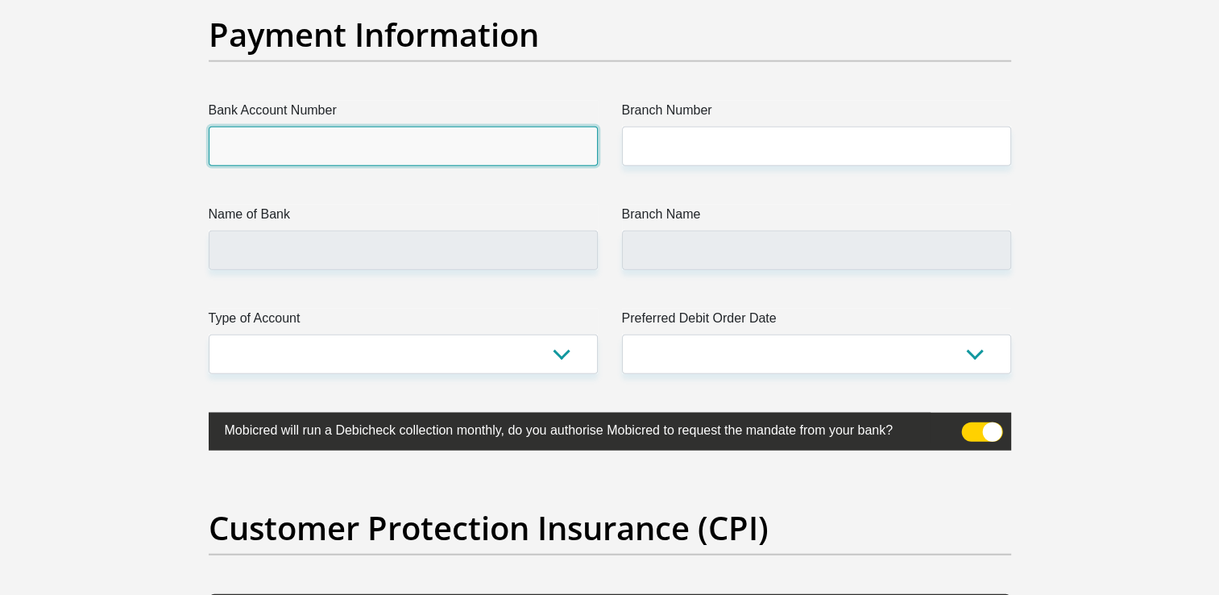
click at [381, 135] on input "Bank Account Number" at bounding box center [403, 146] width 389 height 39
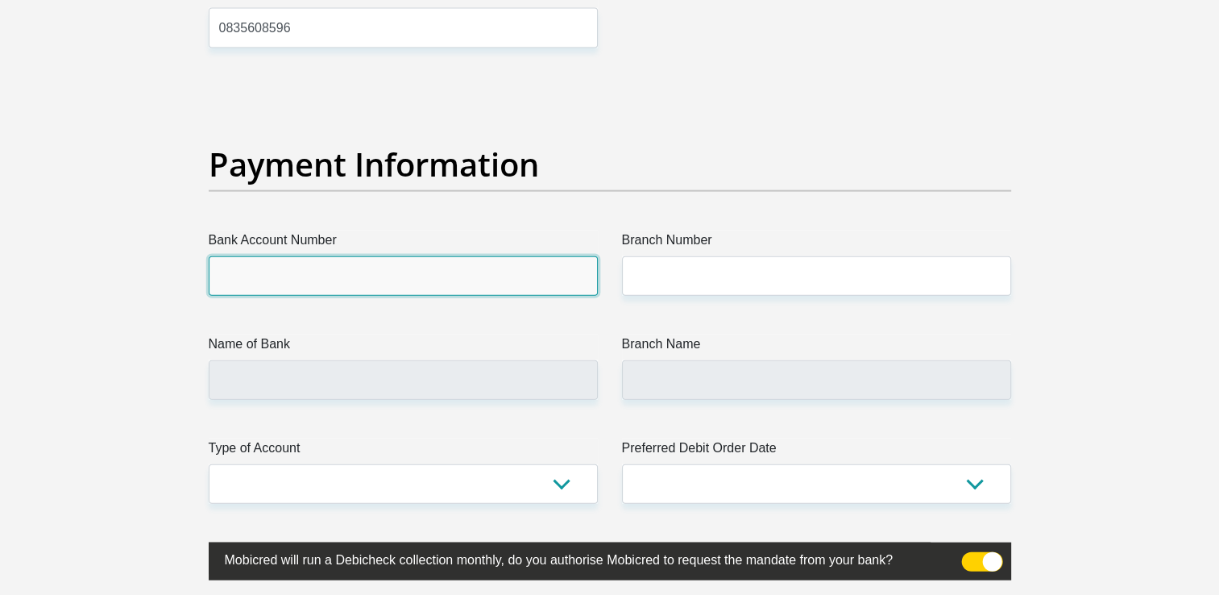
scroll to position [3653, 0]
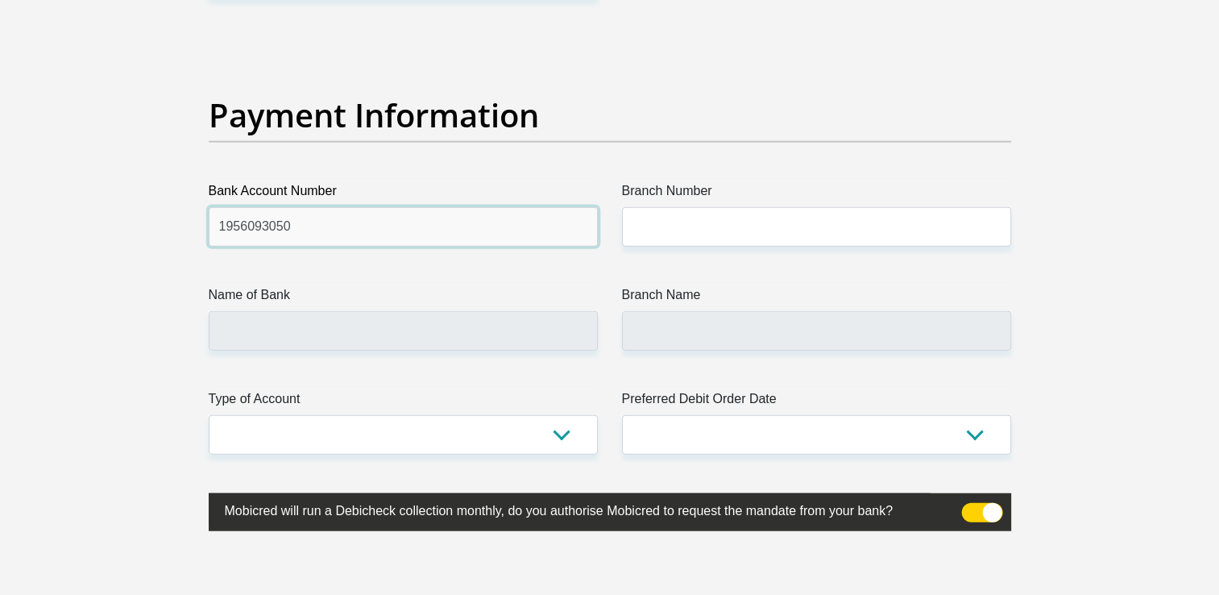
type input "1956093050"
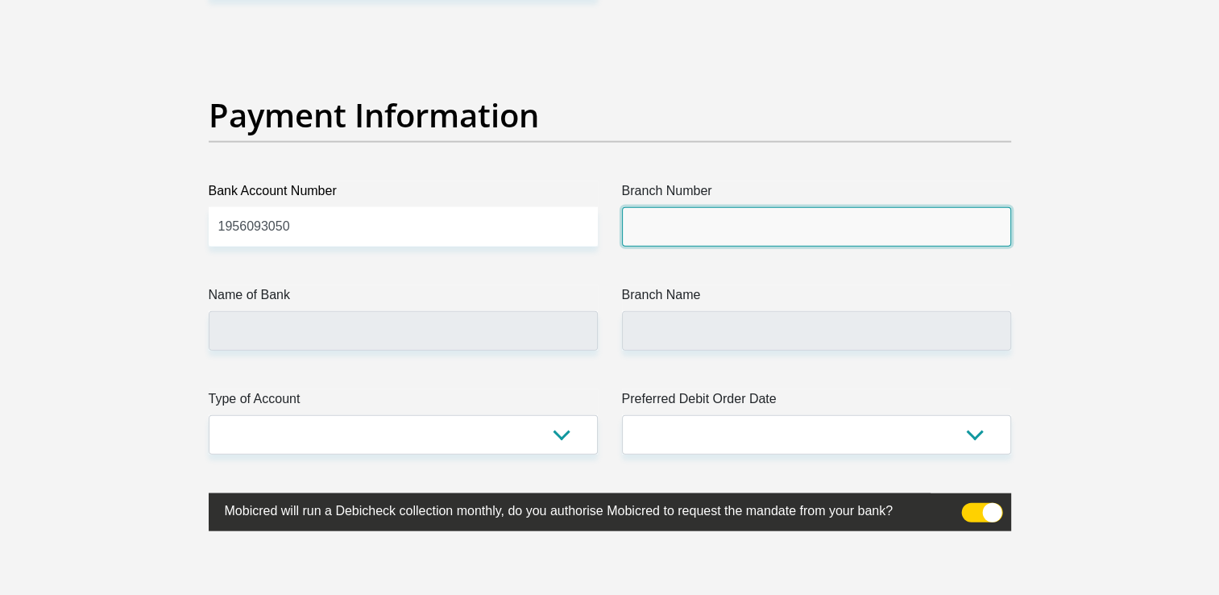
click at [680, 231] on input "Branch Number" at bounding box center [816, 226] width 389 height 39
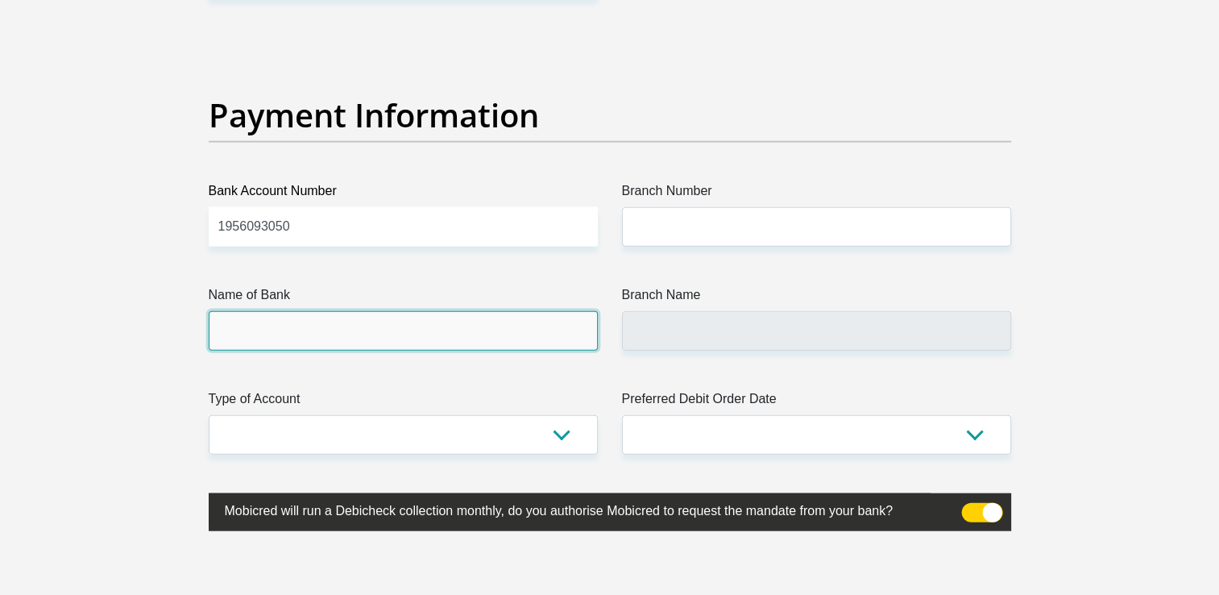
click at [380, 334] on input "Name of Bank" at bounding box center [403, 330] width 389 height 39
click at [418, 324] on input "Name of Bank" at bounding box center [403, 330] width 389 height 39
click at [388, 324] on input "Name of Bank" at bounding box center [403, 330] width 389 height 39
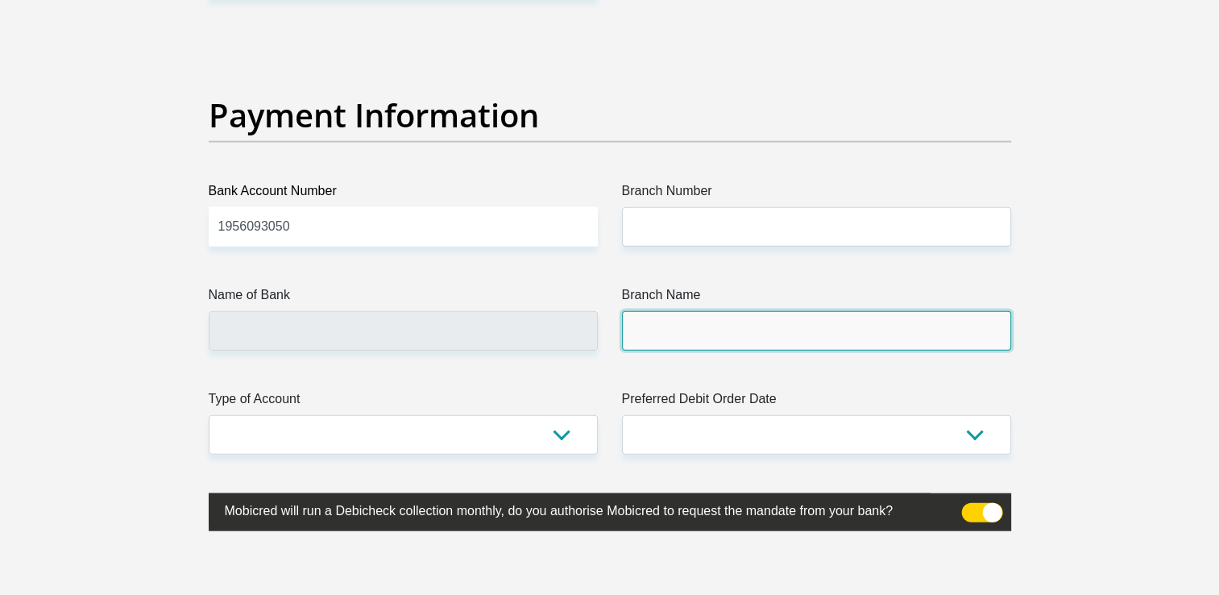
click at [651, 324] on input "Branch Name" at bounding box center [816, 330] width 389 height 39
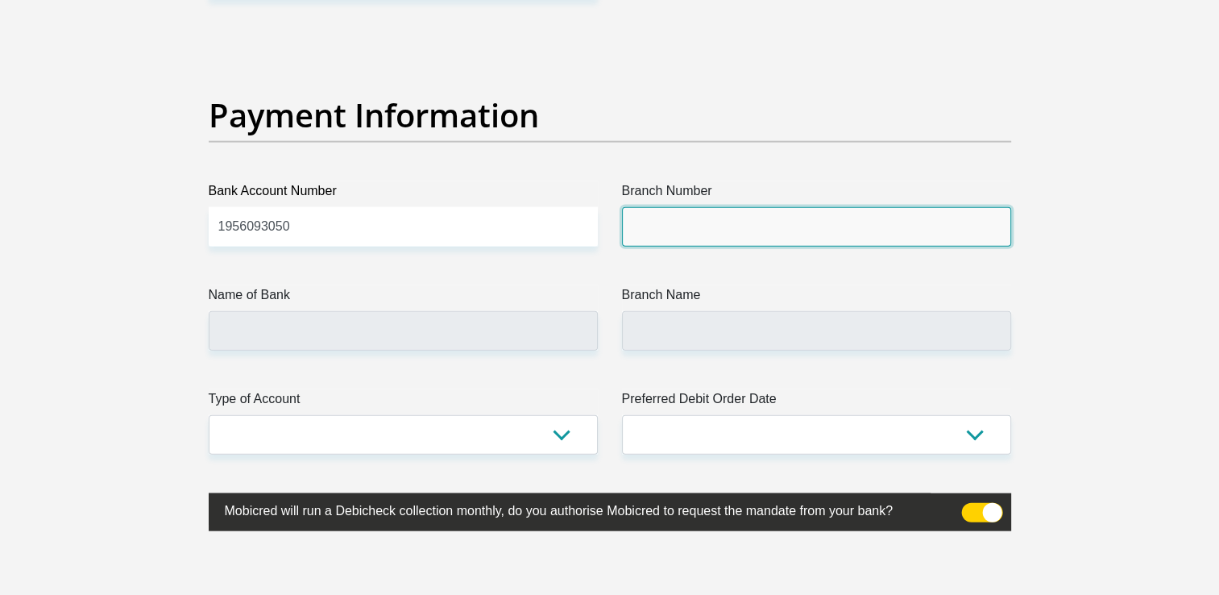
click at [672, 226] on input "Branch Number" at bounding box center [816, 226] width 389 height 39
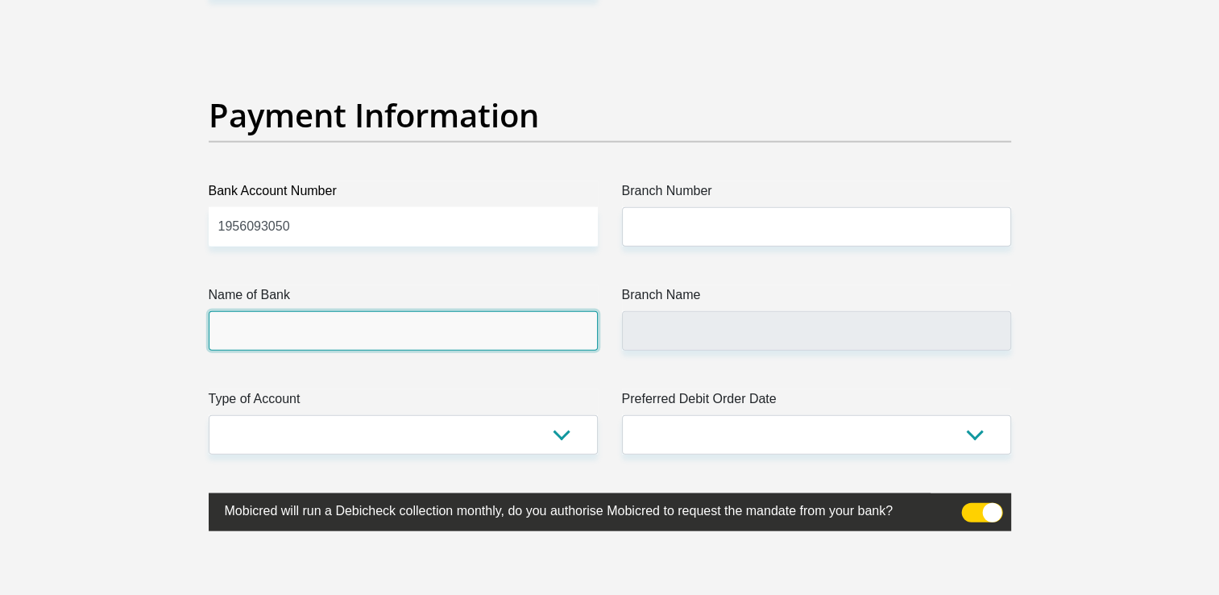
click at [426, 343] on input "Name of Bank" at bounding box center [403, 330] width 389 height 39
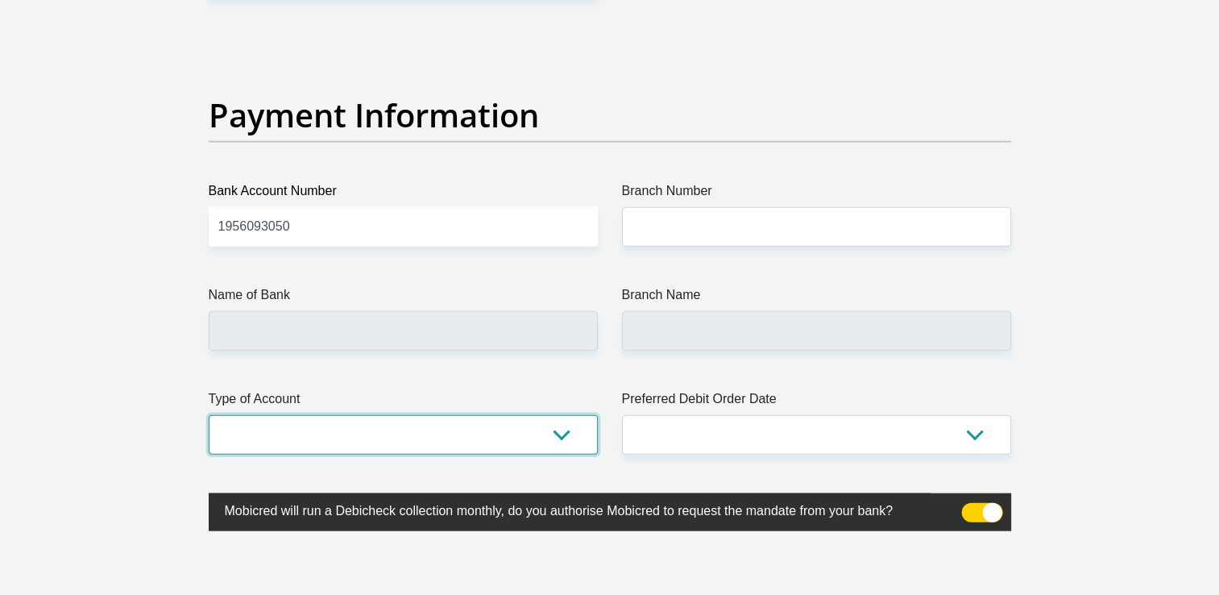
click at [584, 433] on select "Cheque Savings" at bounding box center [403, 434] width 389 height 39
select select "SAV"
click at [209, 415] on select "Cheque Savings" at bounding box center [403, 434] width 389 height 39
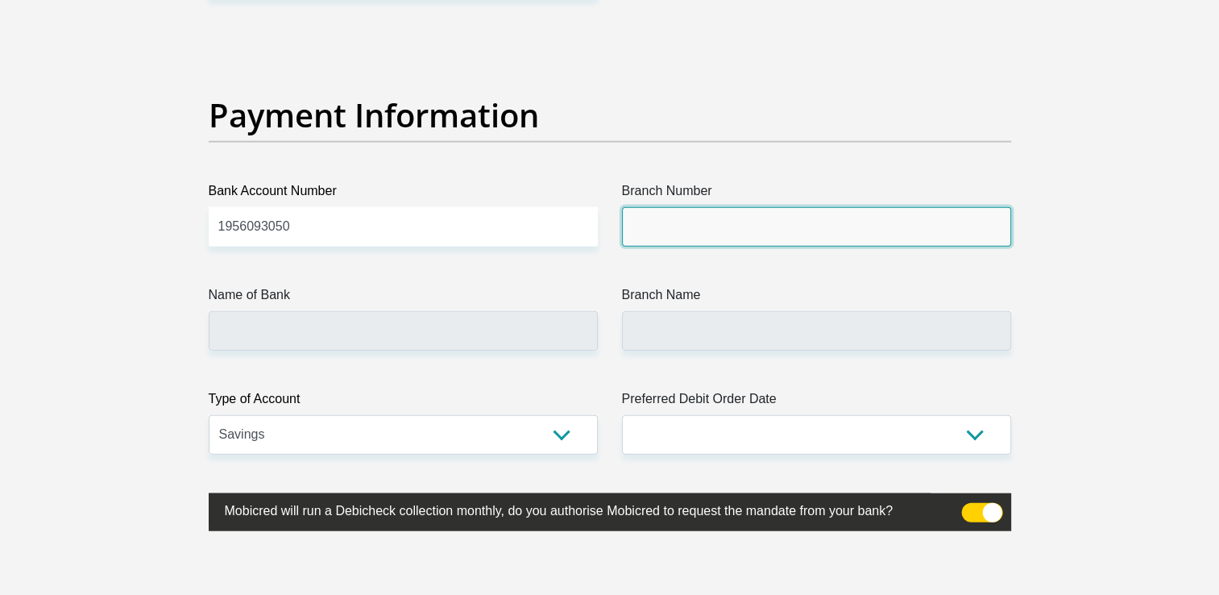
click at [722, 221] on input "Branch Number" at bounding box center [816, 226] width 389 height 39
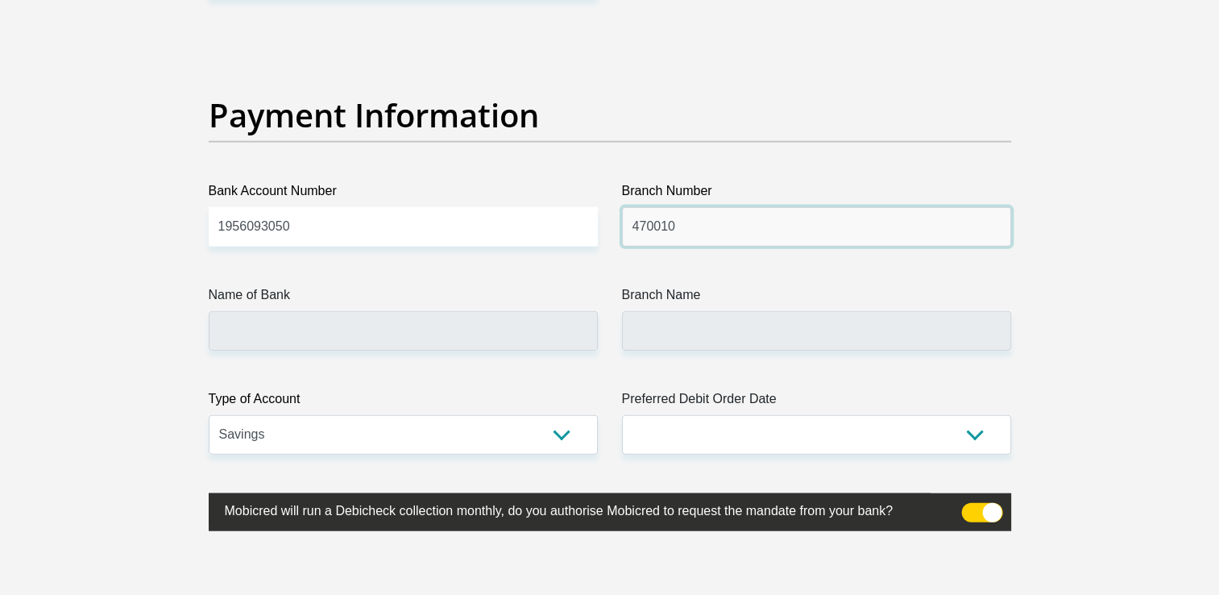
type input "470010"
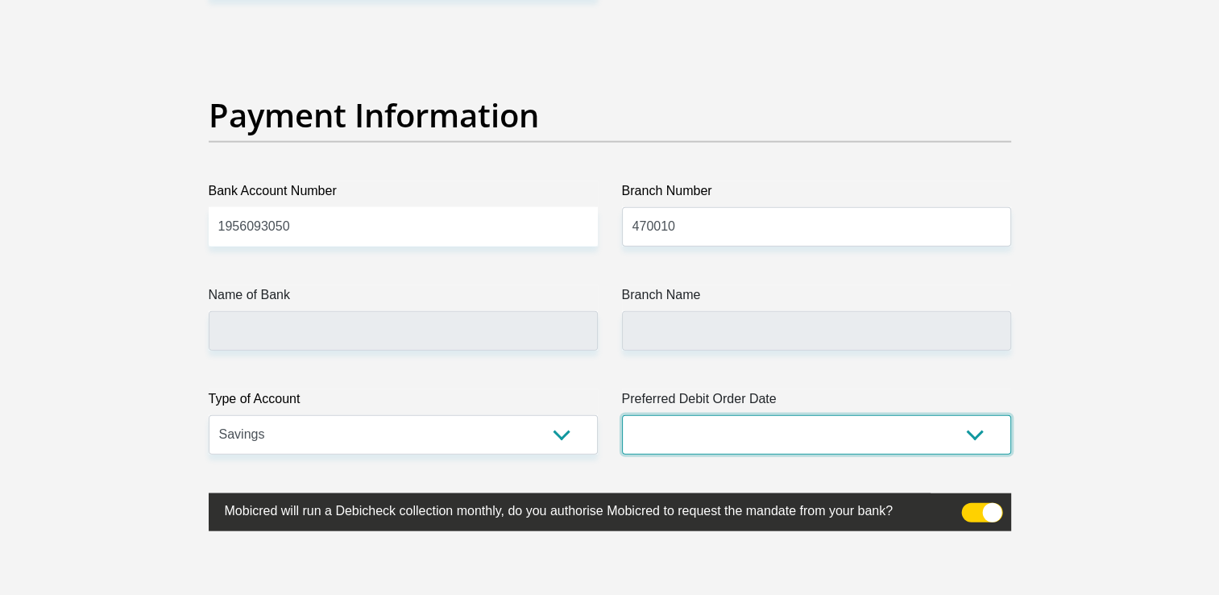
click at [742, 440] on select "1st 2nd 3rd 4th 5th 7th 18th 19th 20th 21st 22nd 23rd 24th 25th 26th 27th 28th …" at bounding box center [816, 434] width 389 height 39
type input "CAPITEC BANK LIMITED"
type input "CAPITEC BANK CPC"
click at [983, 437] on select "1st 2nd 3rd 4th 5th 7th 18th 19th 20th 21st 22nd 23rd 24th 25th 26th 27th 28th …" at bounding box center [816, 434] width 389 height 39
click at [970, 433] on select "1st 2nd 3rd 4th 5th 7th 18th 19th 20th 21st 22nd 23rd 24th 25th 26th 27th 28th …" at bounding box center [816, 434] width 389 height 39
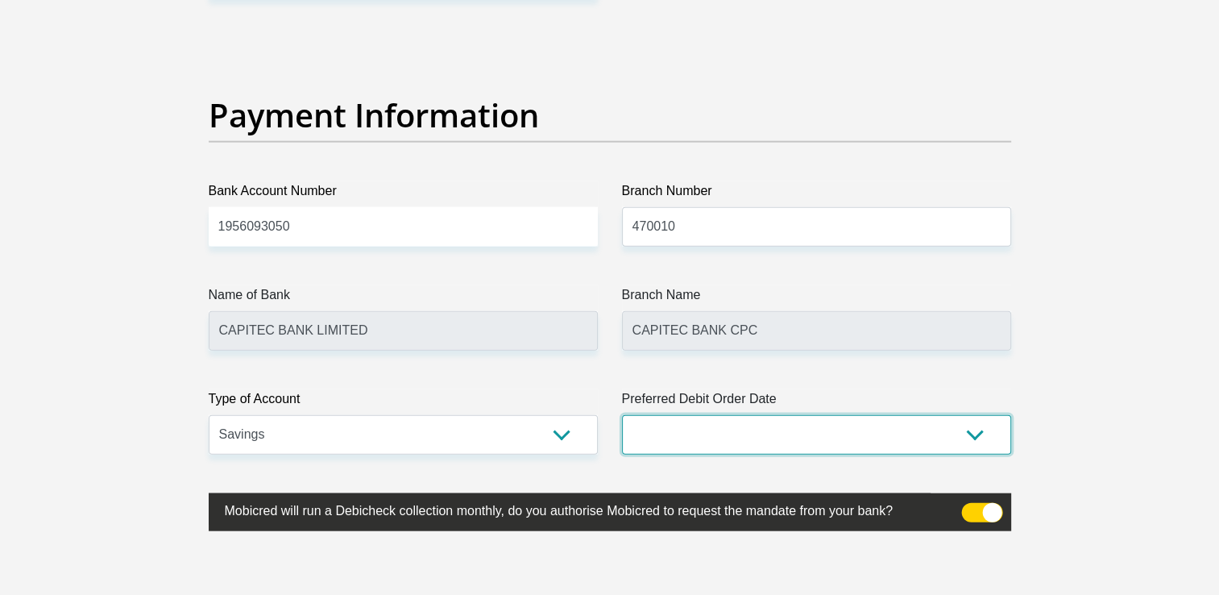
select select "2"
click at [622, 415] on select "1st 2nd 3rd 4th 5th 7th 18th 19th 20th 21st 22nd 23rd 24th 25th 26th 27th 28th …" at bounding box center [816, 434] width 389 height 39
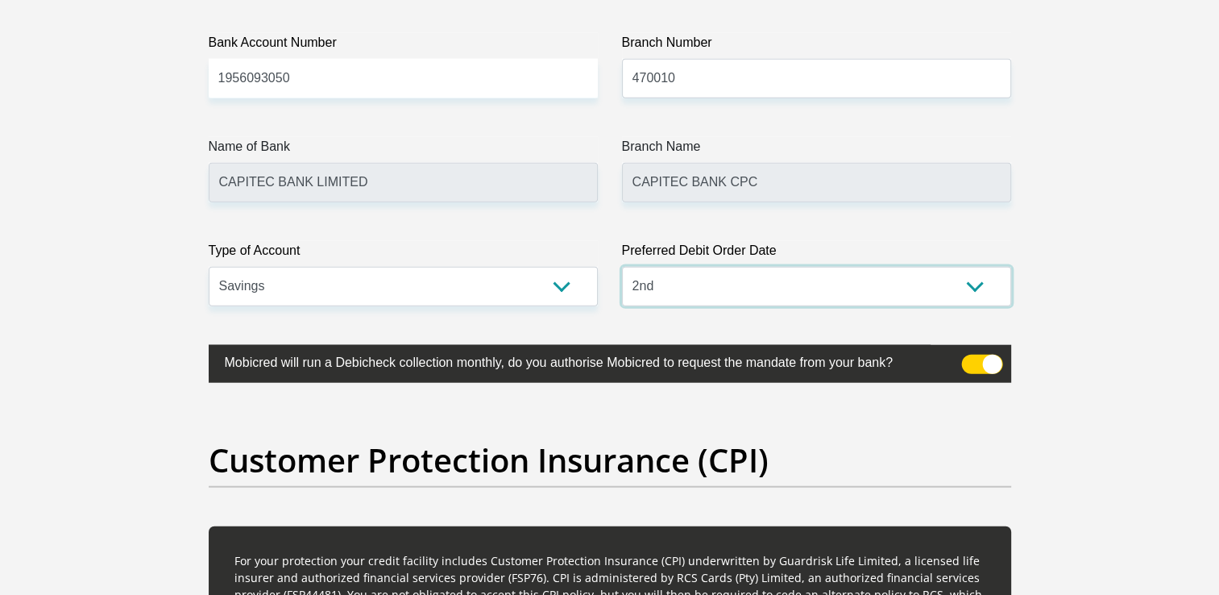
scroll to position [3894, 0]
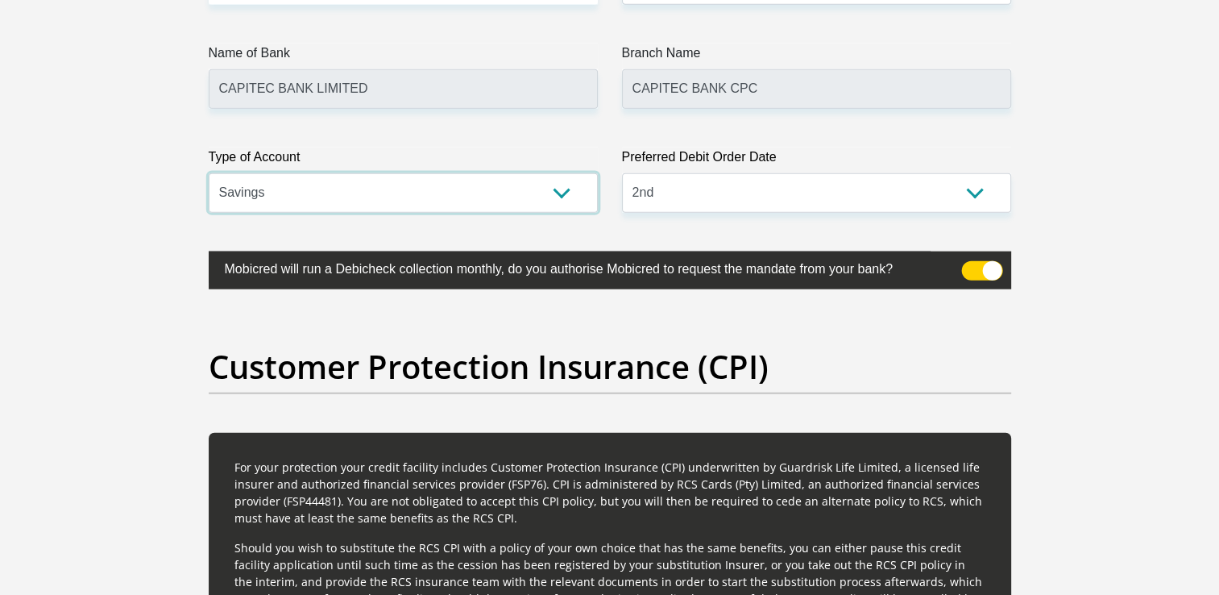
click at [558, 189] on select "Cheque Savings" at bounding box center [403, 192] width 389 height 39
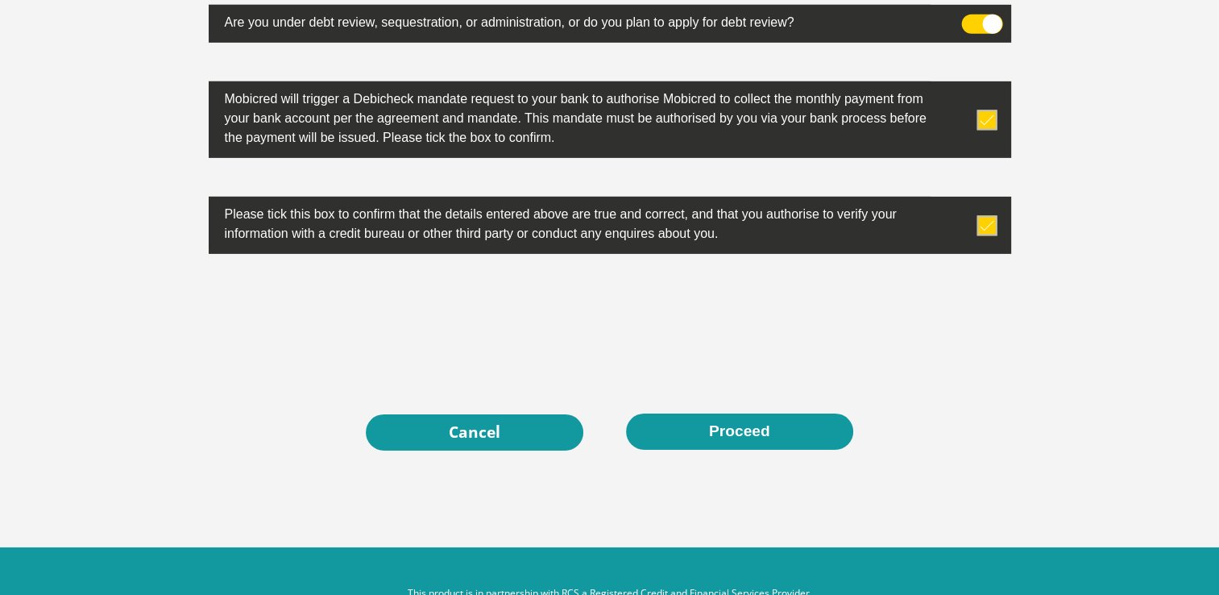
scroll to position [5184, 0]
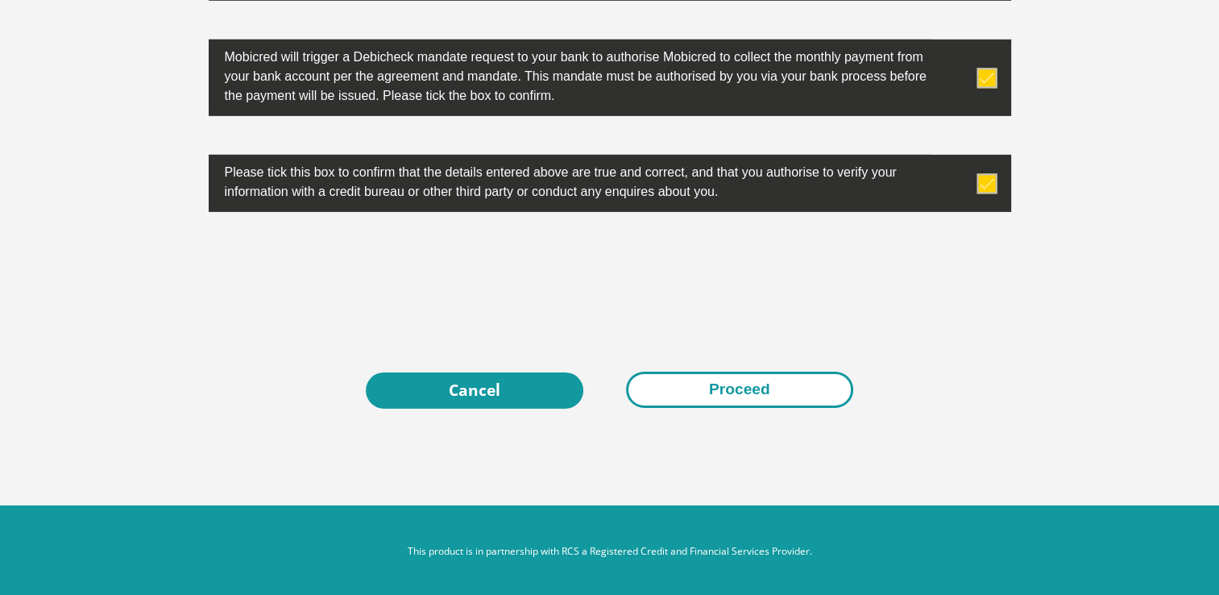
click at [716, 385] on button "Proceed" at bounding box center [739, 390] width 227 height 36
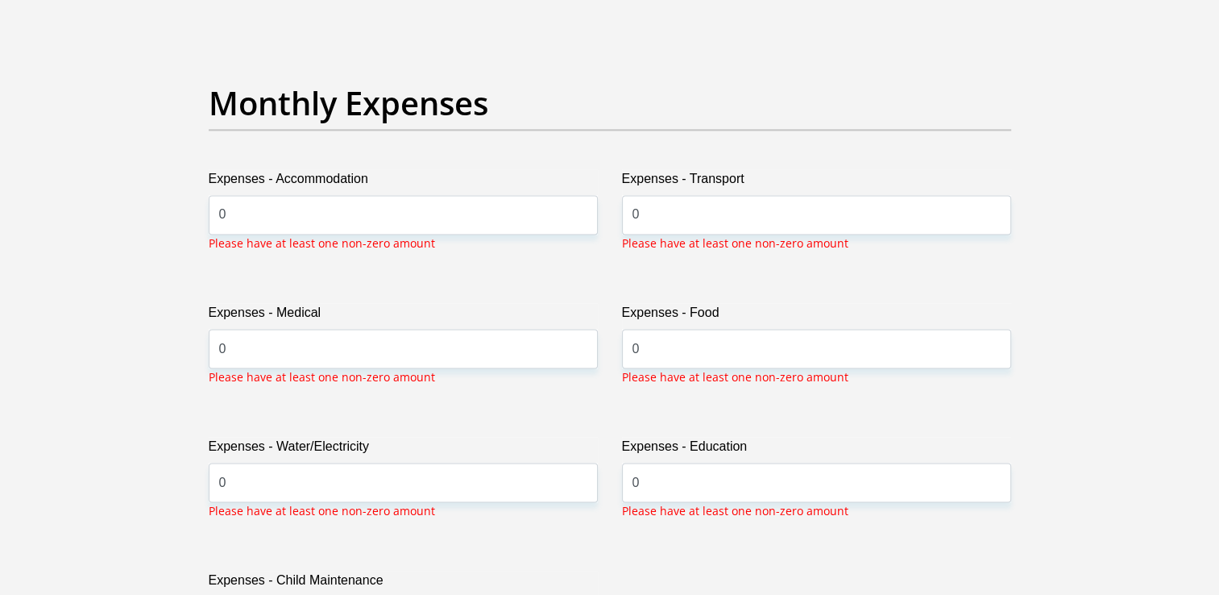
scroll to position [2249, 0]
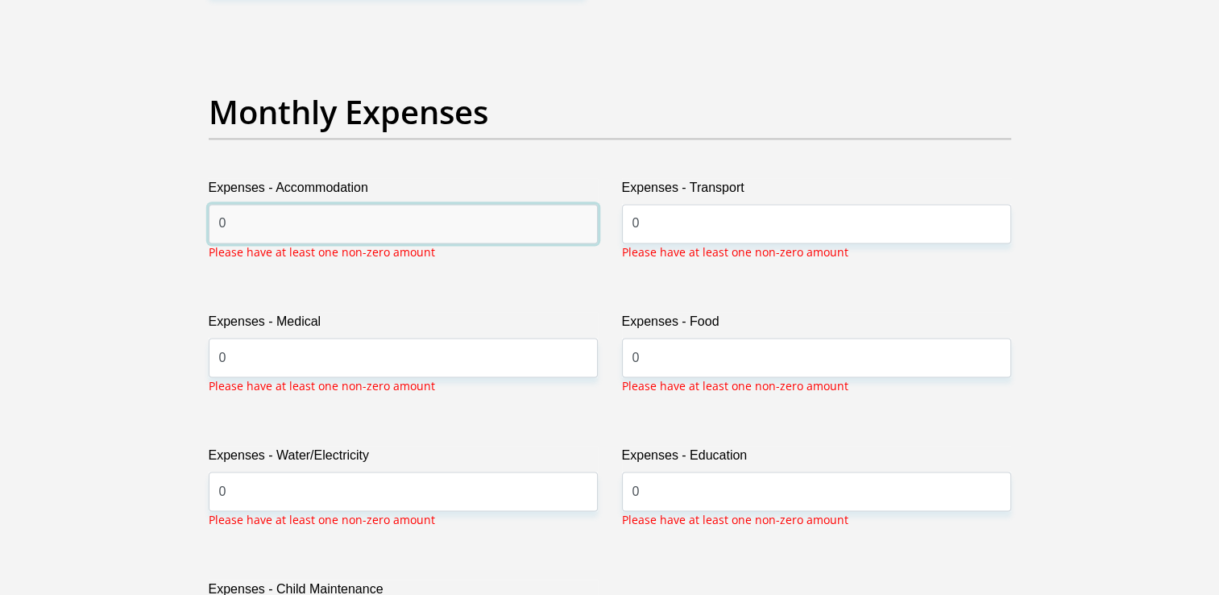
click at [244, 221] on input "0" at bounding box center [403, 223] width 389 height 39
type input "0"
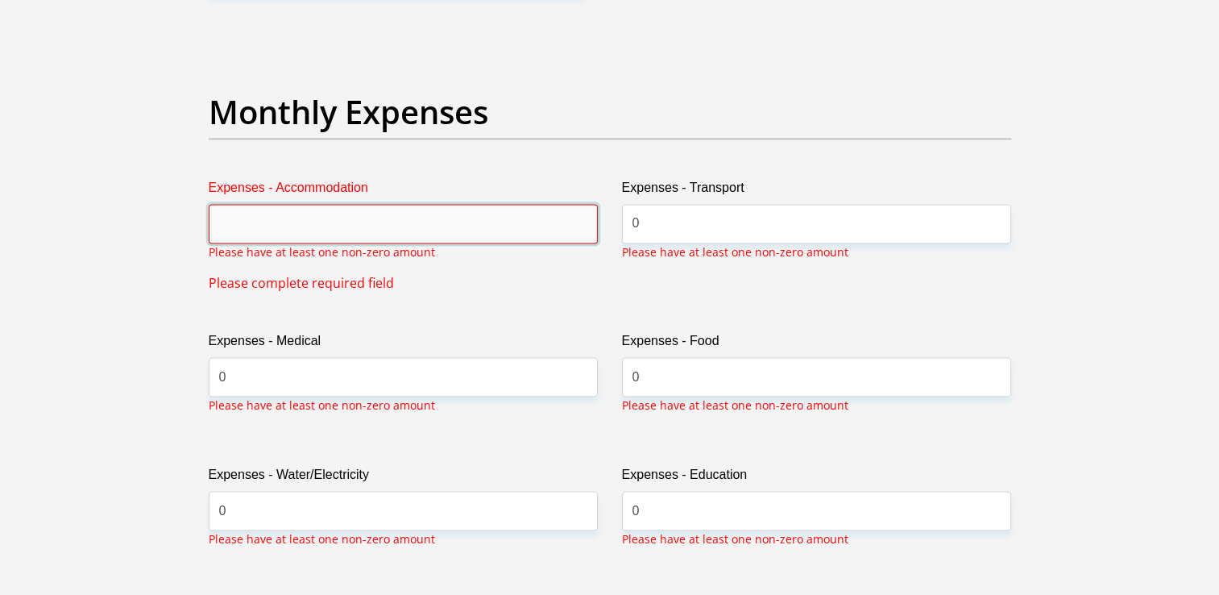
type input "0"
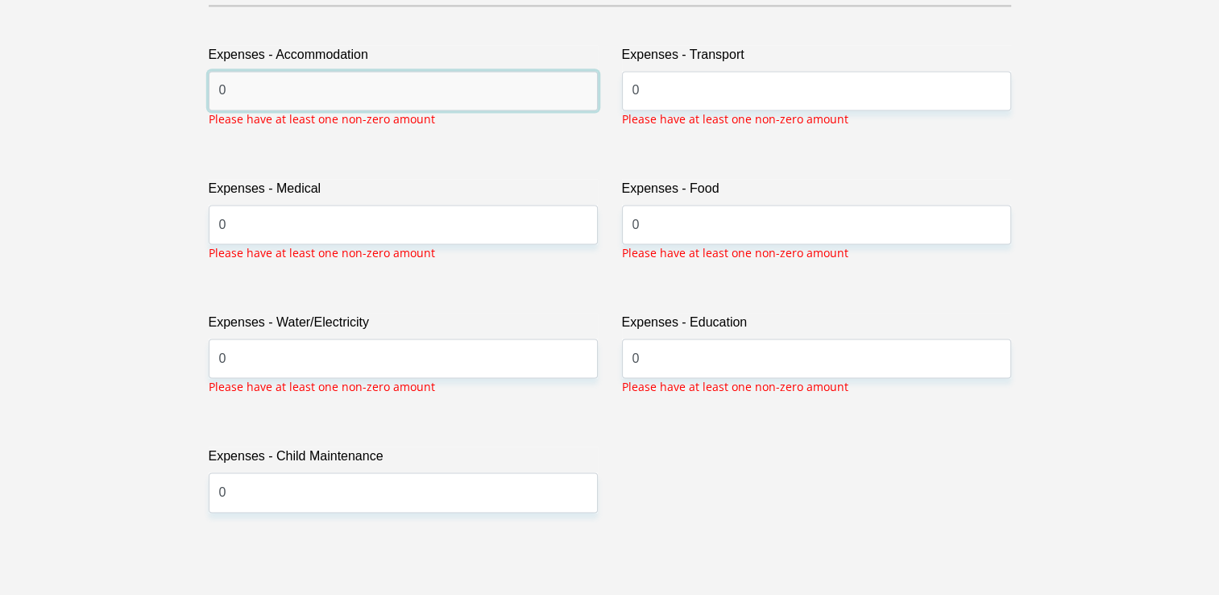
scroll to position [2491, 0]
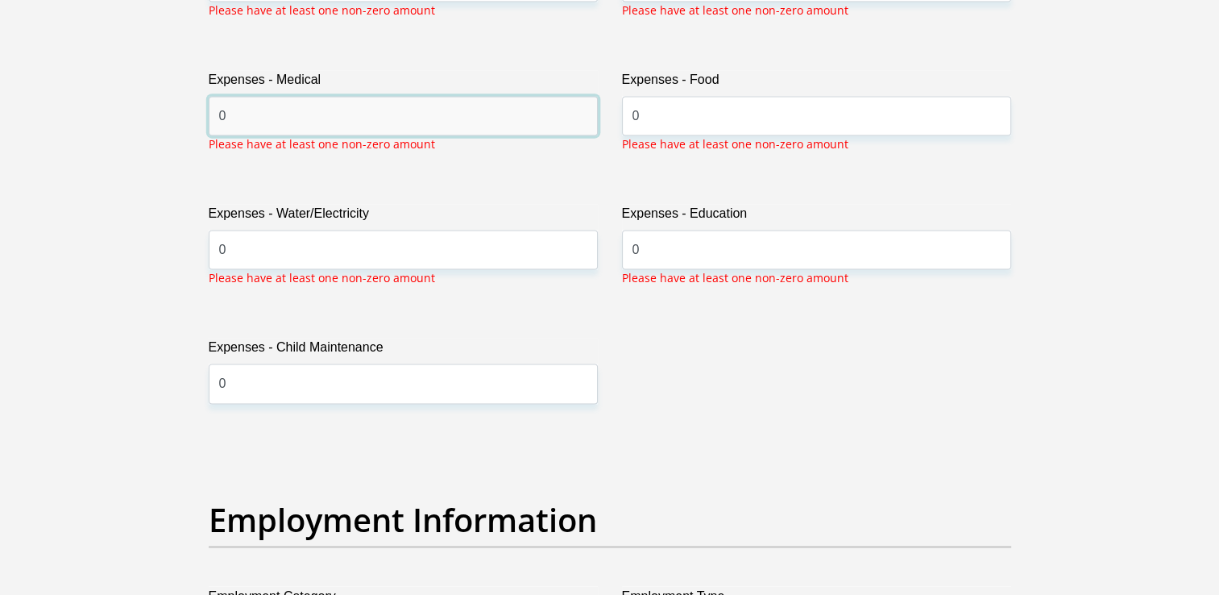
click at [246, 123] on input "0" at bounding box center [403, 115] width 389 height 39
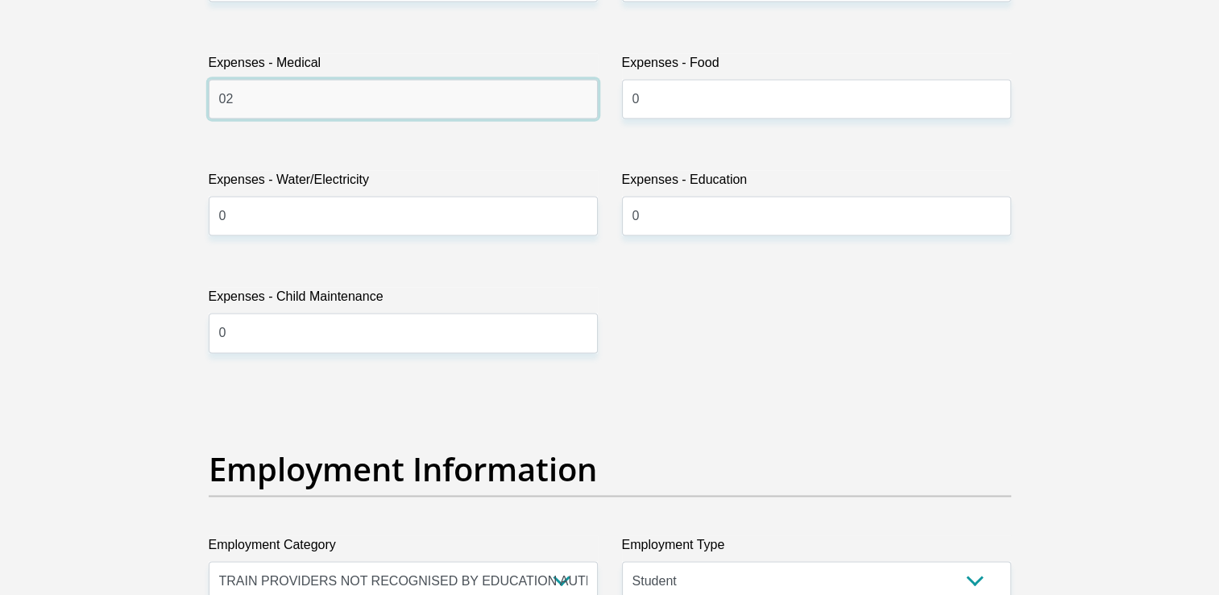
type input "0"
type input "250"
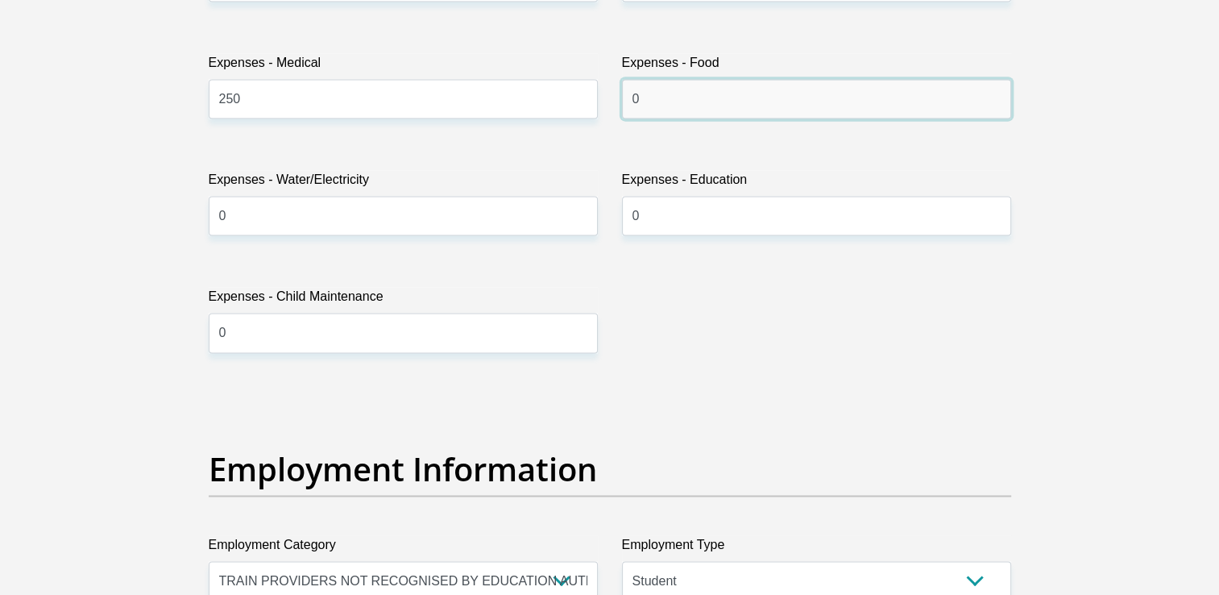
click at [690, 81] on input "0" at bounding box center [816, 98] width 389 height 39
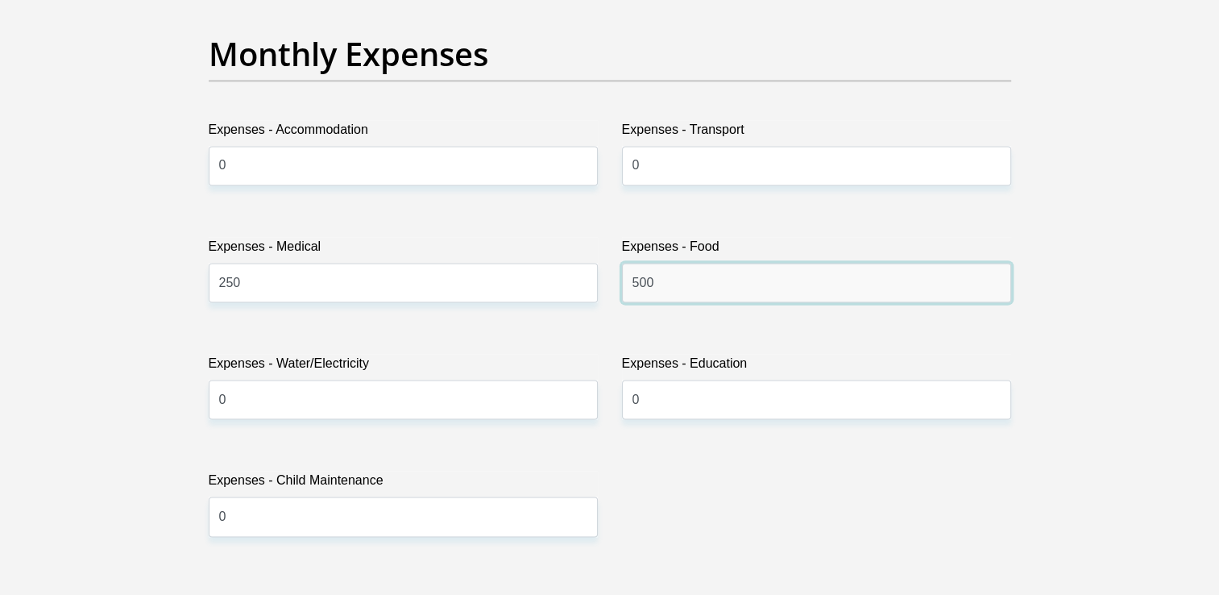
scroll to position [2330, 0]
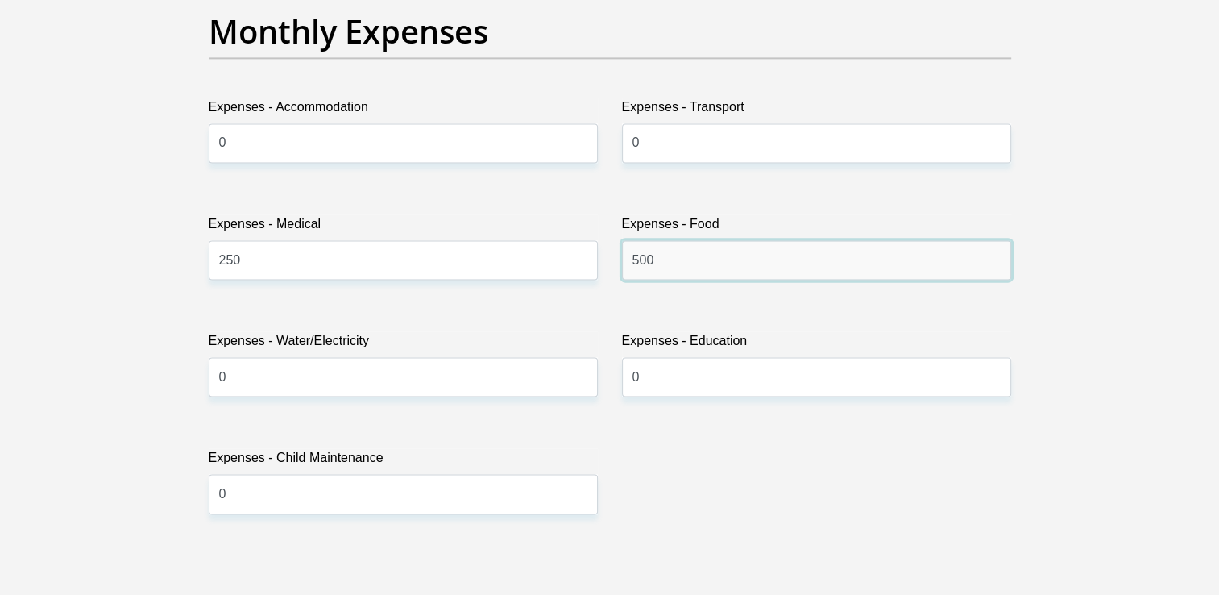
click at [671, 260] on input "500" at bounding box center [816, 259] width 389 height 39
type input "5"
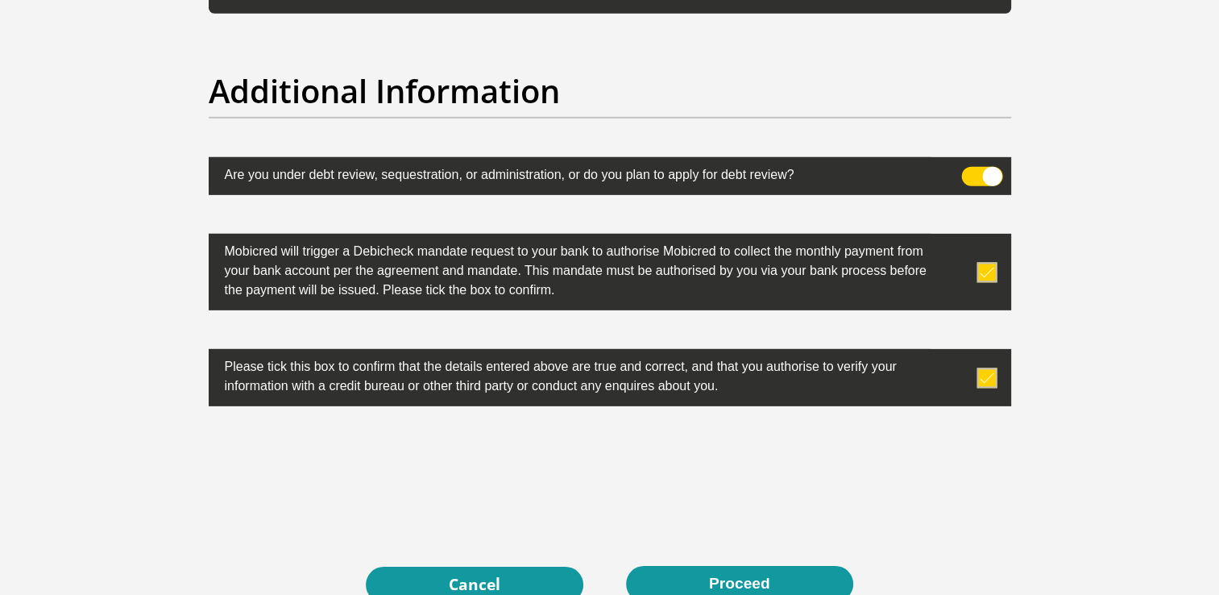
scroll to position [5184, 0]
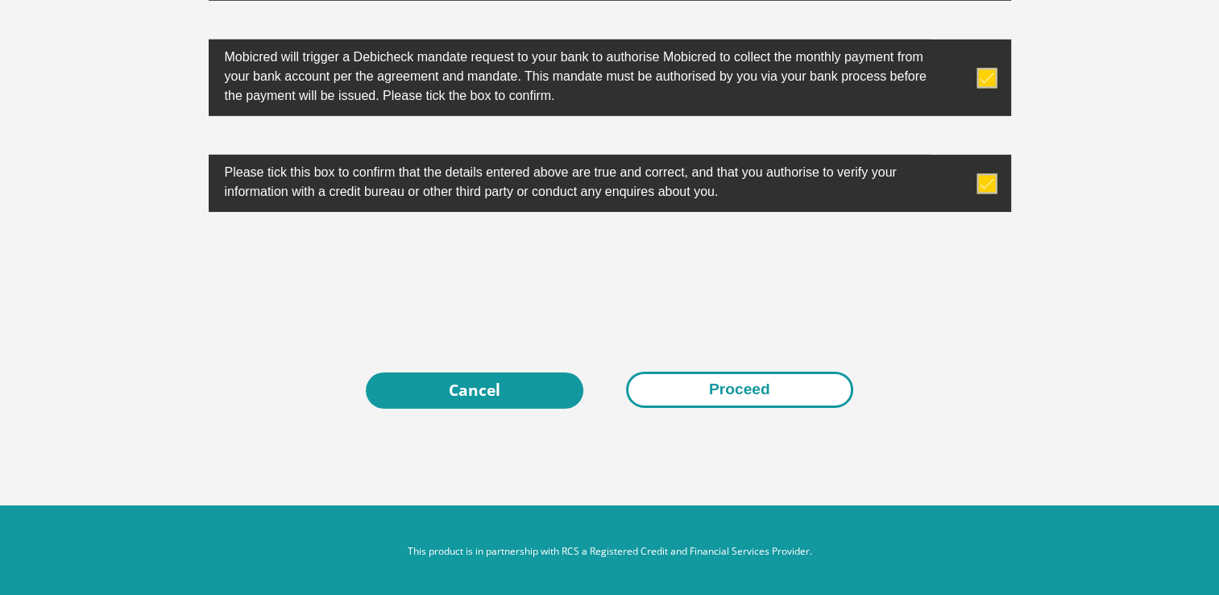
type input "1000"
click at [750, 376] on button "Proceed" at bounding box center [739, 390] width 227 height 36
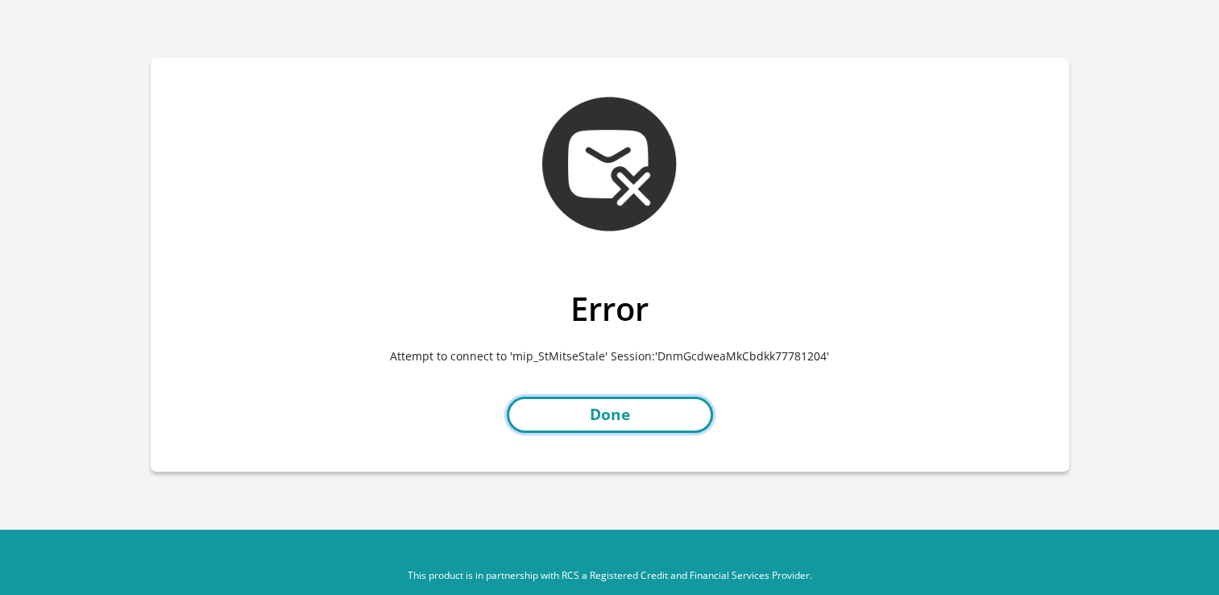
click at [637, 417] on link "Done" at bounding box center [610, 415] width 206 height 36
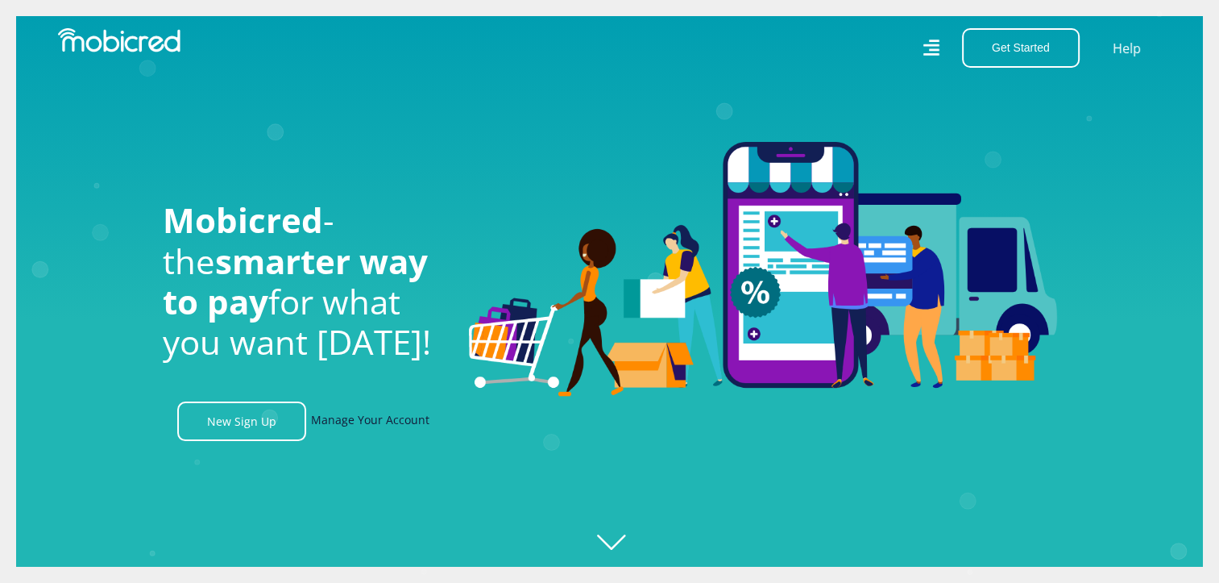
click at [363, 421] on link "Manage Your Account" at bounding box center [370, 420] width 118 height 39
click at [370, 430] on link "Manage Your Account" at bounding box center [370, 420] width 118 height 39
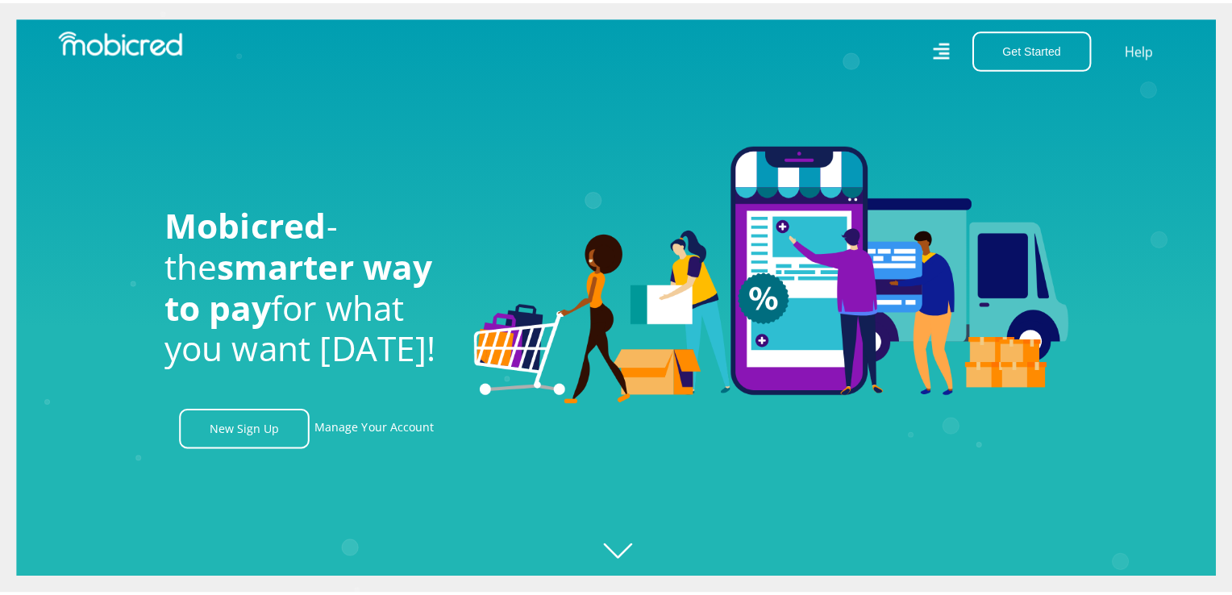
scroll to position [0, 0]
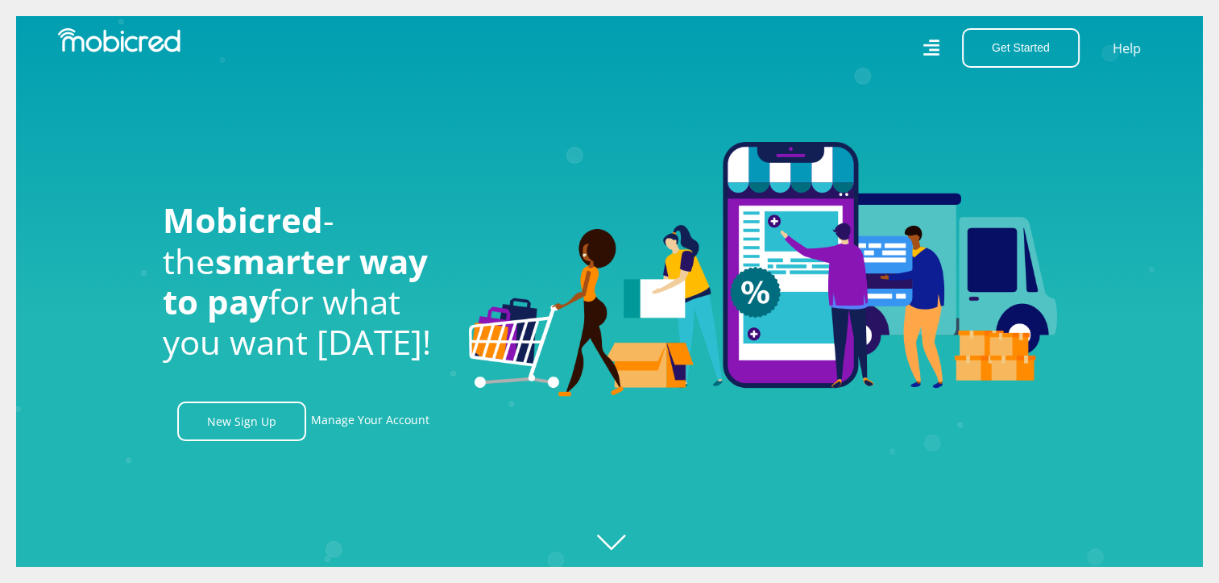
click at [932, 50] on icon at bounding box center [932, 47] width 16 height 16
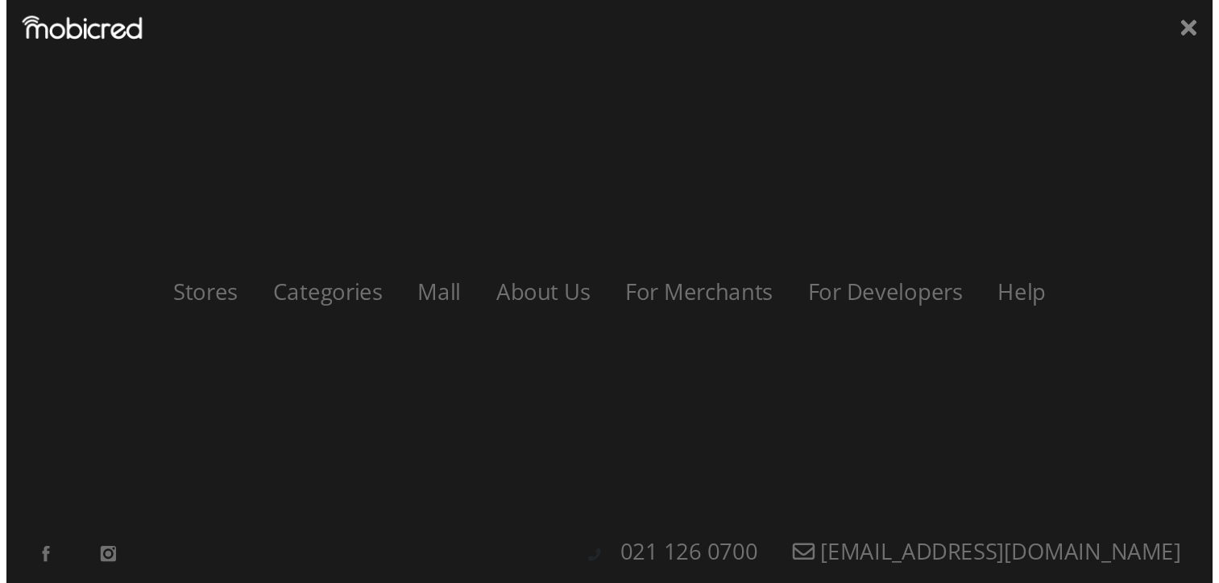
scroll to position [0, 919]
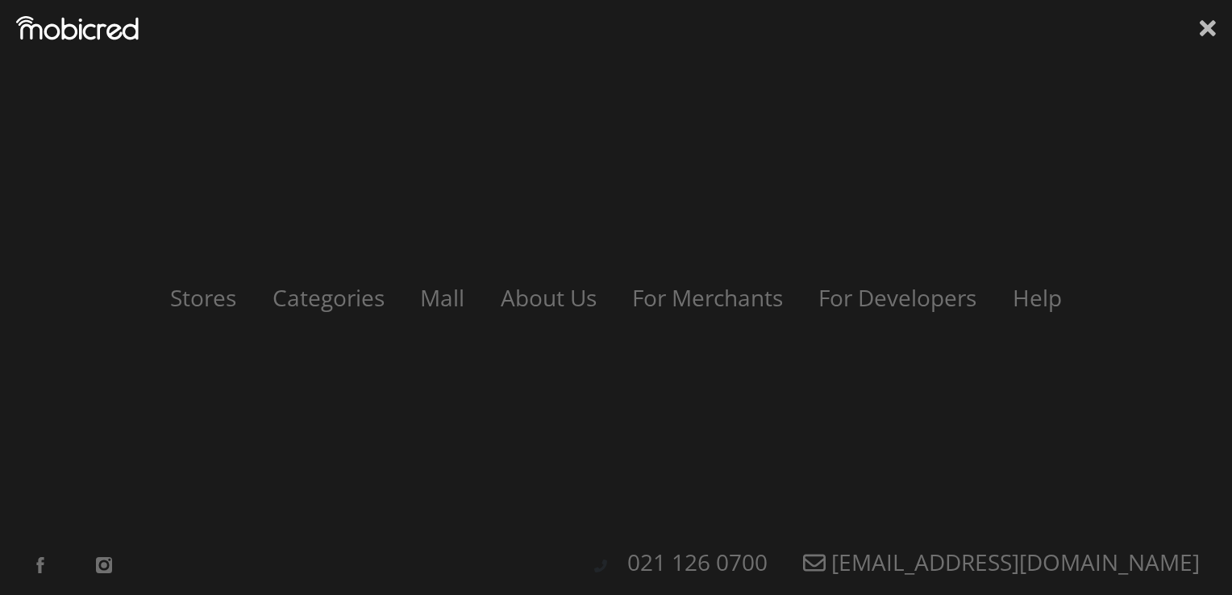
click at [1206, 34] on icon at bounding box center [1207, 28] width 16 height 24
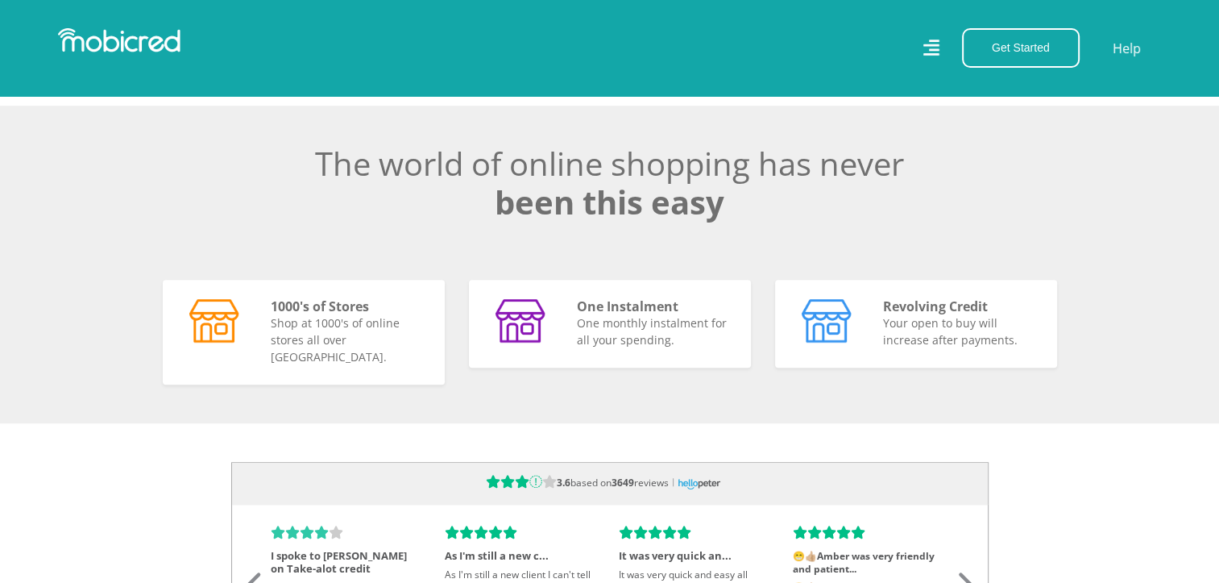
scroll to position [0, 916]
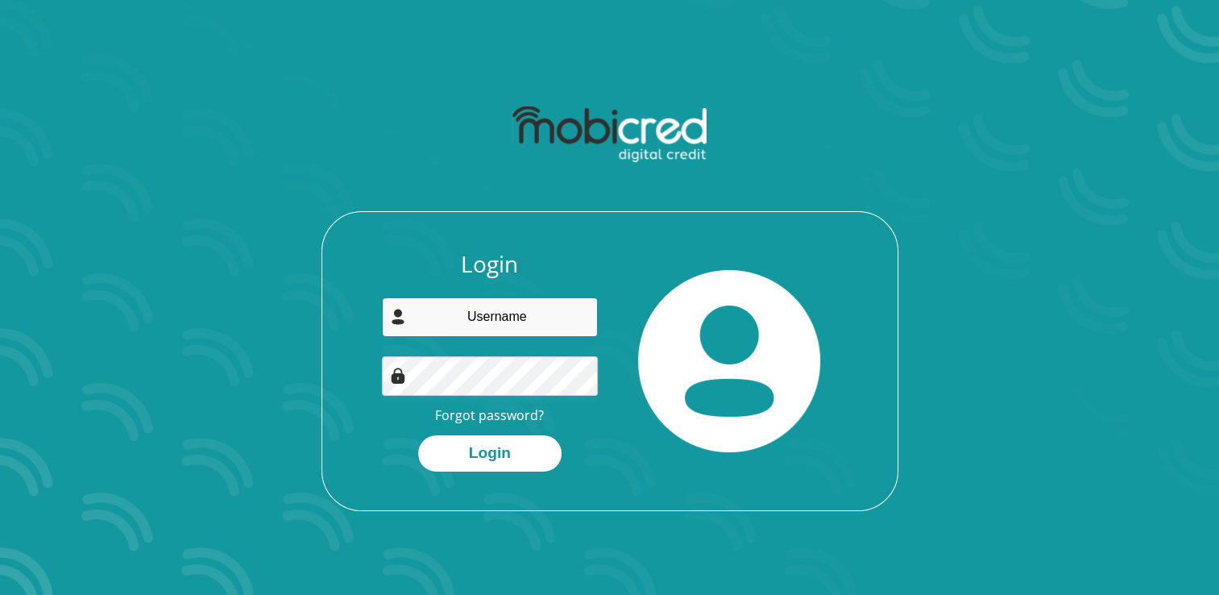
click at [521, 314] on input "email" at bounding box center [490, 316] width 216 height 39
type input "rebaonepholo@gmail.com"
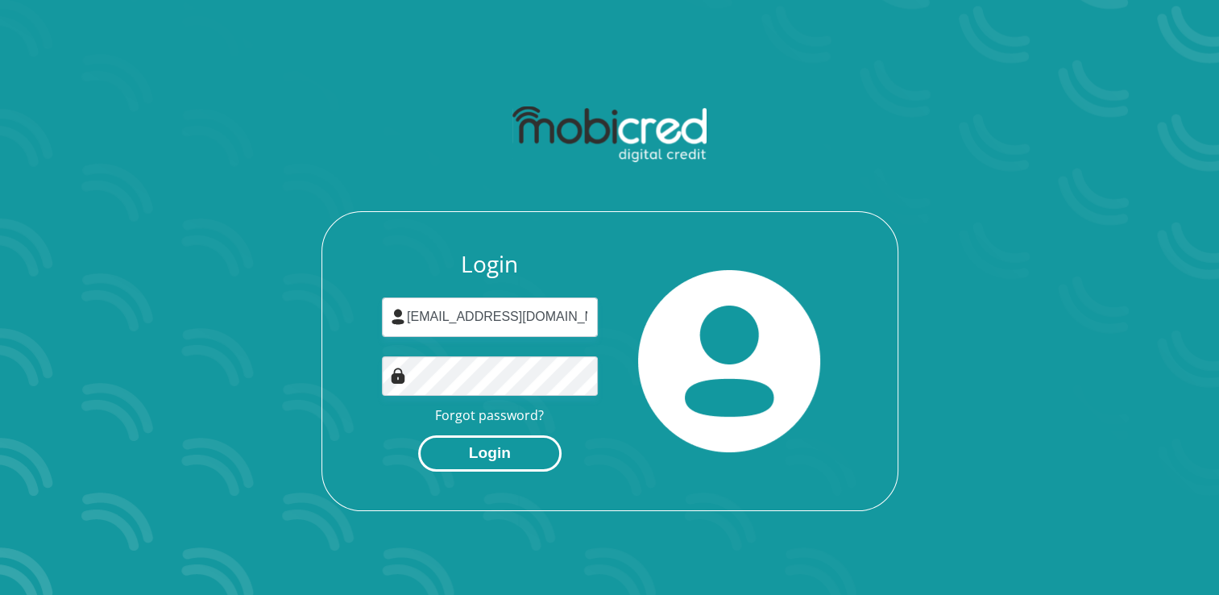
click at [500, 450] on button "Login" at bounding box center [489, 453] width 143 height 36
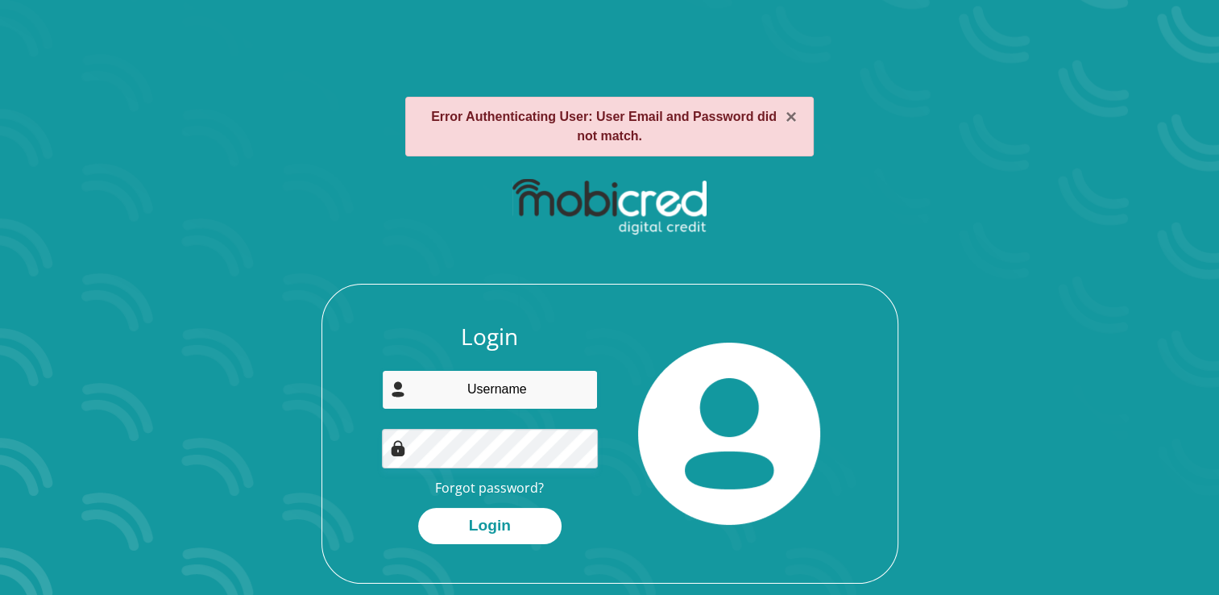
click at [499, 385] on input "email" at bounding box center [490, 389] width 216 height 39
type input "[EMAIL_ADDRESS][DOMAIN_NAME]"
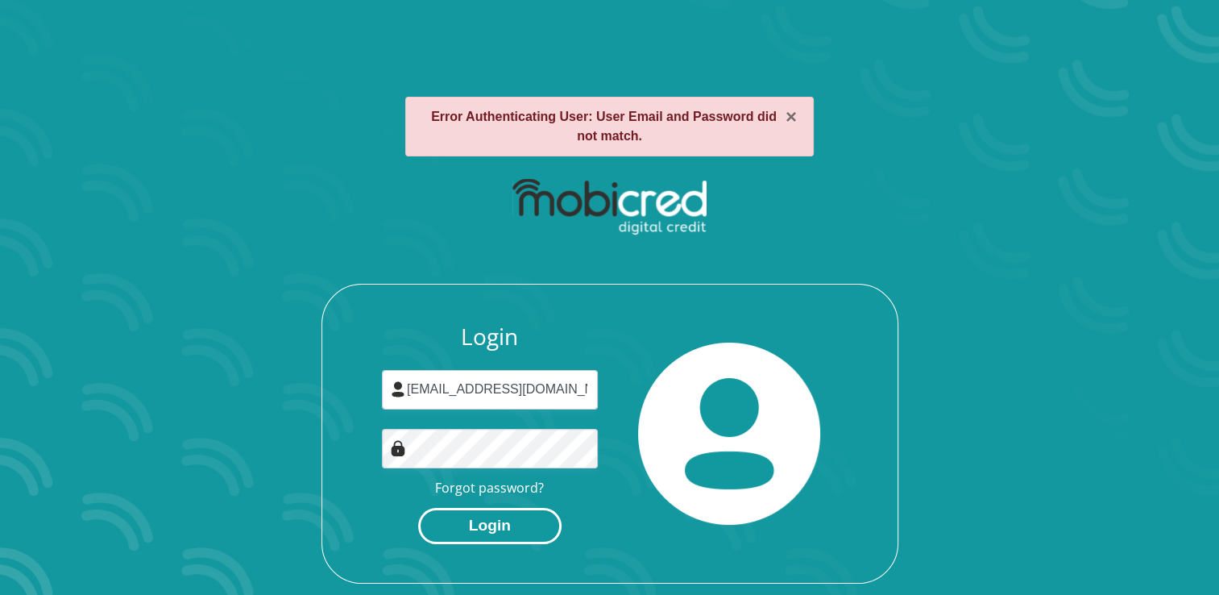
click at [495, 530] on button "Login" at bounding box center [489, 526] width 143 height 36
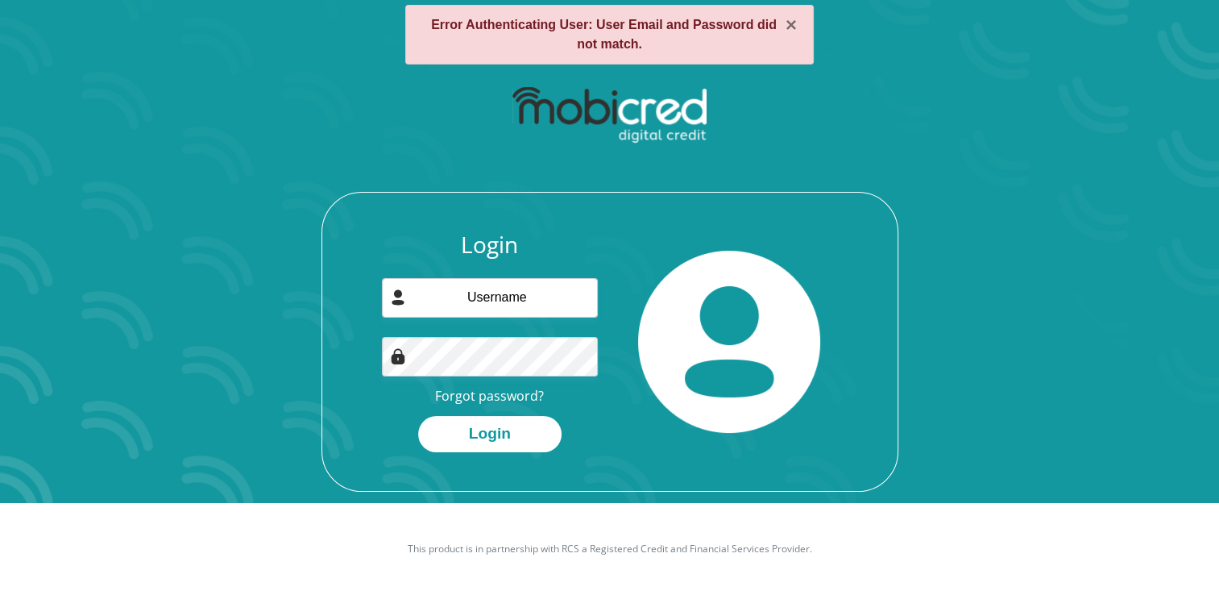
scroll to position [11, 0]
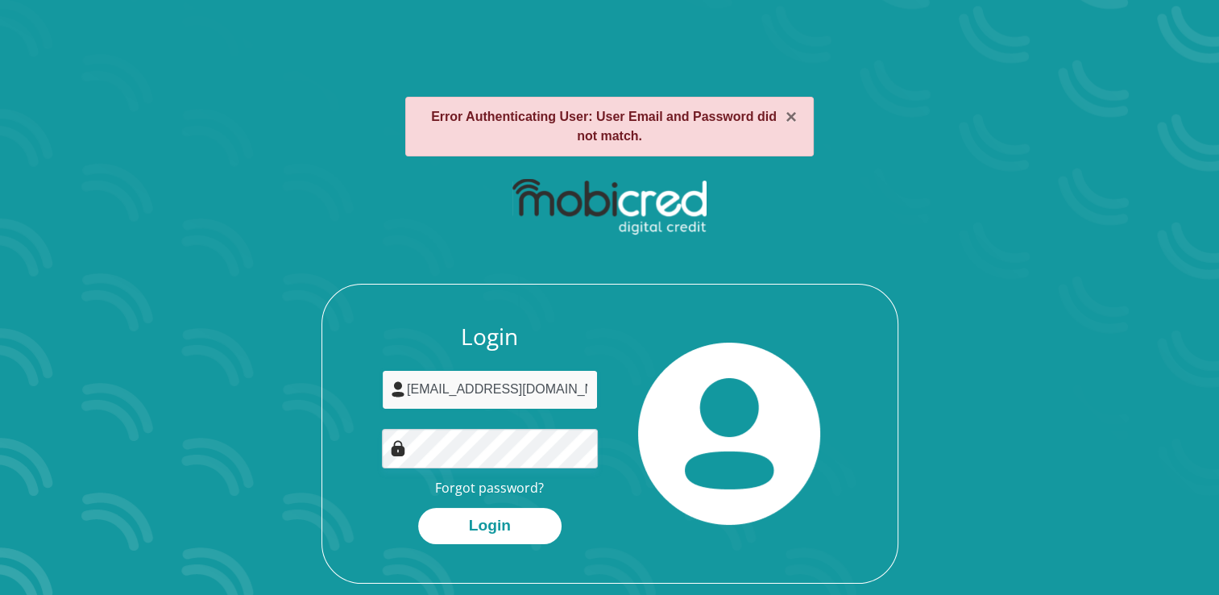
click at [577, 391] on input "[EMAIL_ADDRESS][DOMAIN_NAME]" at bounding box center [490, 389] width 216 height 39
type input "[EMAIL_ADDRESS][DOMAIN_NAME]"
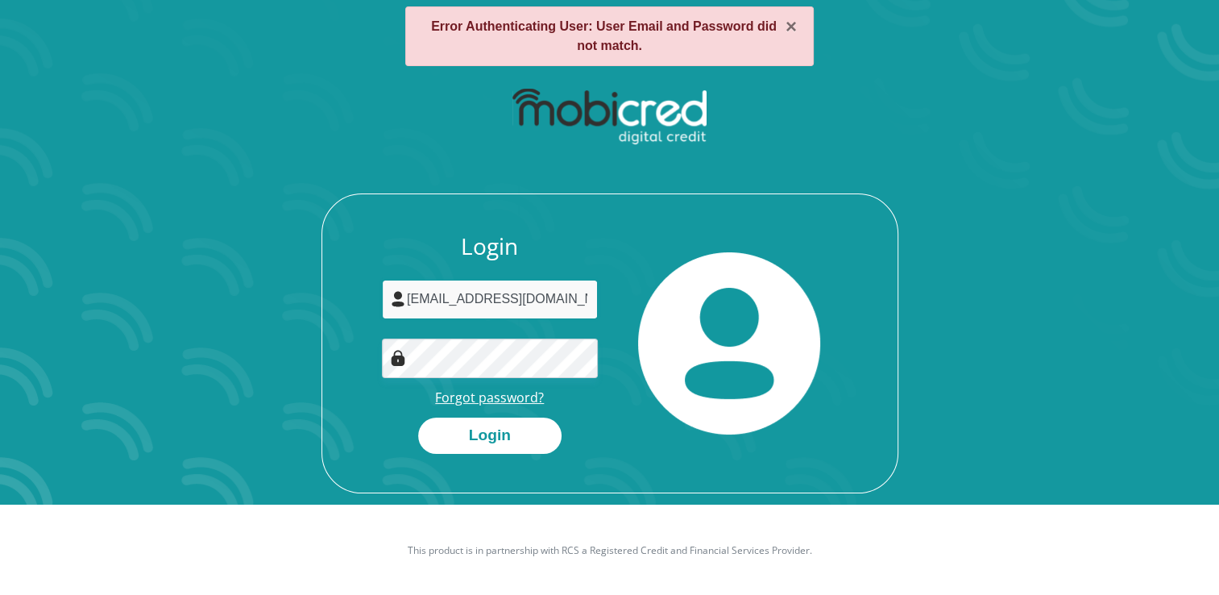
scroll to position [92, 0]
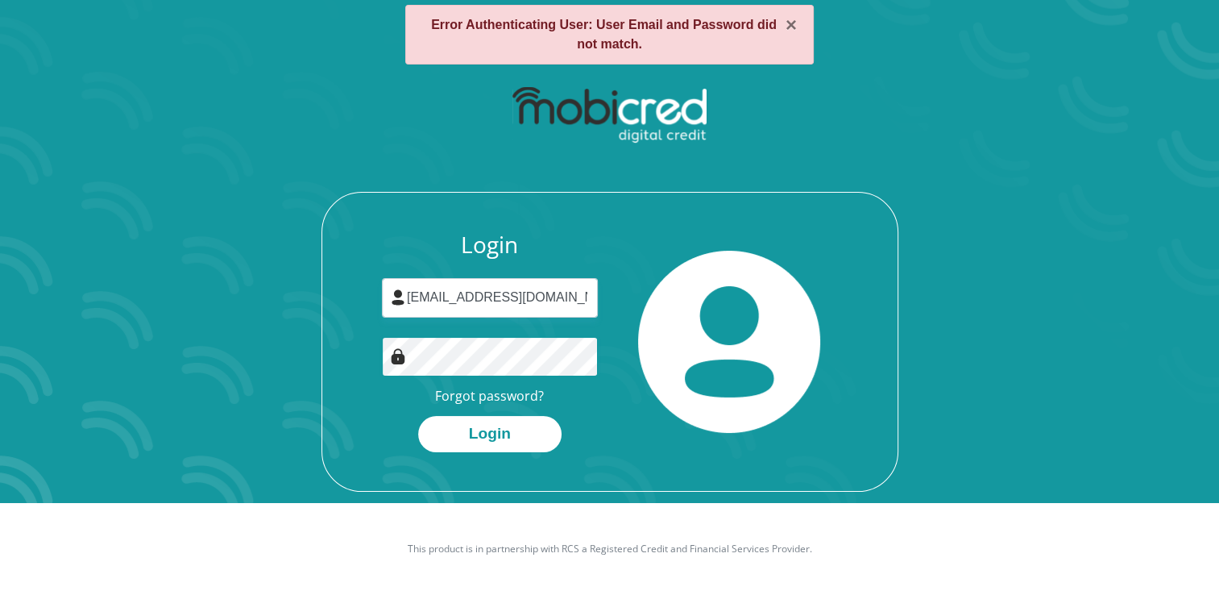
click at [418, 416] on button "Login" at bounding box center [489, 434] width 143 height 36
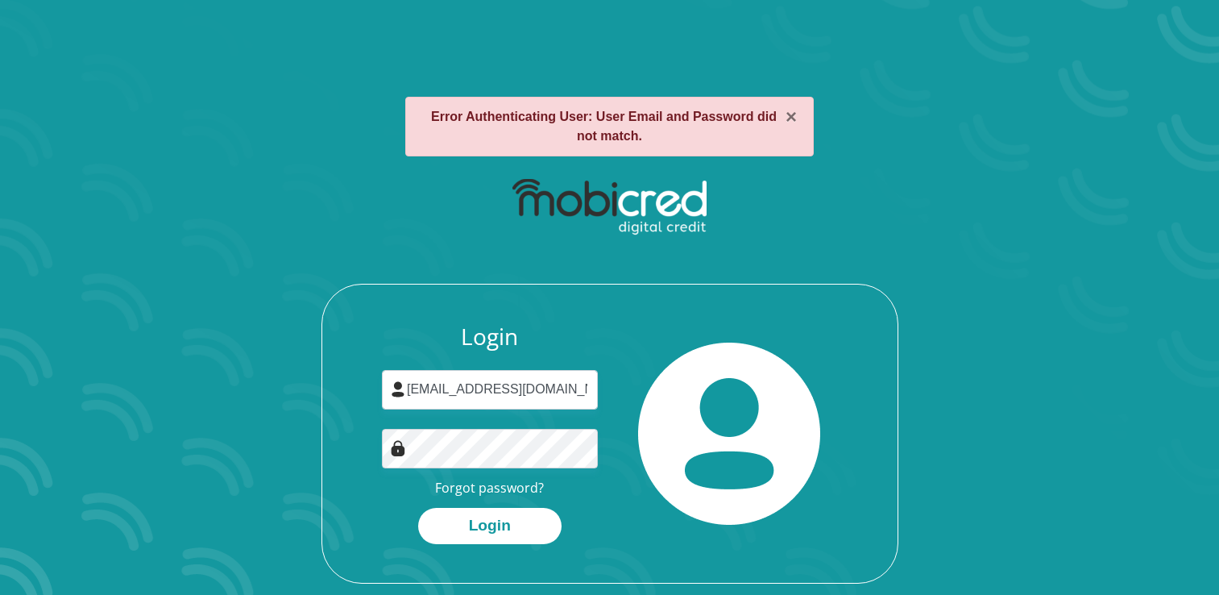
scroll to position [92, 0]
